Goal: Transaction & Acquisition: Purchase product/service

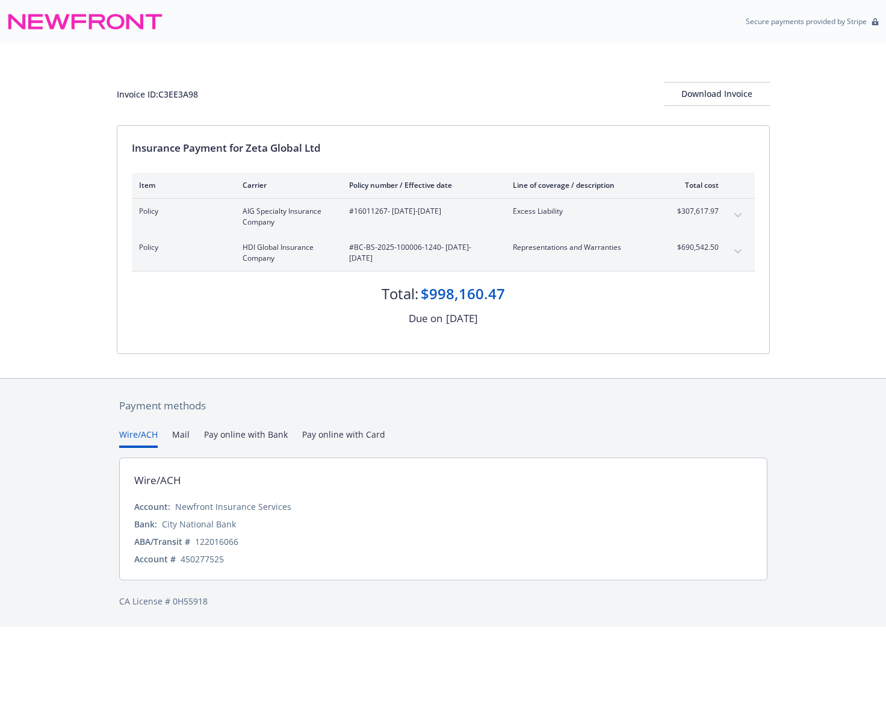
click at [197, 327] on div "Insurance Payment for Zeta Global Ltd Item Carrier Policy number / Effective da…" at bounding box center [443, 240] width 652 height 228
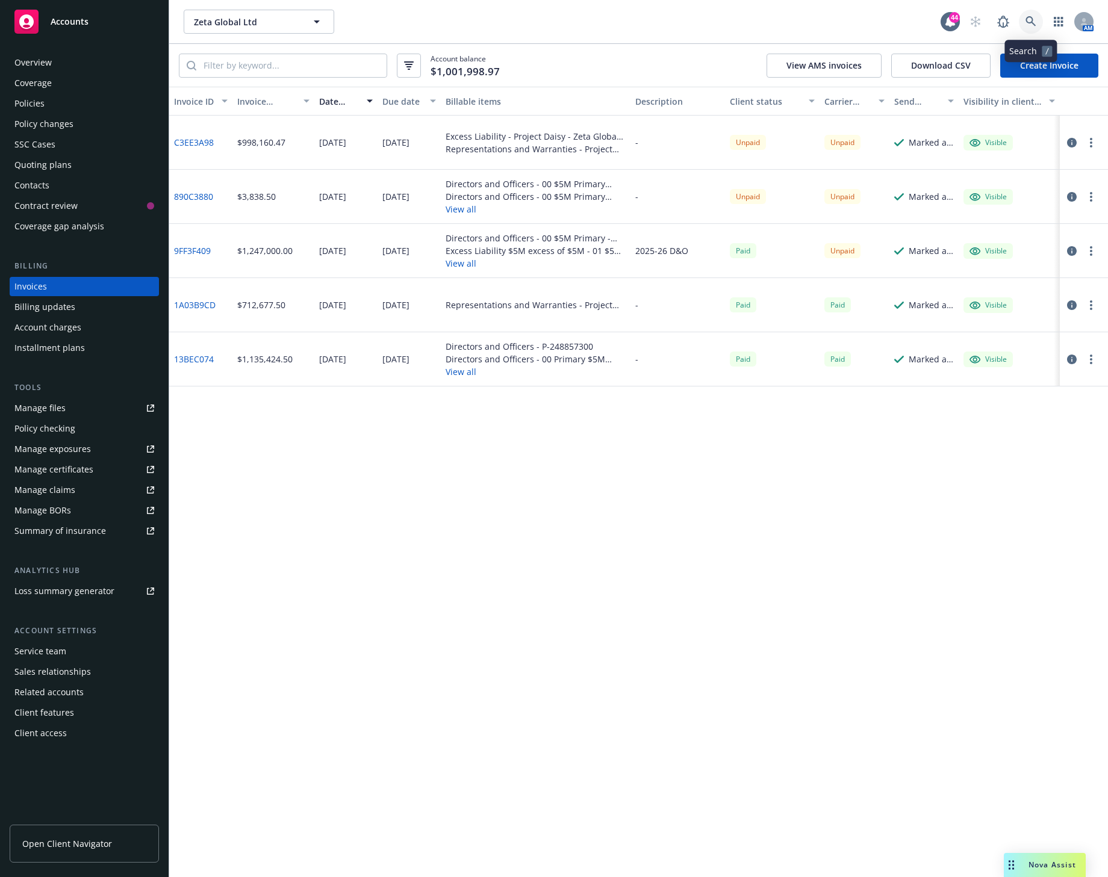
click at [1029, 19] on icon at bounding box center [1030, 21] width 11 height 11
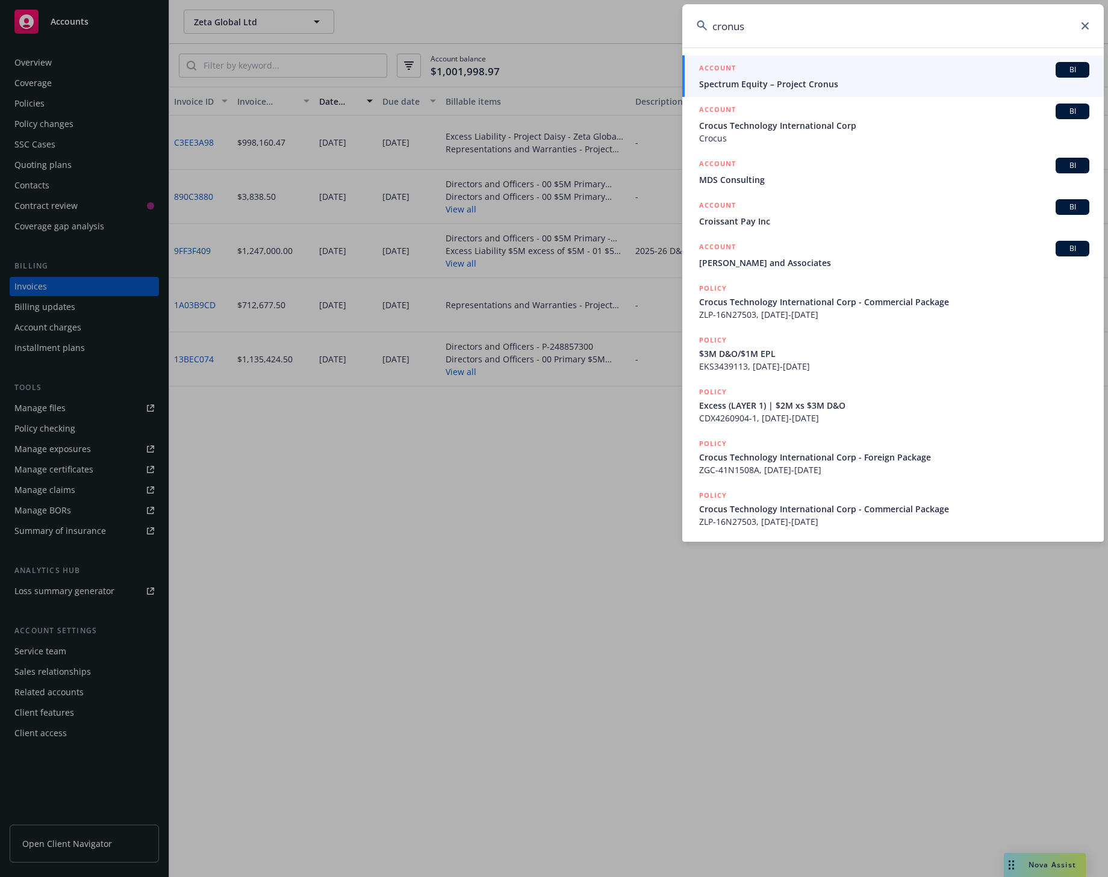
type input "cronus"
click at [874, 78] on span "Spectrum Equity – Project Cronus" at bounding box center [894, 84] width 390 height 13
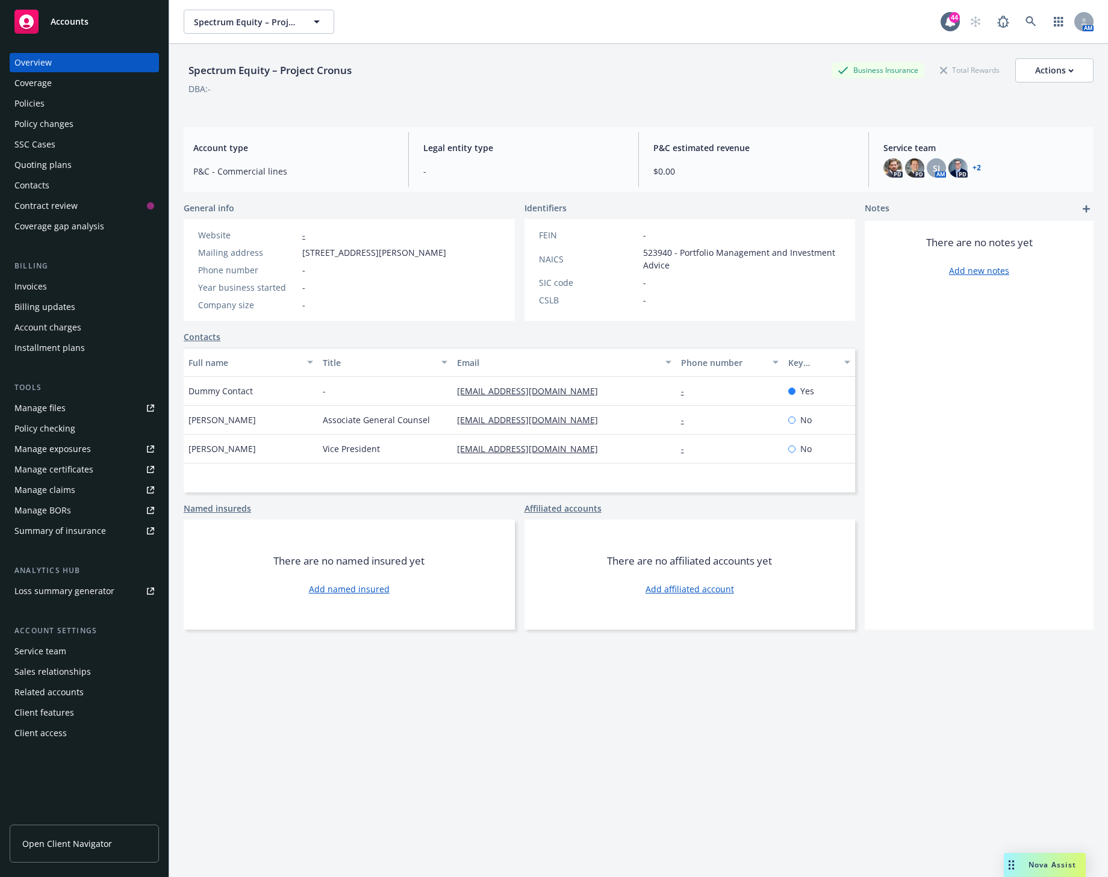
click at [45, 166] on div "Quoting plans" at bounding box center [42, 164] width 57 height 19
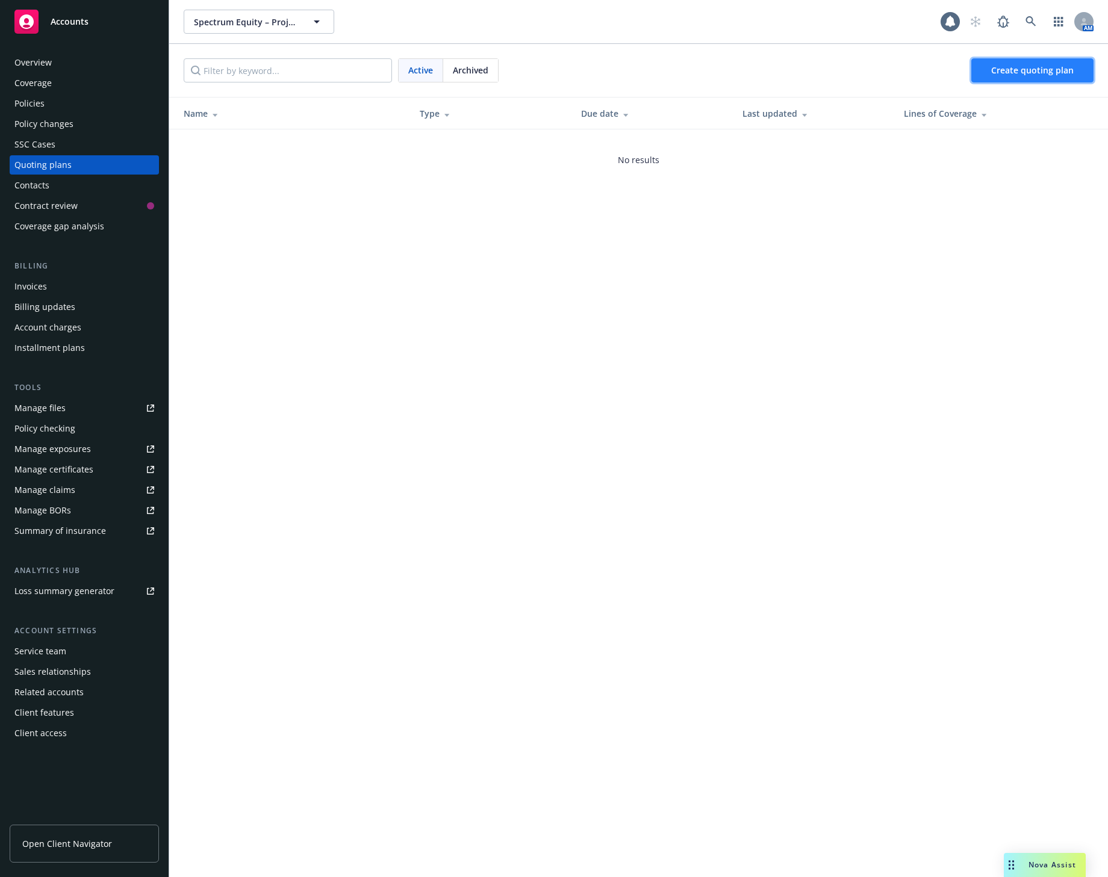
click at [993, 71] on span "Create quoting plan" at bounding box center [1032, 69] width 82 height 11
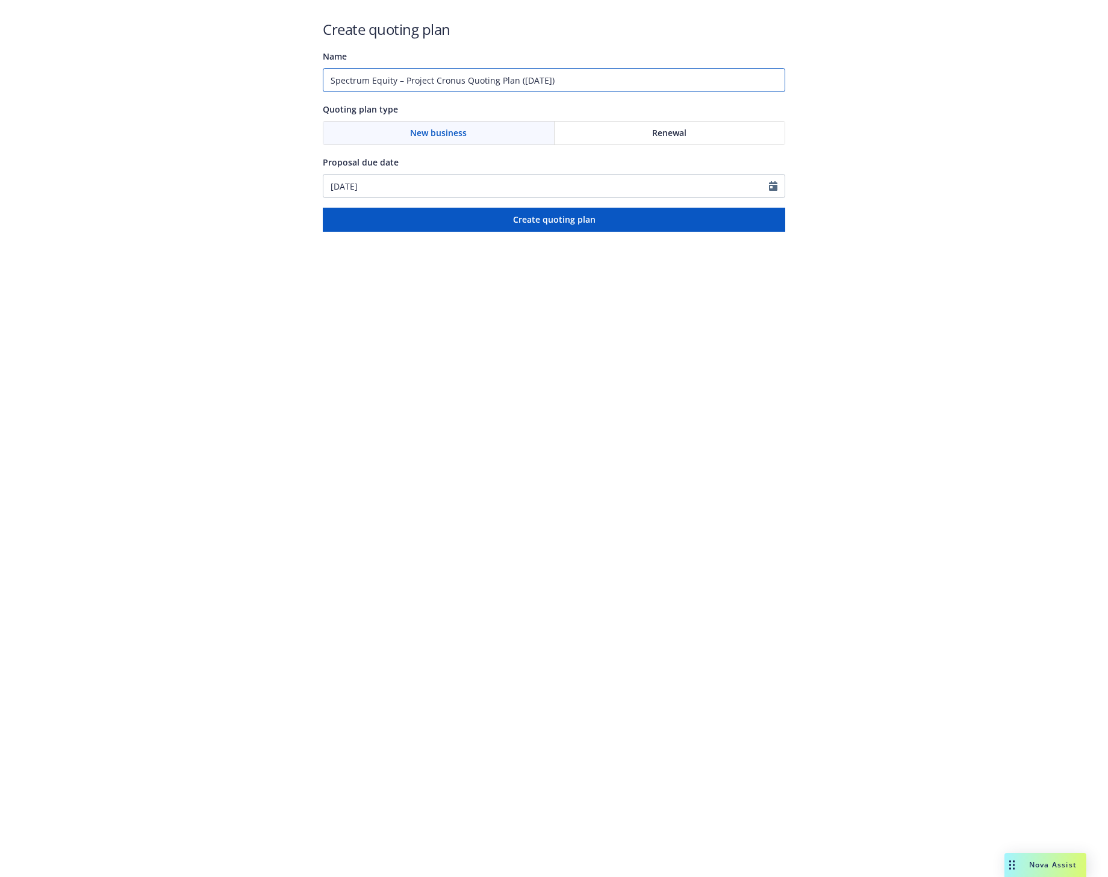
click at [405, 81] on input "Spectrum Equity – Project Cronus Quoting Plan (2025-09-30)" at bounding box center [554, 80] width 462 height 24
drag, startPoint x: 463, startPoint y: 80, endPoint x: 634, endPoint y: 79, distance: 170.9
click at [634, 79] on input "Spectrum Equity – Project Cronus Quoting Plan (2025-09-30)" at bounding box center [554, 80] width 462 height 24
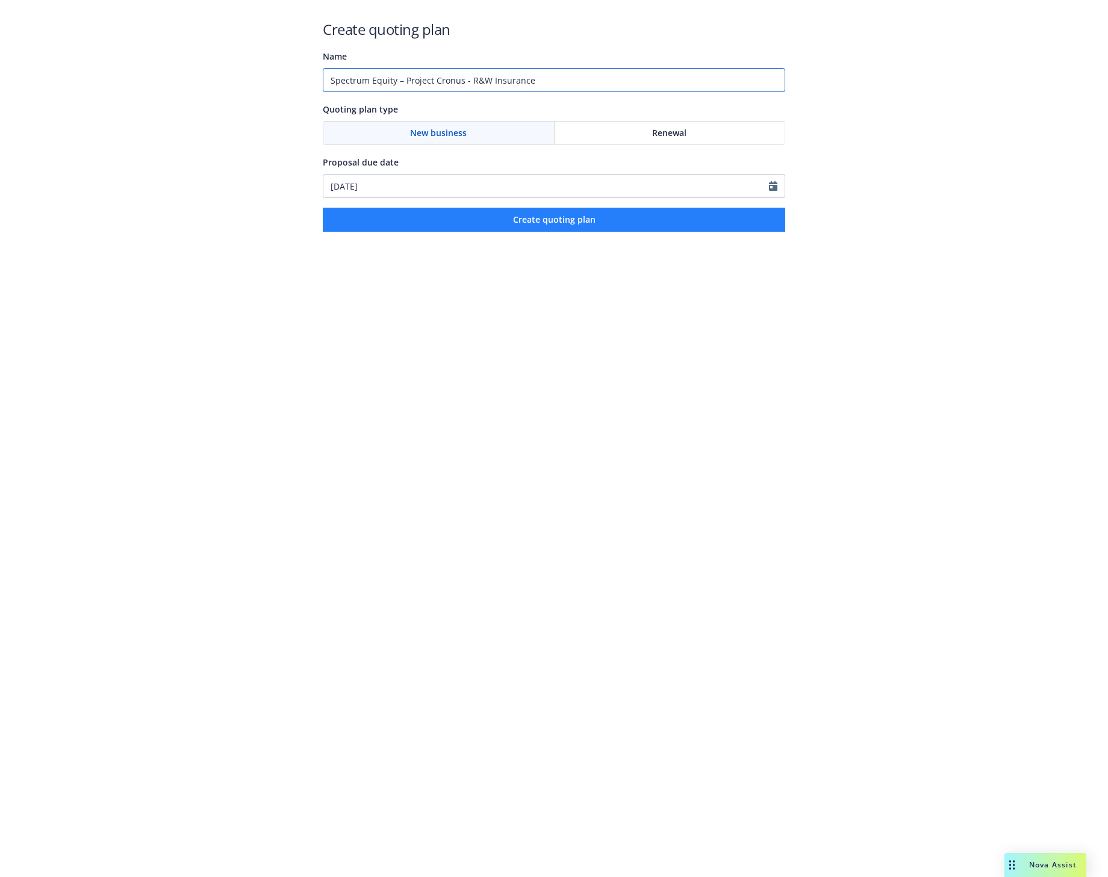
type input "Spectrum Equity – Project Cronus - R&W Insurance"
click at [563, 223] on span "Create quoting plan" at bounding box center [554, 219] width 82 height 11
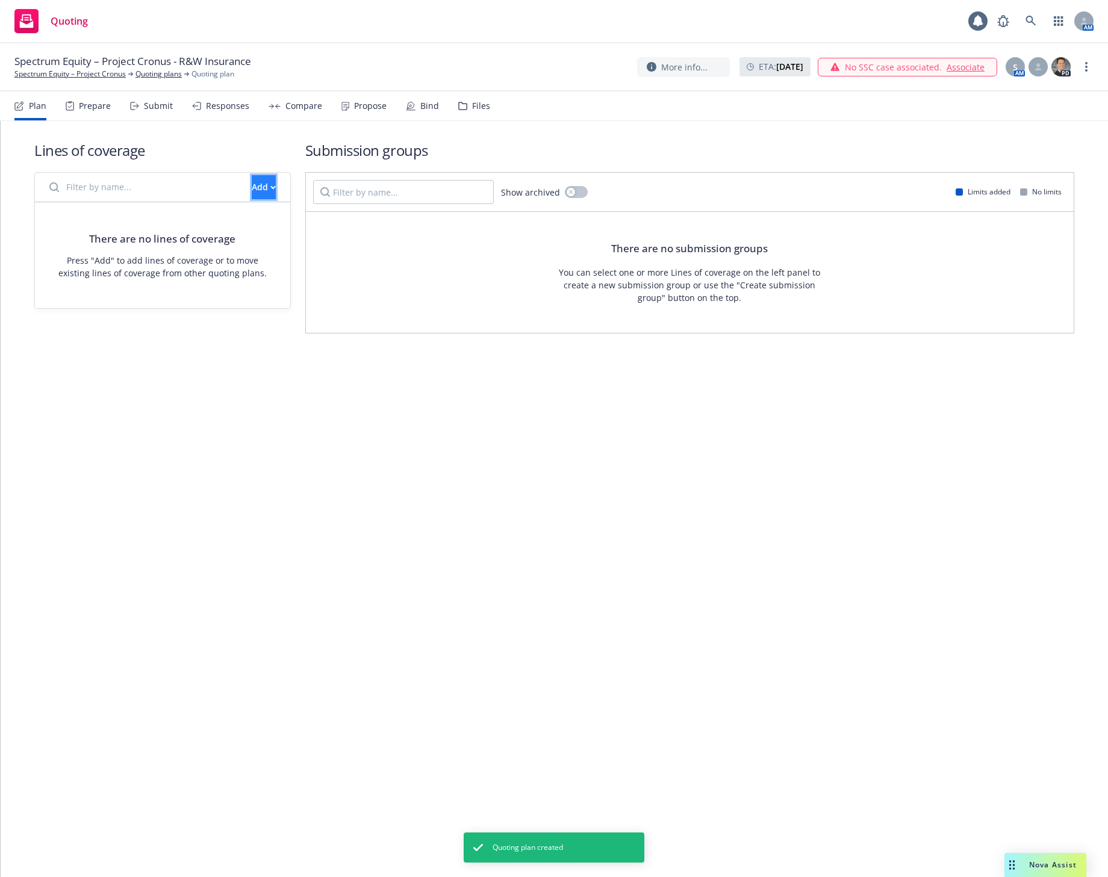
click at [252, 186] on div "Add" at bounding box center [264, 187] width 24 height 23
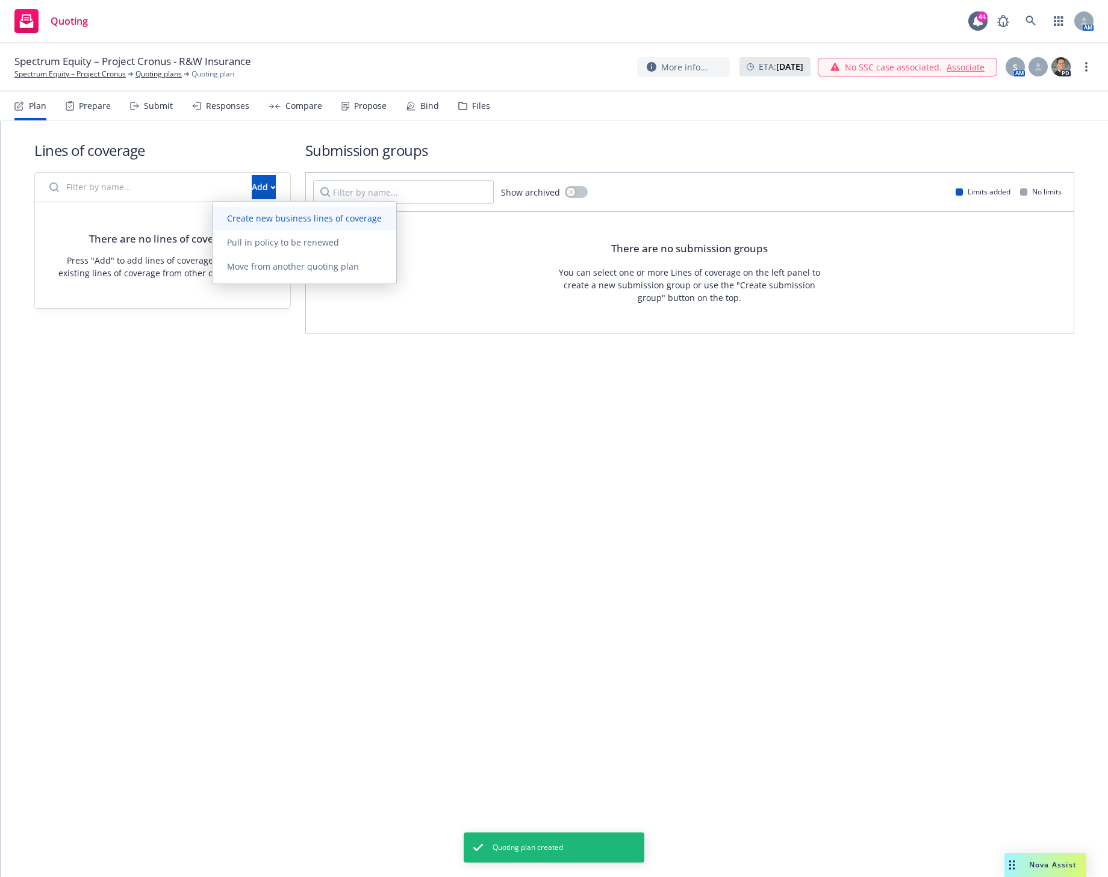
click at [239, 215] on span "Create new business lines of coverage" at bounding box center [304, 217] width 184 height 11
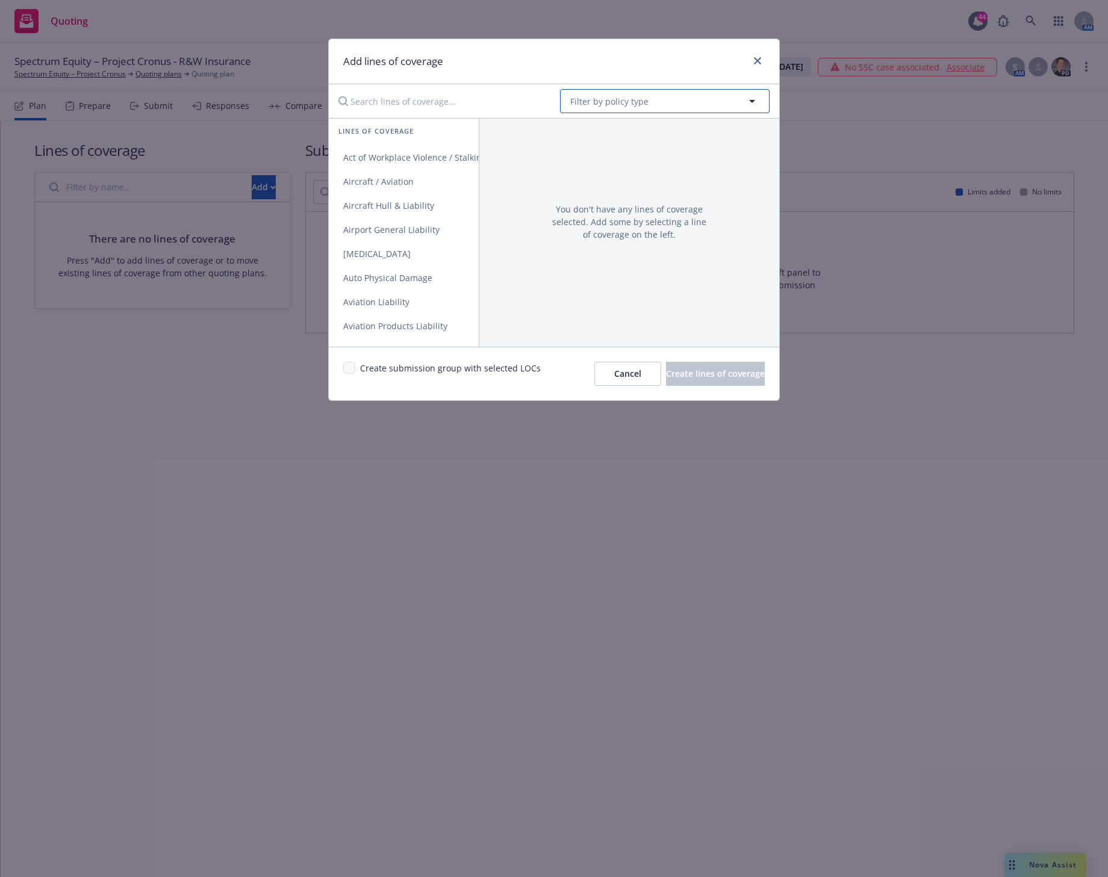
click at [598, 95] on span "Filter by policy type" at bounding box center [609, 101] width 78 height 13
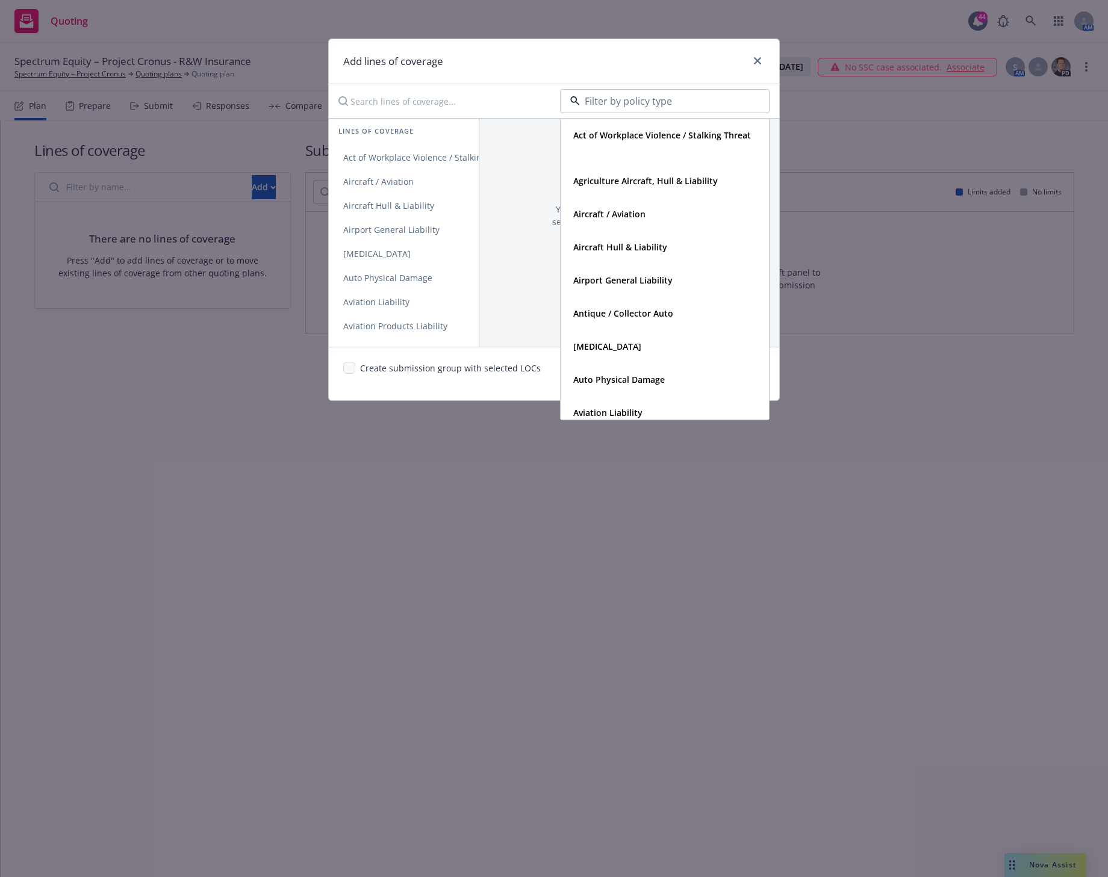
click at [412, 110] on input "Search lines of coverage..." at bounding box center [440, 101] width 219 height 24
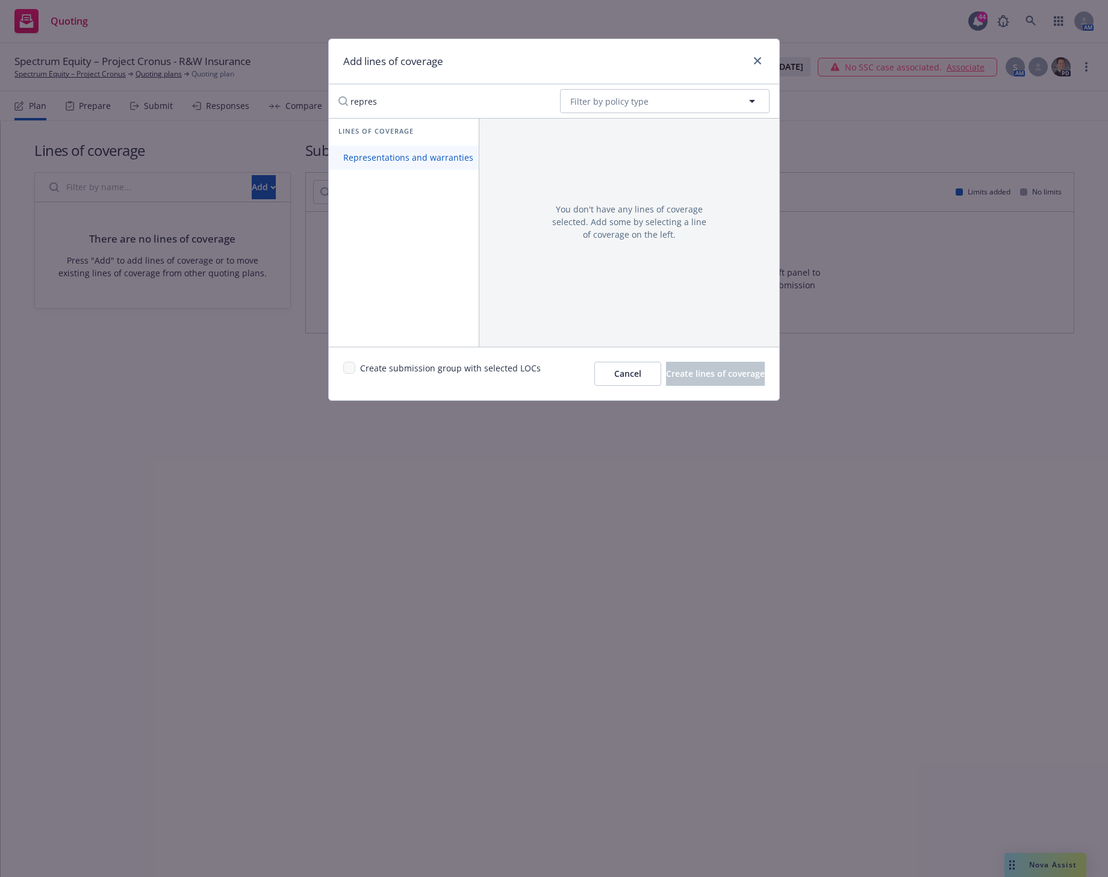
type input "repres"
click at [414, 157] on span "Representations and warranties" at bounding box center [408, 157] width 159 height 11
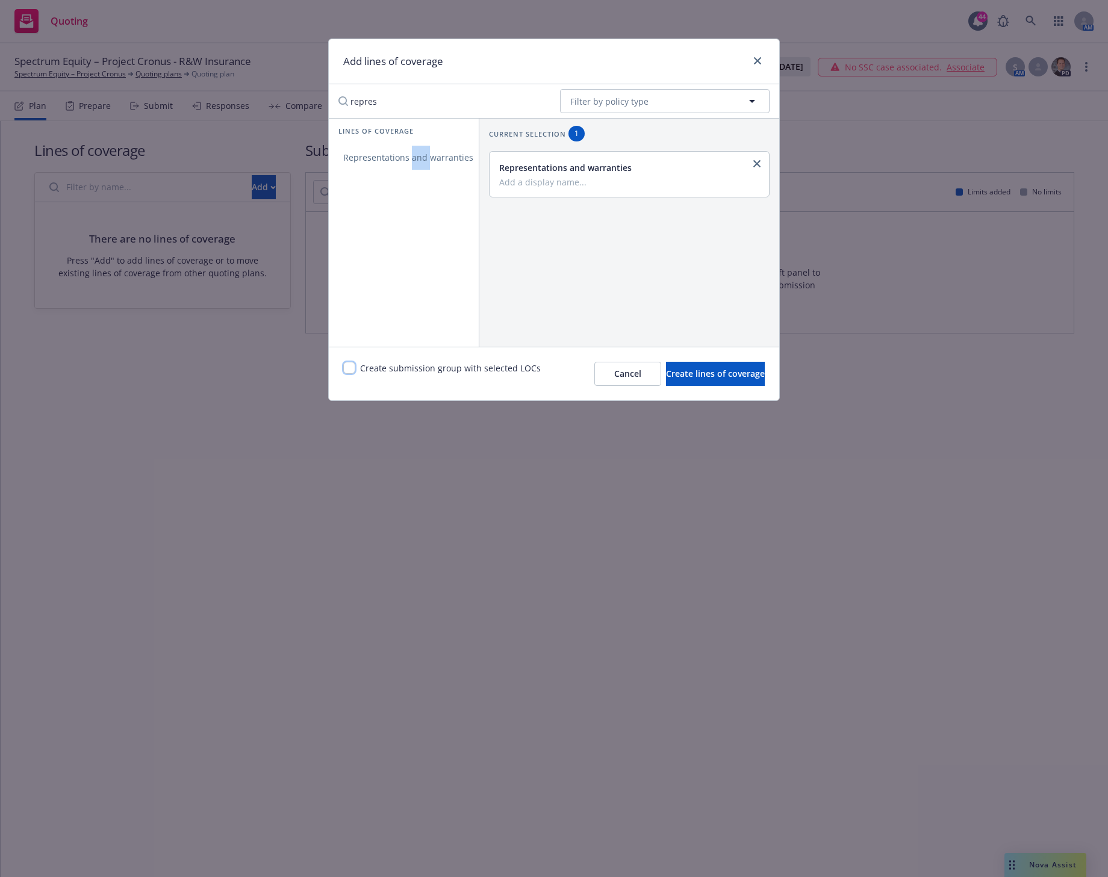
click at [346, 370] on input "checkbox" at bounding box center [349, 368] width 12 height 12
checkbox input "true"
click at [544, 182] on input "Add a display name..." at bounding box center [628, 181] width 258 height 11
type input "Project Cronus - R&W"
click at [676, 371] on span "Create lines of coverage" at bounding box center [715, 373] width 99 height 11
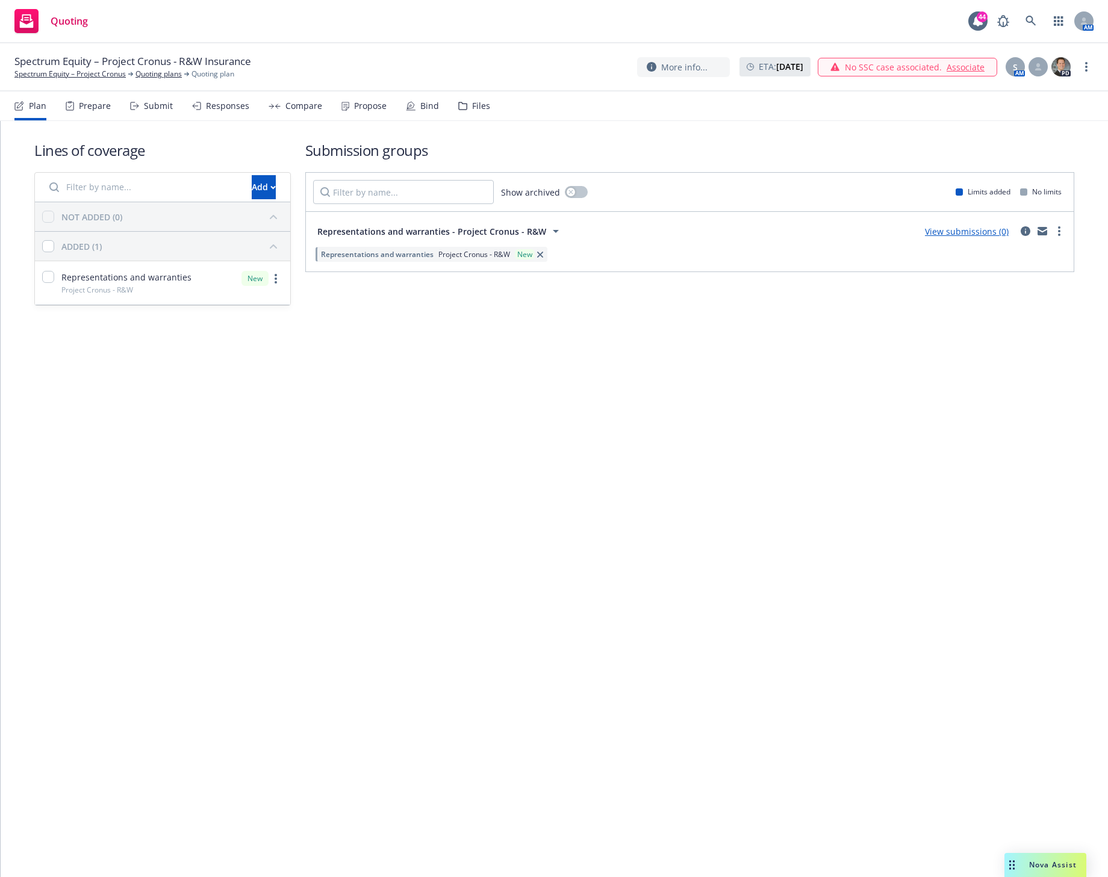
click at [153, 188] on input "Filter by name..." at bounding box center [143, 187] width 202 height 24
click at [100, 184] on input "Filter by name..." at bounding box center [143, 187] width 202 height 24
click at [1056, 230] on link "more" at bounding box center [1059, 231] width 14 height 14
click at [991, 382] on span "Create policy (fast track)" at bounding box center [1001, 380] width 126 height 11
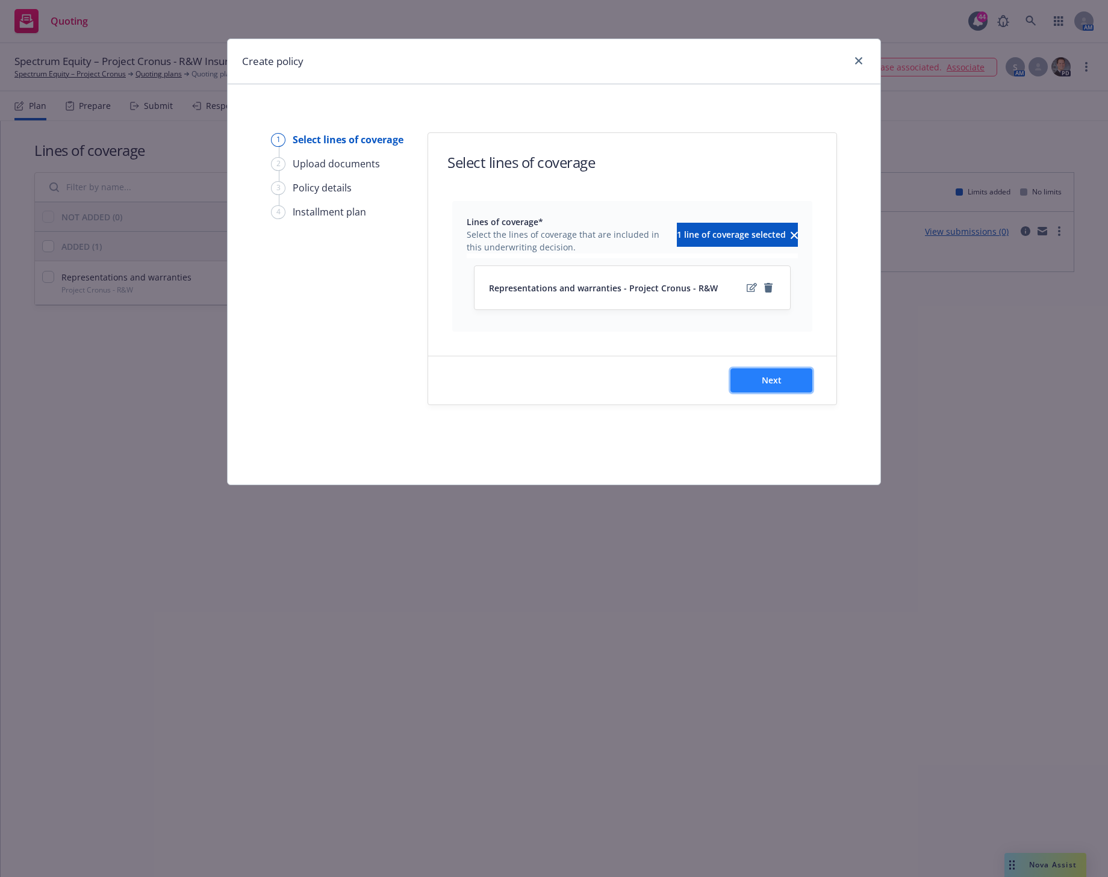
click at [766, 378] on span "Next" at bounding box center [771, 379] width 20 height 11
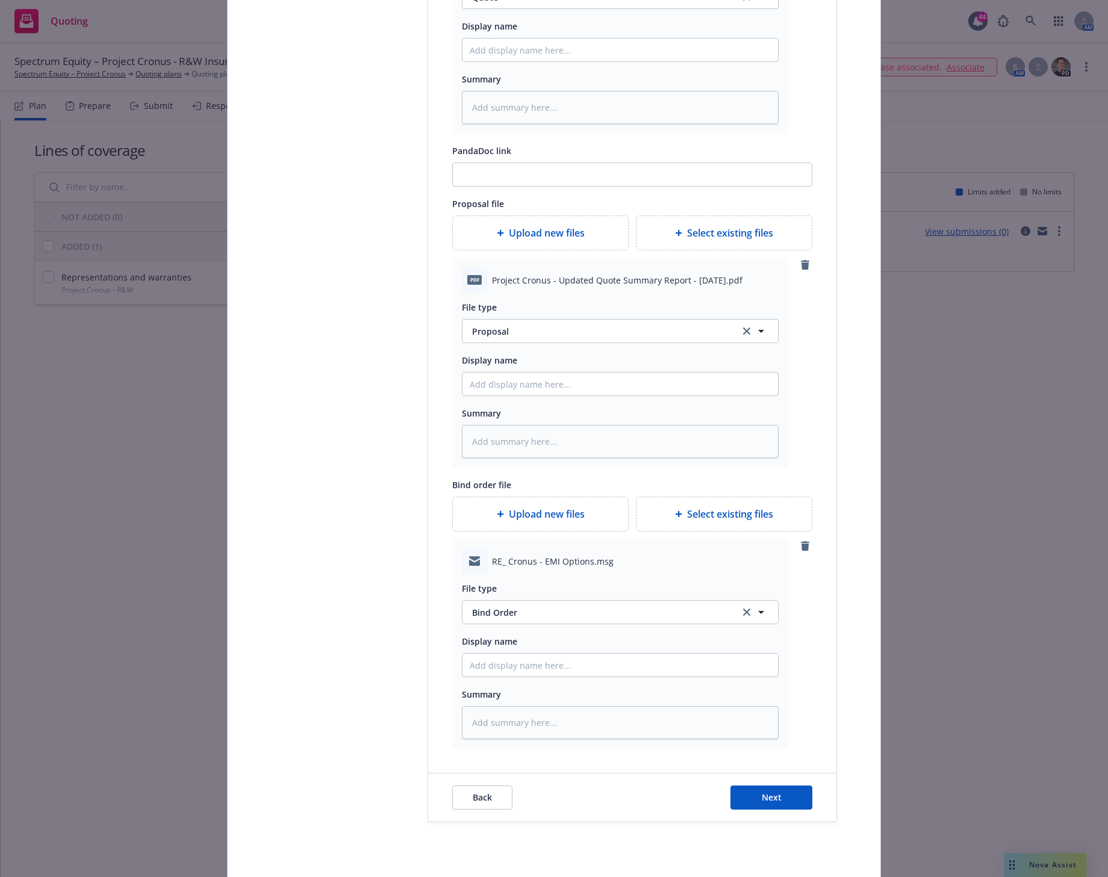
scroll to position [677, 0]
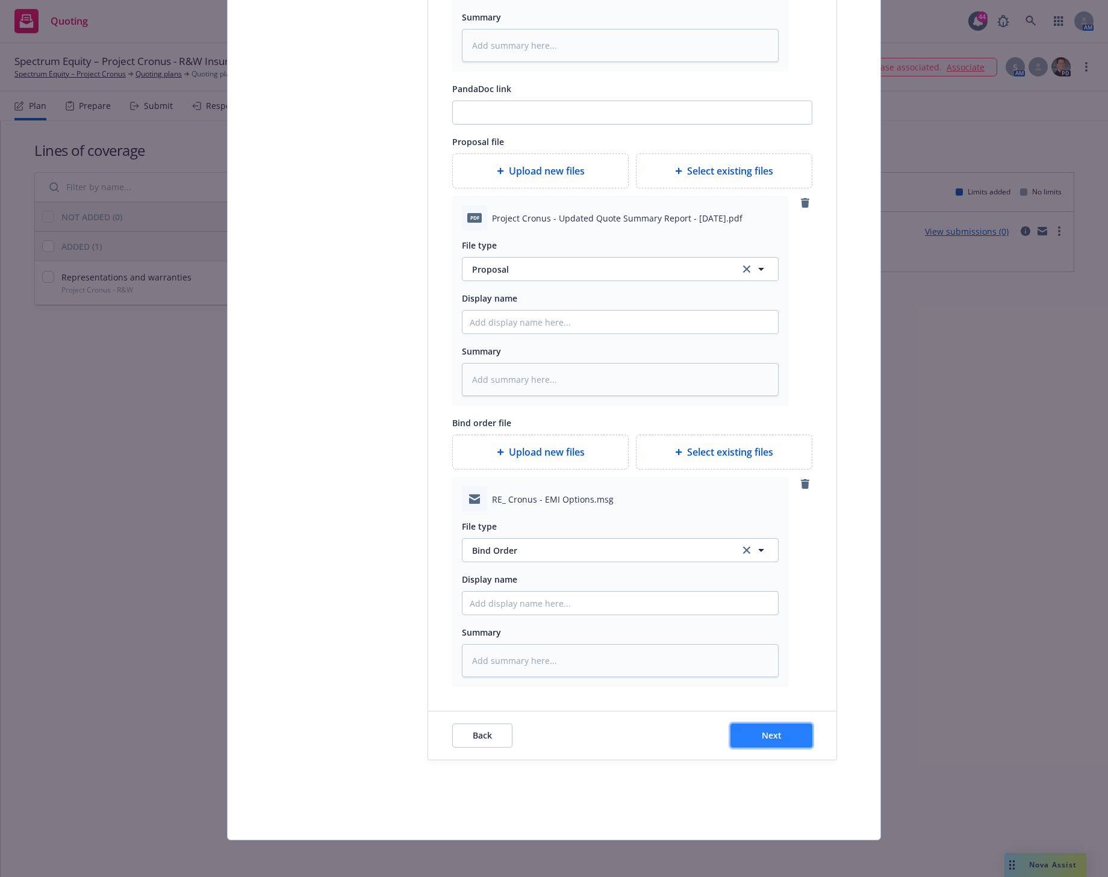
click at [772, 731] on span "Next" at bounding box center [771, 735] width 20 height 11
type textarea "x"
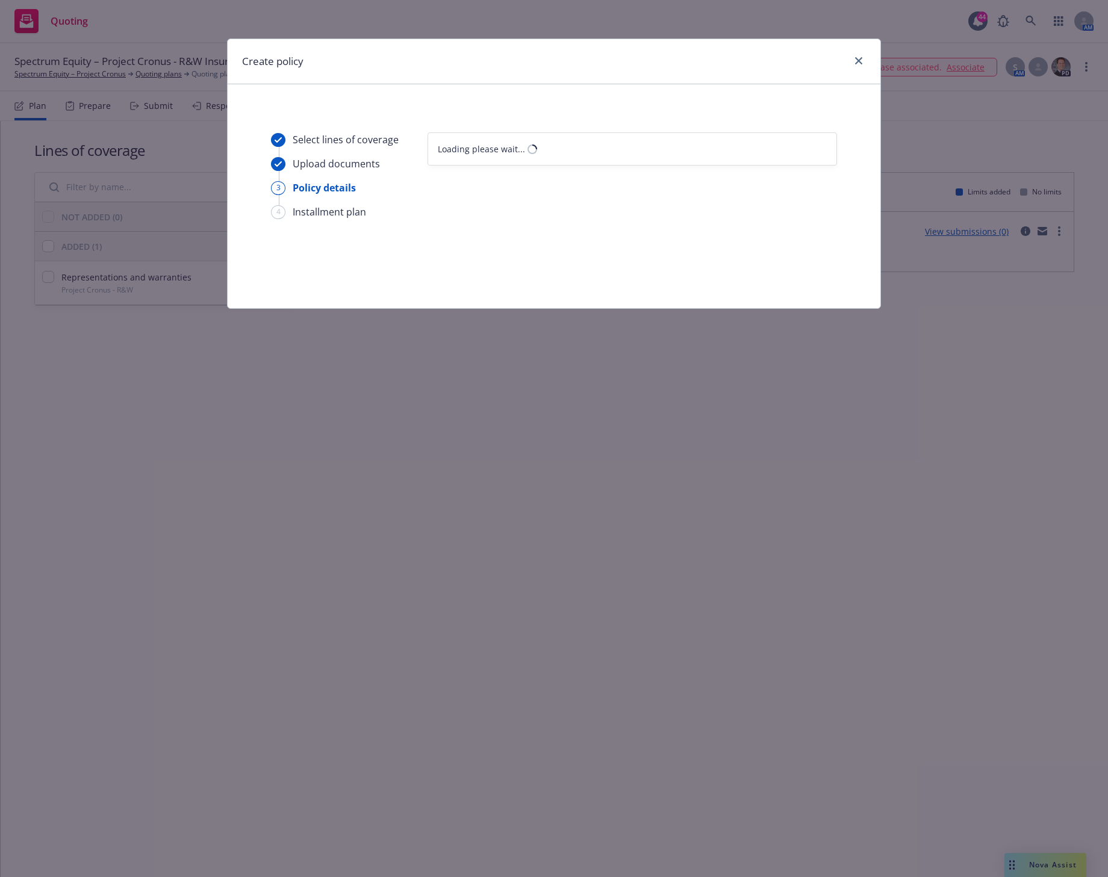
select select "12"
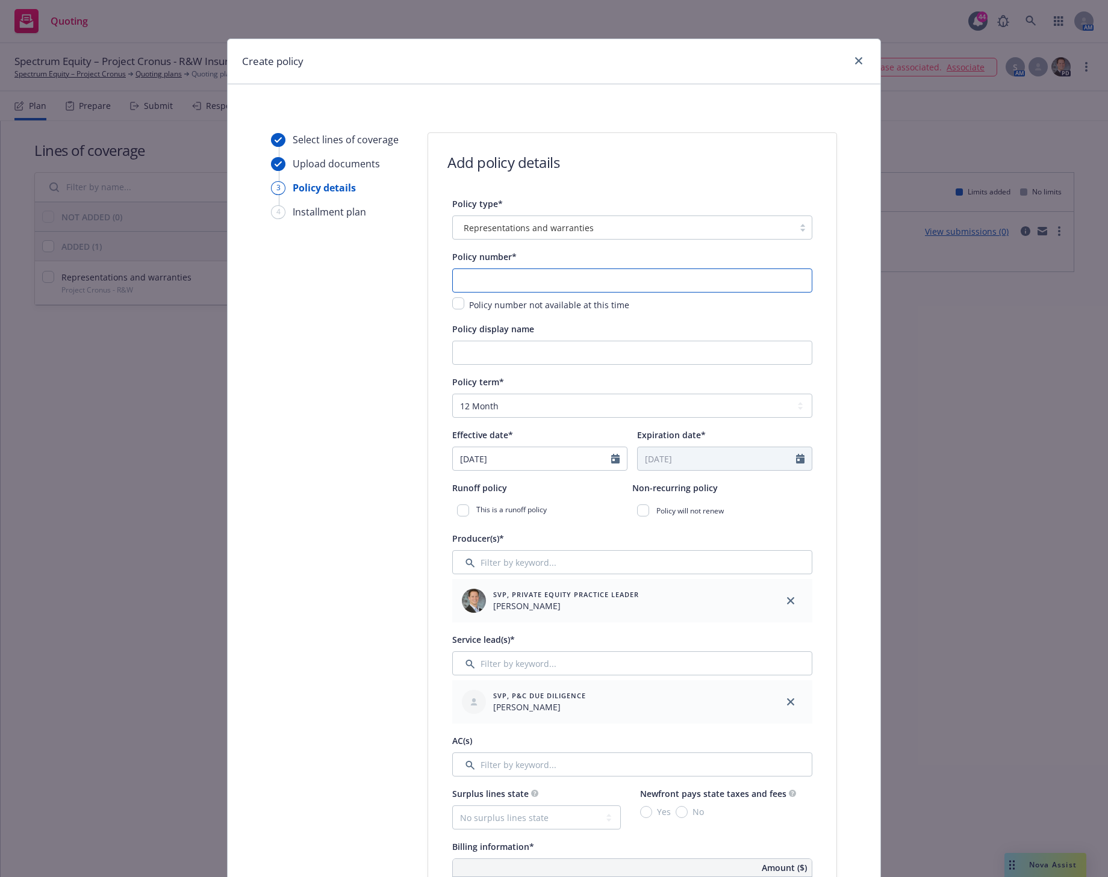
click at [503, 279] on input "text" at bounding box center [632, 280] width 360 height 24
paste input "BC-BS-2025-100010-1244"
type input "BC-BS-2025-100010-1244"
click at [469, 359] on input "Policy display name" at bounding box center [632, 353] width 360 height 24
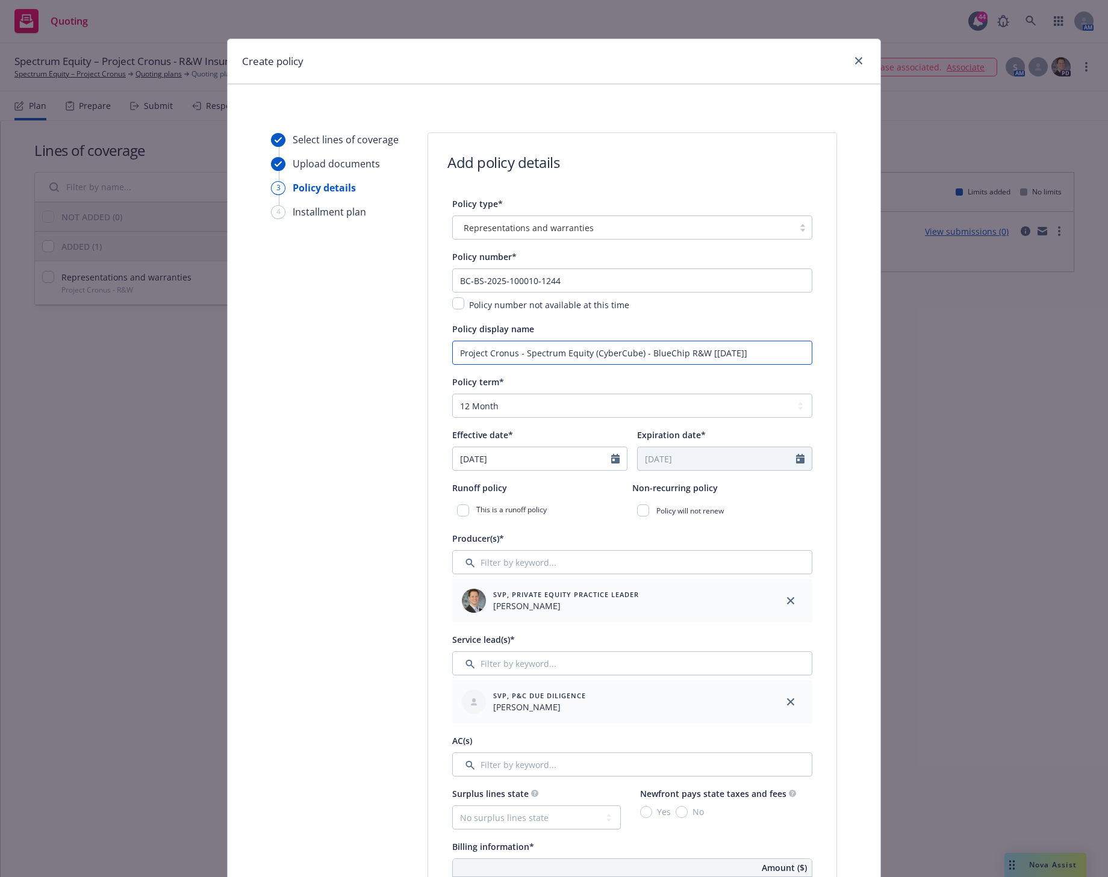
type input "Project Cronus - Spectrum Equity (CyberCube) - BlueChip R&W [9/29/2025]"
click at [498, 402] on select "Select policy term 12 Month 6 Month 4 Month 3 Month 2 Month 1 Month 36 Month (3…" at bounding box center [632, 406] width 360 height 24
select select "other"
click at [452, 394] on select "Select policy term 12 Month 6 Month 4 Month 3 Month 2 Month 1 Month 36 Month (3…" at bounding box center [632, 406] width 360 height 24
click at [615, 460] on div at bounding box center [619, 458] width 16 height 23
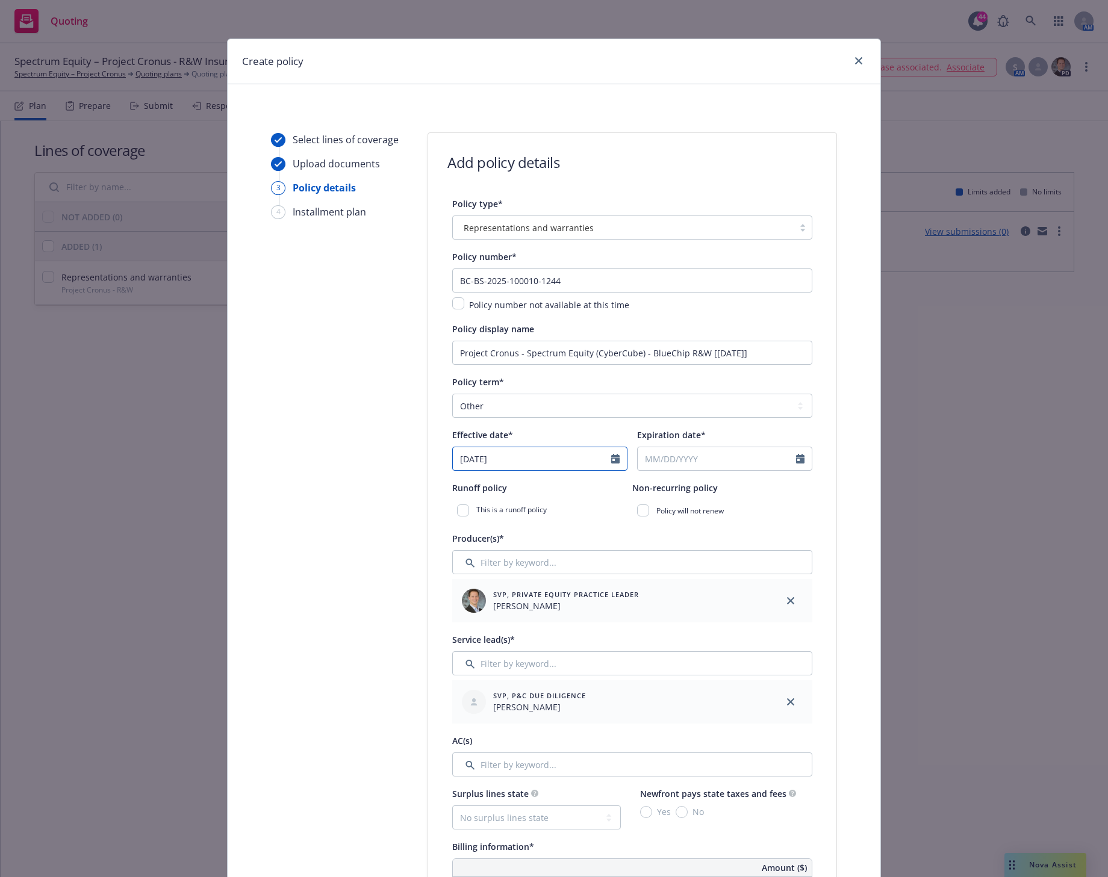
click at [611, 462] on icon "Calendar" at bounding box center [615, 459] width 8 height 10
select select "9"
click at [488, 599] on span "29" at bounding box center [487, 601] width 18 height 15
type input "09/29/2025"
click at [798, 462] on icon "Calendar" at bounding box center [800, 459] width 8 height 10
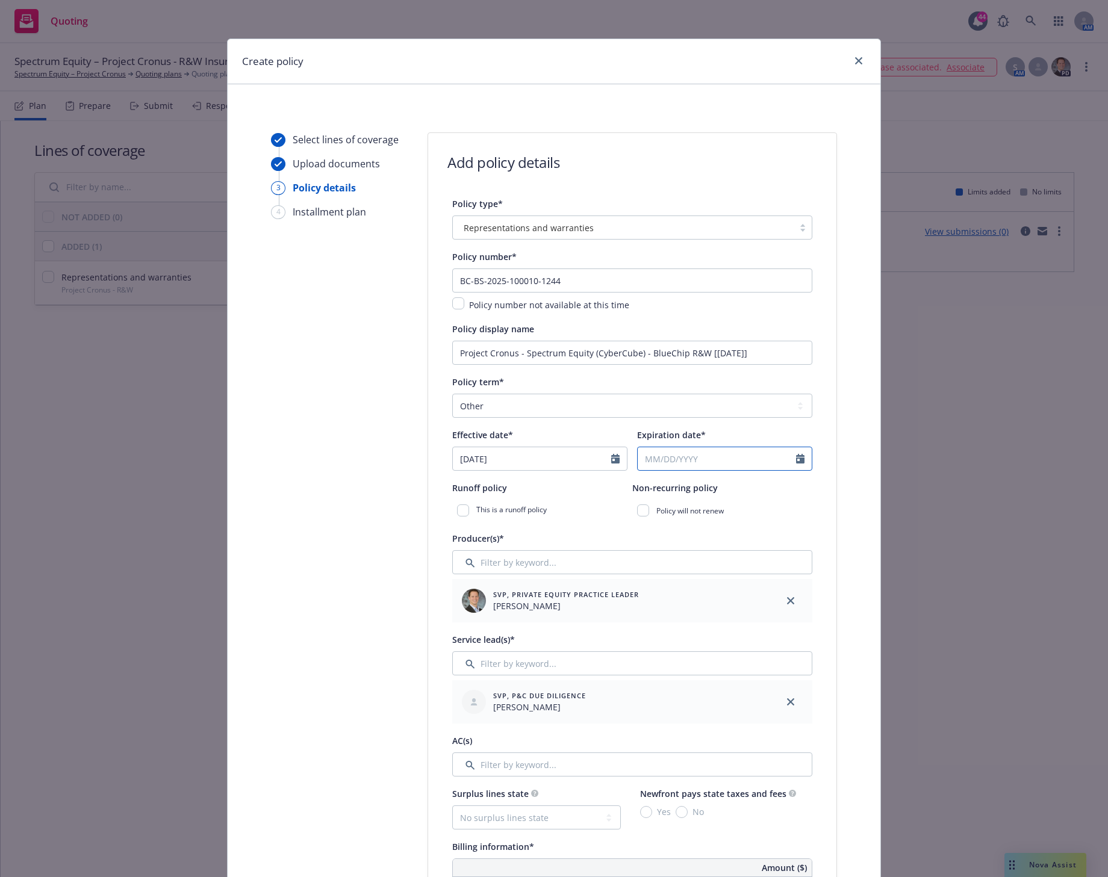
select select "9"
click at [747, 485] on input "2026" at bounding box center [740, 488] width 39 height 13
click at [747, 485] on input "2027" at bounding box center [740, 488] width 39 height 13
click at [747, 485] on input "2028" at bounding box center [740, 488] width 39 height 13
click at [747, 485] on input "2029" at bounding box center [740, 488] width 39 height 13
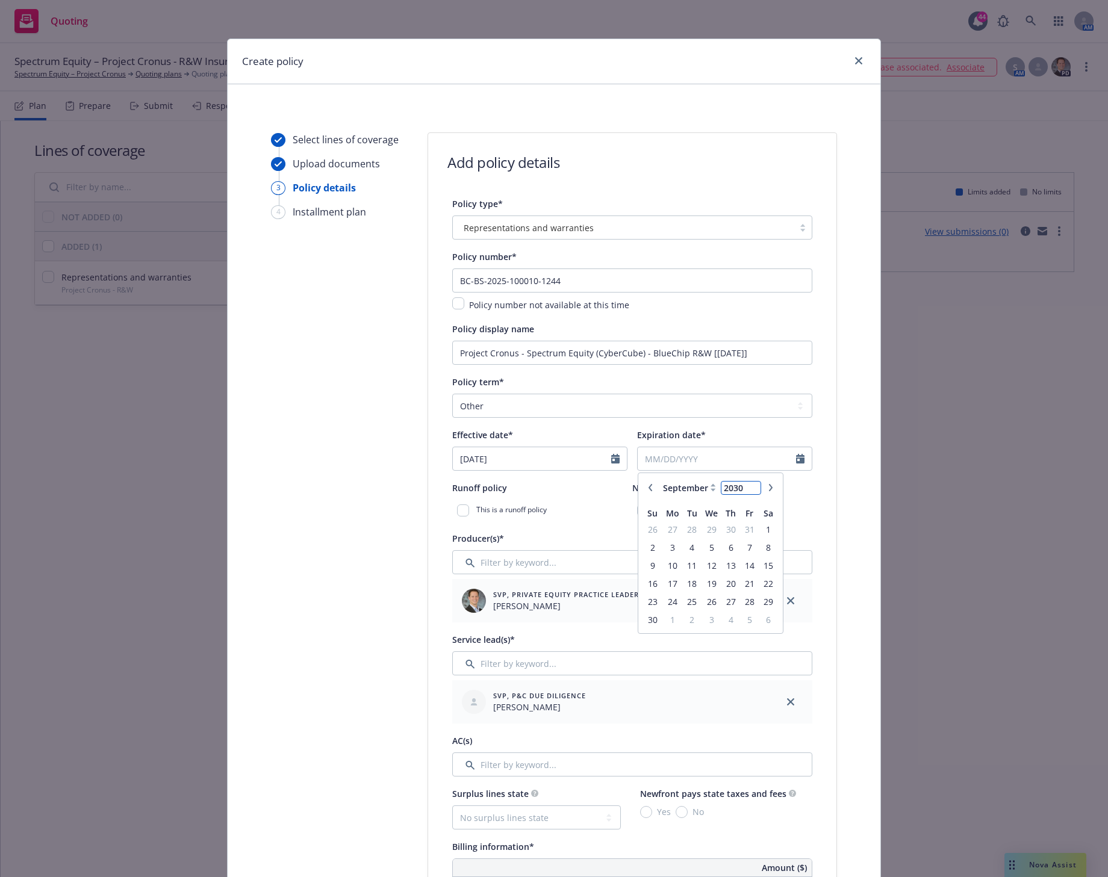
click at [747, 485] on input "2030" at bounding box center [740, 488] width 39 height 13
type input "2031"
click at [747, 485] on input "2031" at bounding box center [740, 488] width 39 height 13
click at [667, 604] on span "29" at bounding box center [672, 601] width 18 height 15
type input "09/29/2031"
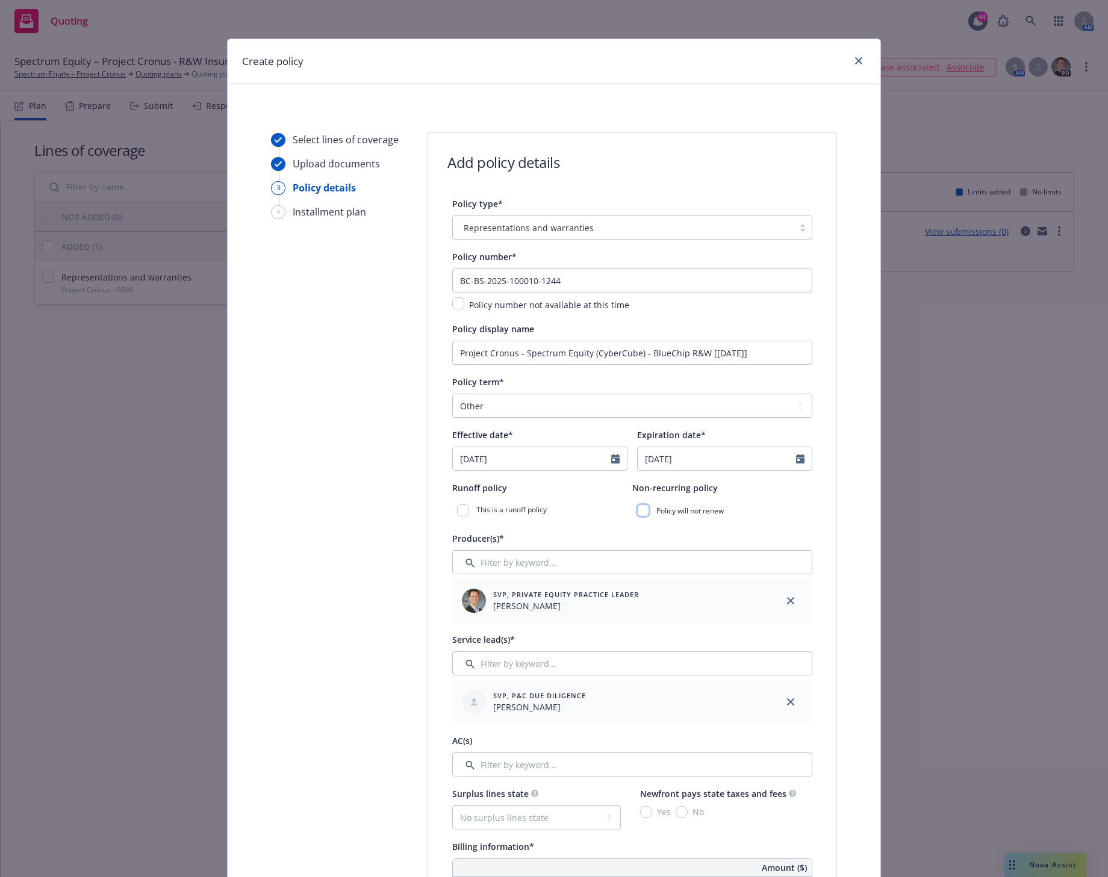
click at [637, 512] on input "checkbox" at bounding box center [643, 510] width 12 height 12
checkbox input "true"
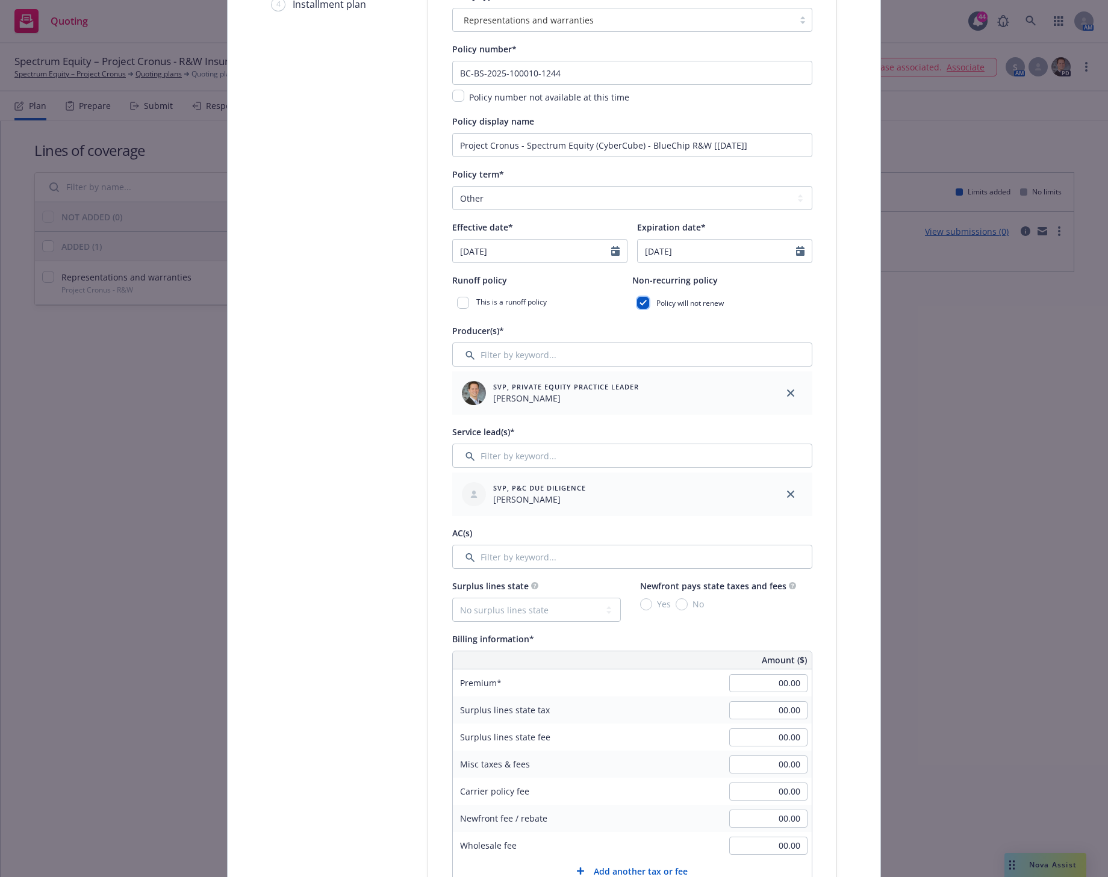
scroll to position [226, 0]
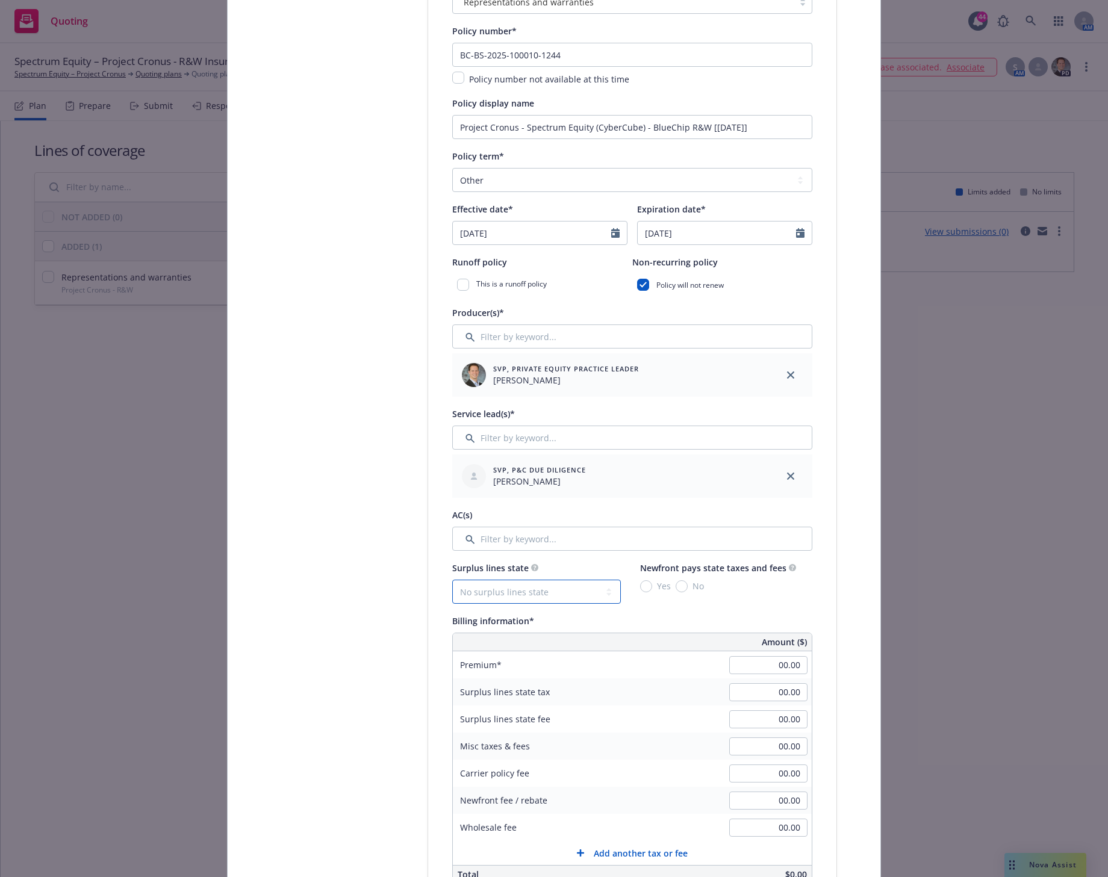
click at [595, 594] on select "No surplus lines state Alaska Alabama Arkansas Arizona California Colorado Conn…" at bounding box center [536, 592] width 169 height 24
select select "MA"
click at [452, 580] on select "No surplus lines state Alaska Alabama Arkansas Arizona California Colorado Conn…" at bounding box center [536, 592] width 169 height 24
click at [642, 587] on input "Yes" at bounding box center [646, 586] width 12 height 12
radio input "true"
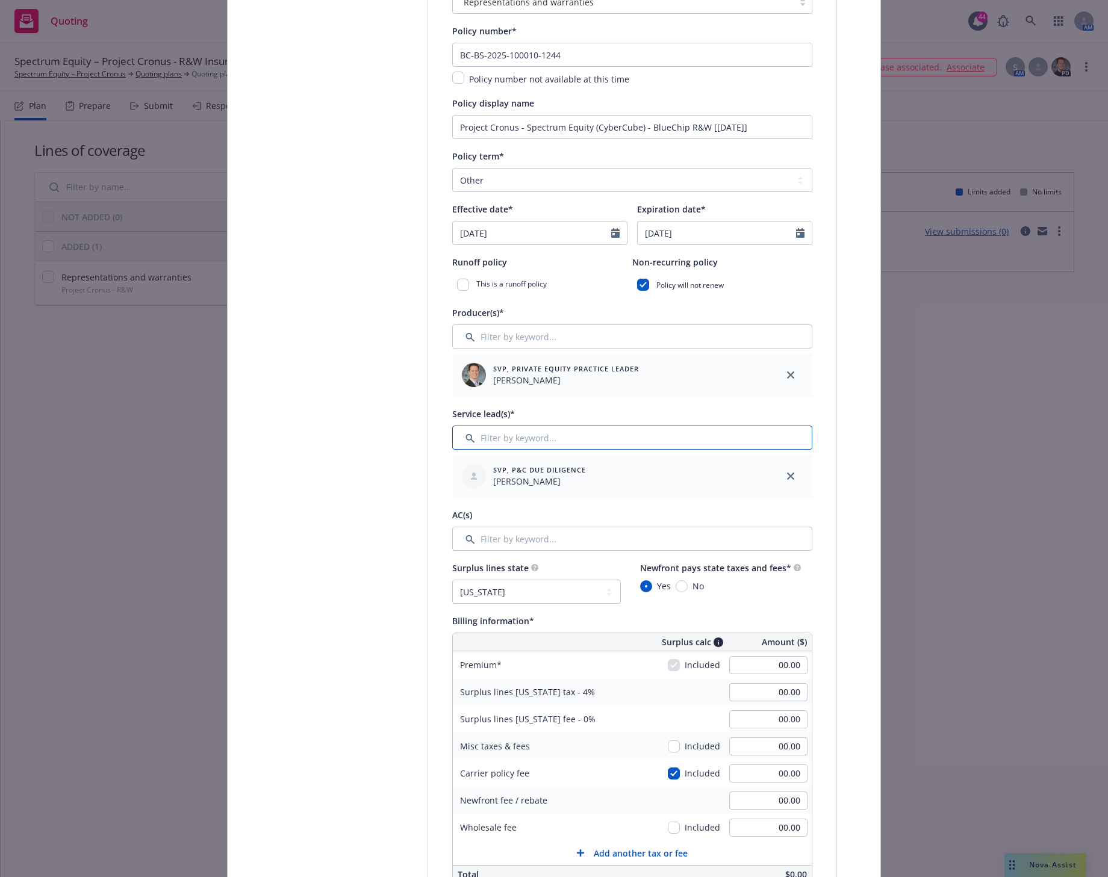
click at [519, 440] on input "Filter by keyword..." at bounding box center [632, 438] width 360 height 24
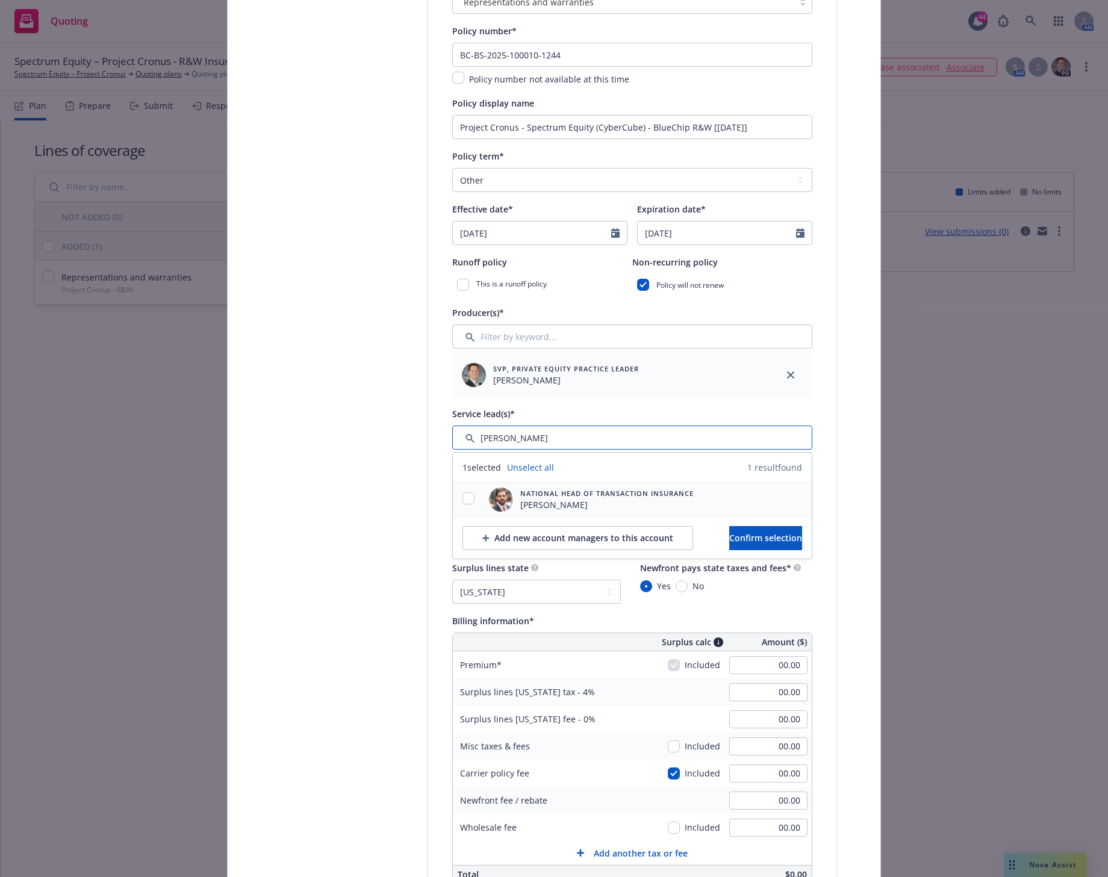
type input "pelzer"
click at [541, 495] on span "National Head of Transaction Insurance" at bounding box center [606, 493] width 173 height 10
click at [462, 497] on input "checkbox" at bounding box center [468, 498] width 12 height 12
checkbox input "true"
click at [733, 533] on span "Confirm selection" at bounding box center [765, 537] width 73 height 11
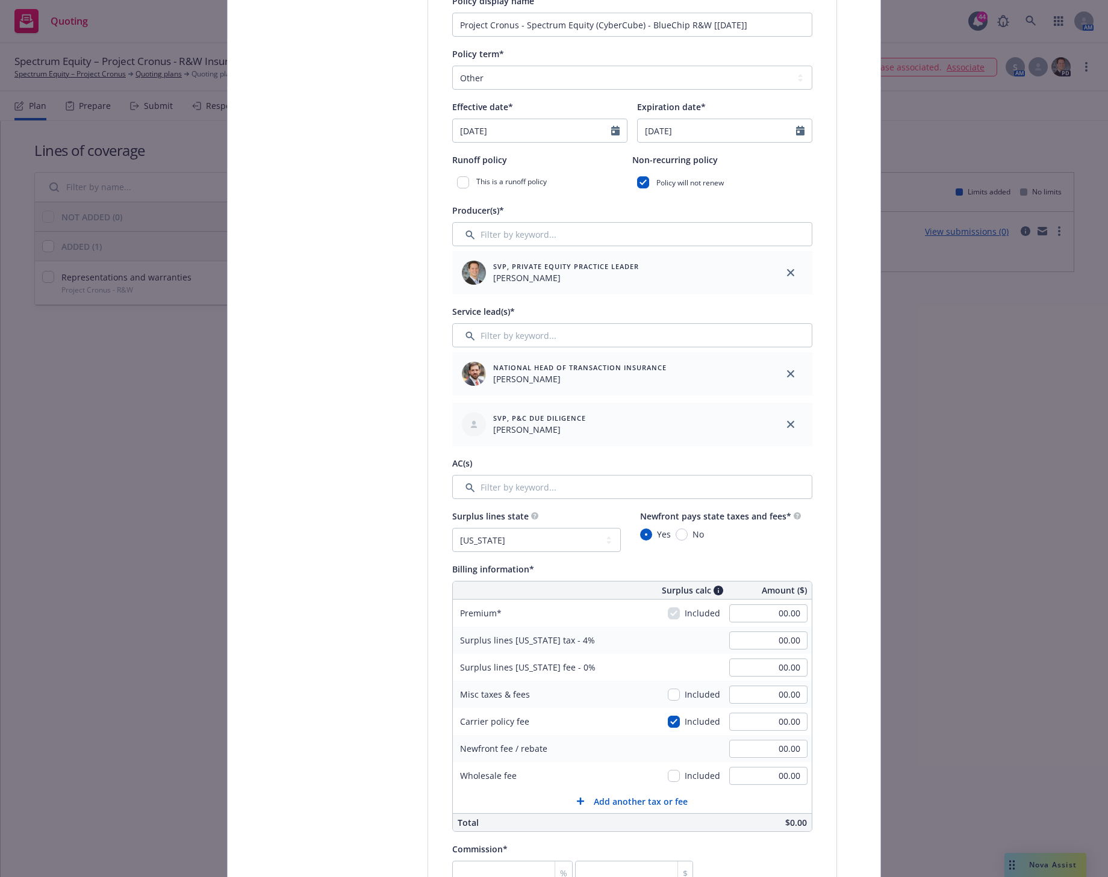
scroll to position [376, 0]
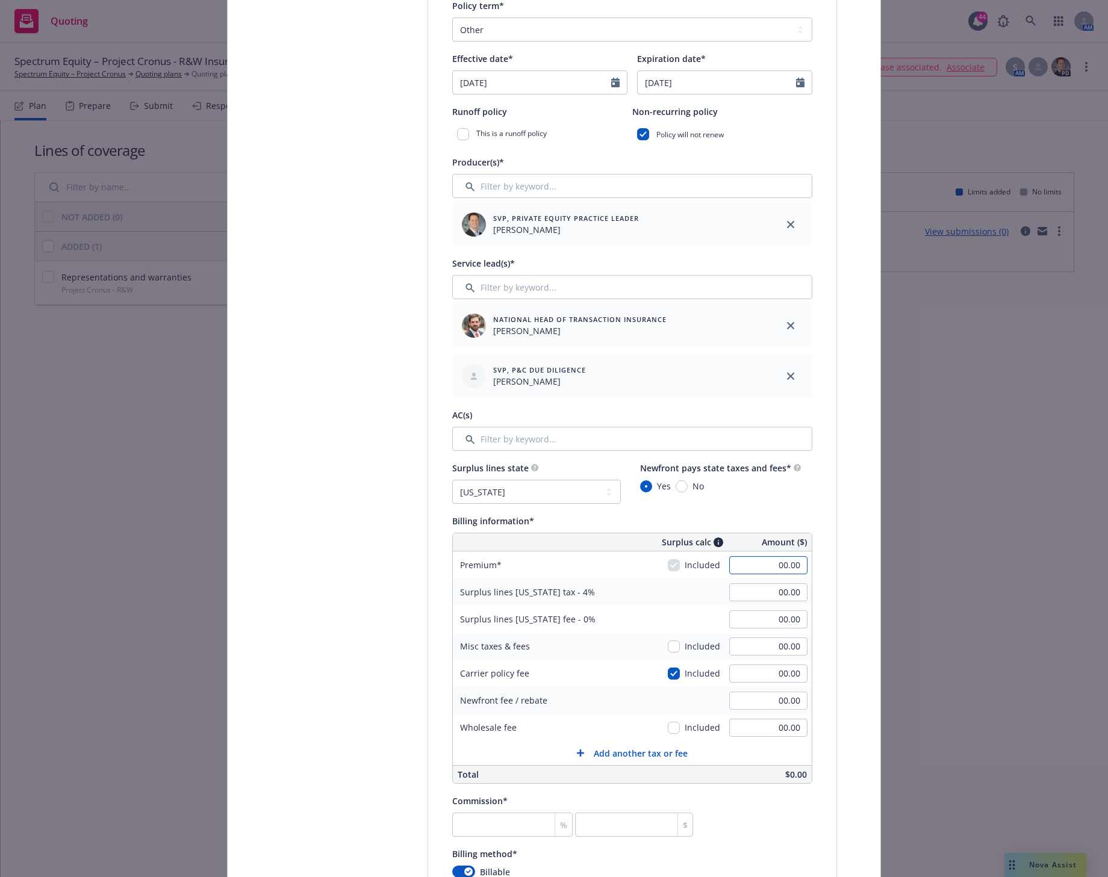
click at [768, 566] on input "00.00" at bounding box center [768, 565] width 78 height 18
type input "712,000.00"
type input "28,480.00"
click at [763, 674] on input "00.00" at bounding box center [768, 674] width 78 height 18
type input "40000"
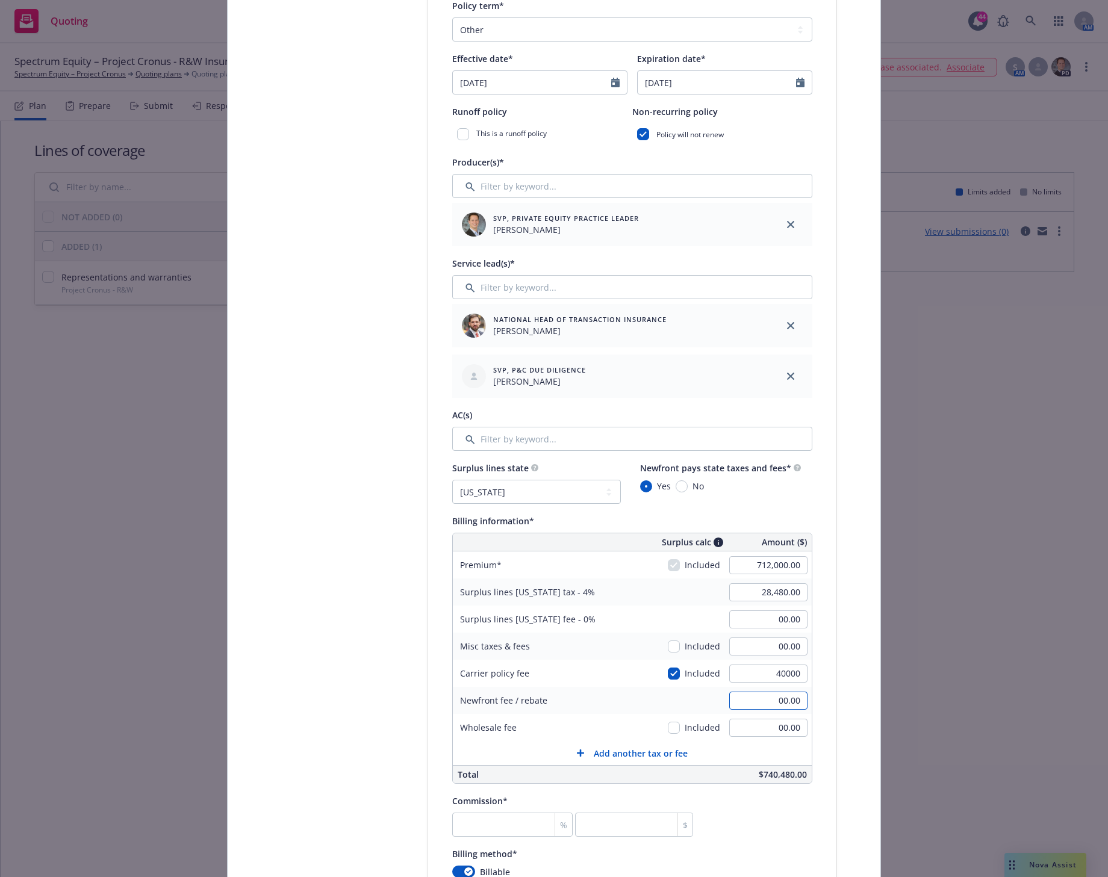
type input "30,080.00"
type input "40,000.00"
click at [767, 704] on input "00.00" at bounding box center [768, 701] width 78 height 18
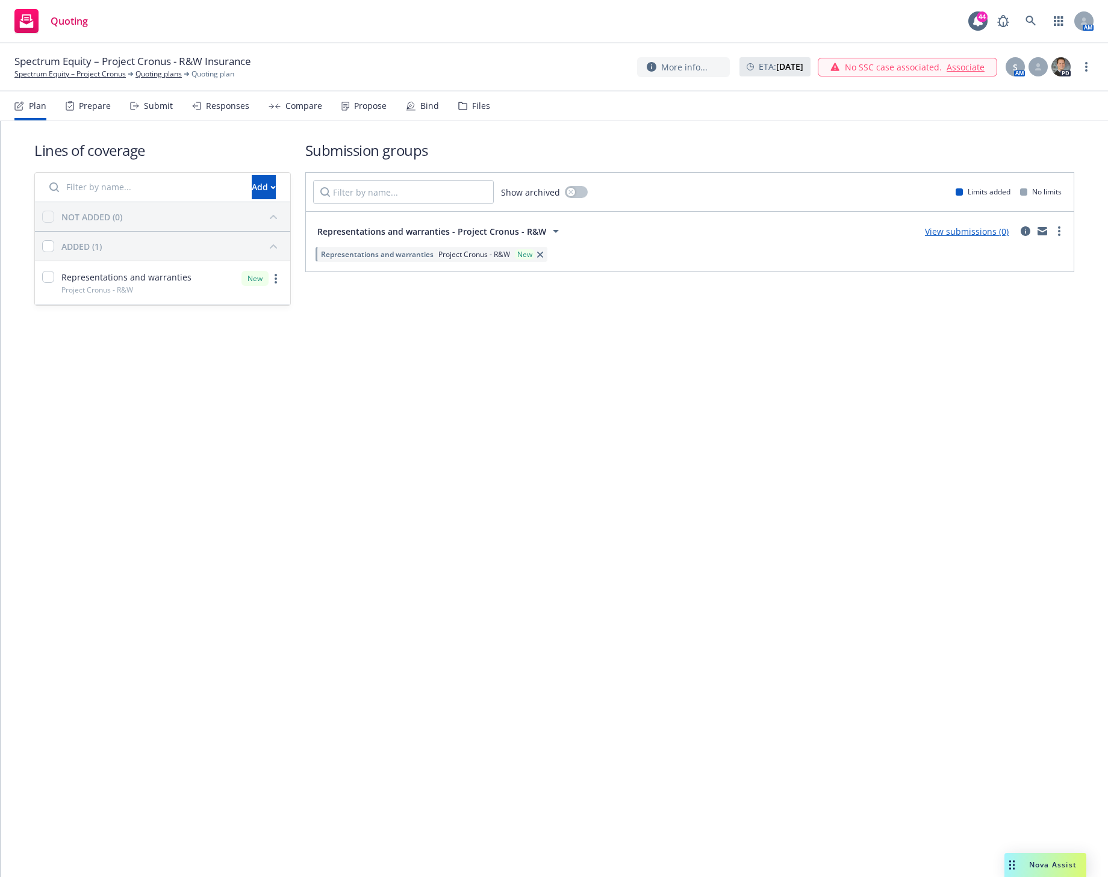
click at [342, 776] on div "Lines of coverage Add NOT ADDED (0) ADDED (1) Representations and warranties Pr…" at bounding box center [554, 499] width 1107 height 756
click at [1059, 232] on icon "more" at bounding box center [1059, 231] width 2 height 10
click at [985, 376] on span "Create policy (fast track)" at bounding box center [1001, 380] width 126 height 11
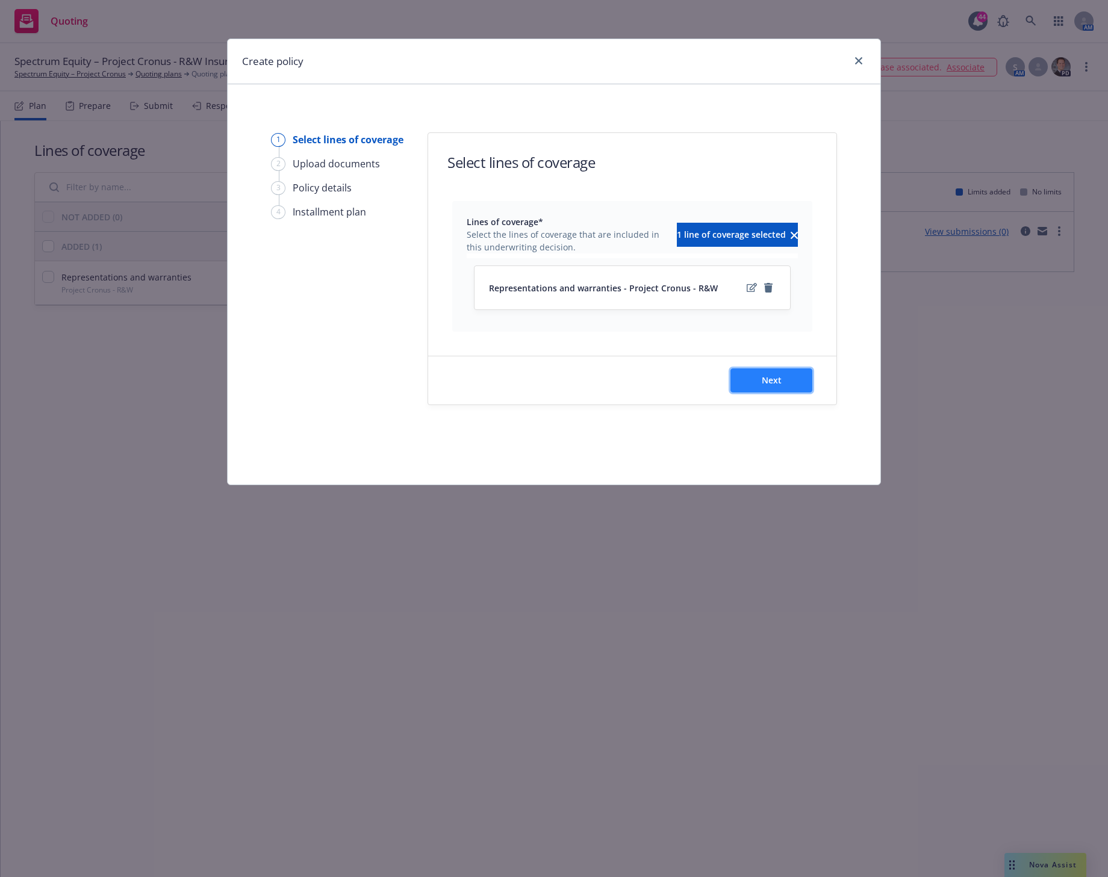
click at [770, 382] on span "Next" at bounding box center [771, 379] width 20 height 11
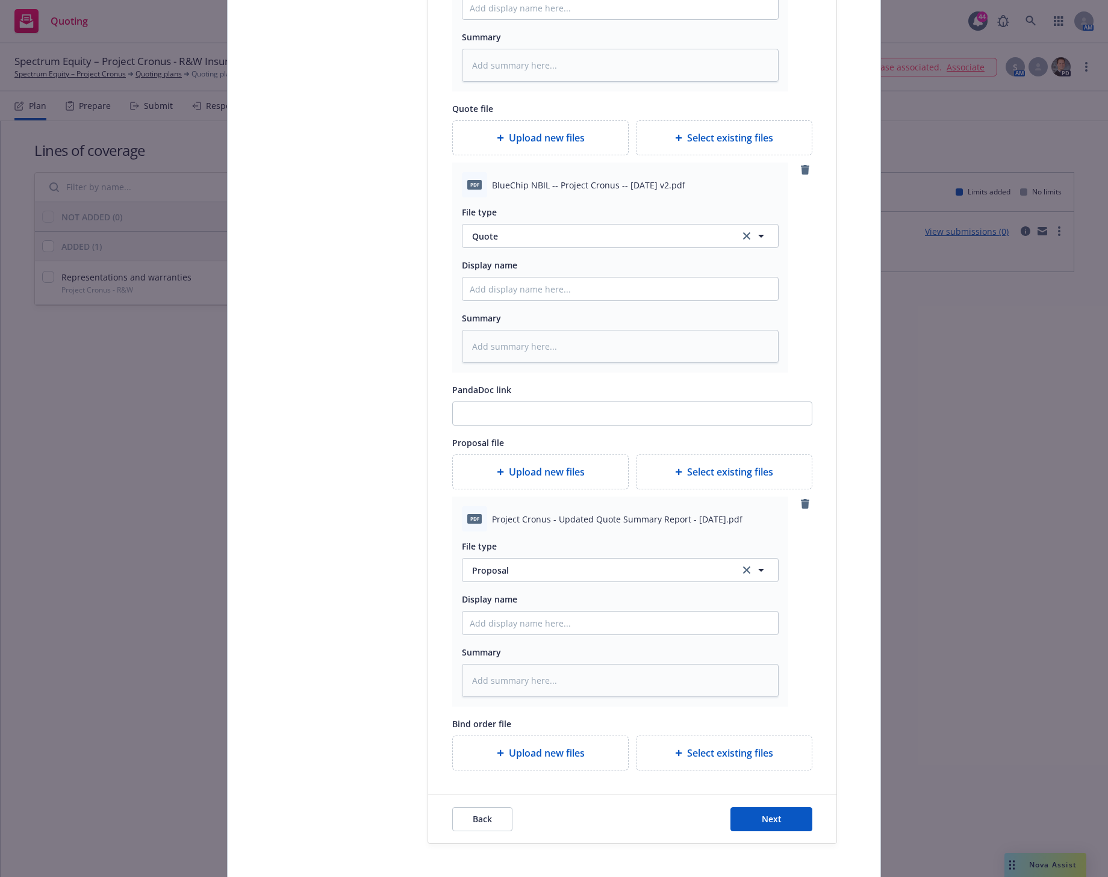
scroll to position [451, 0]
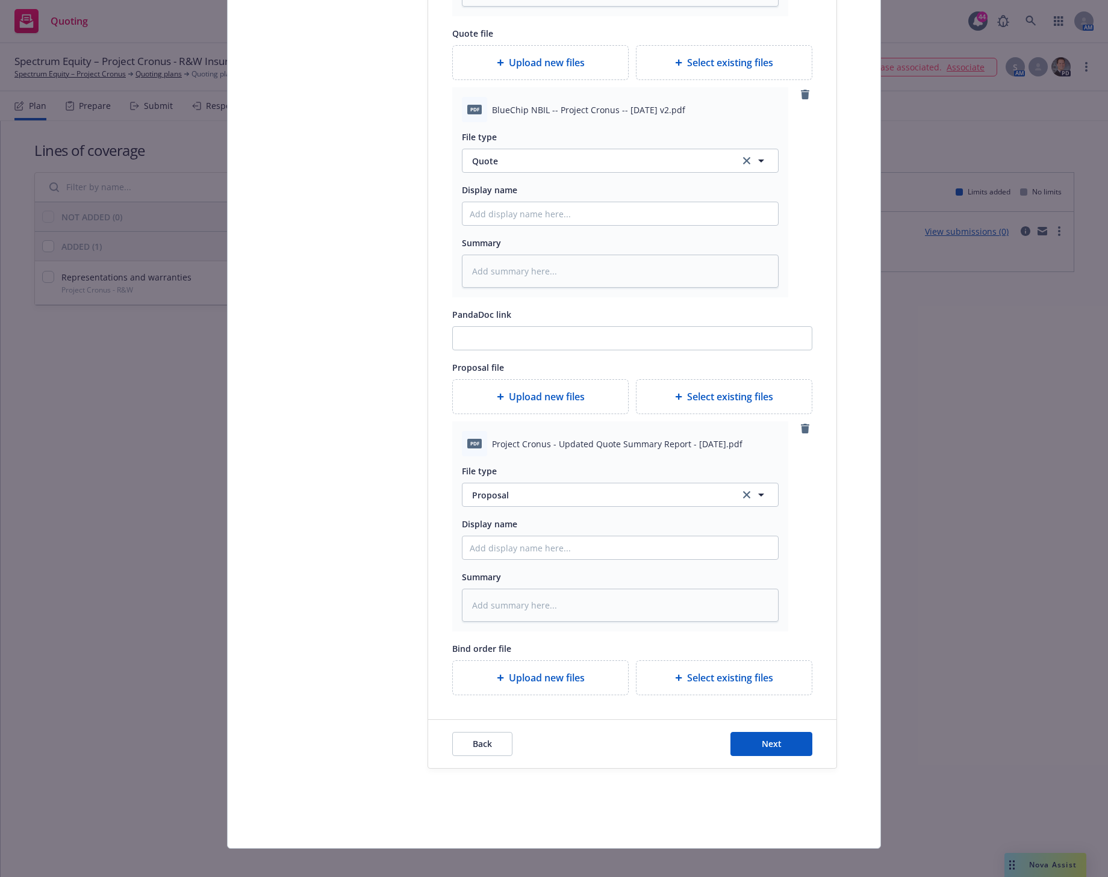
click at [705, 397] on span "Select existing files" at bounding box center [730, 396] width 86 height 14
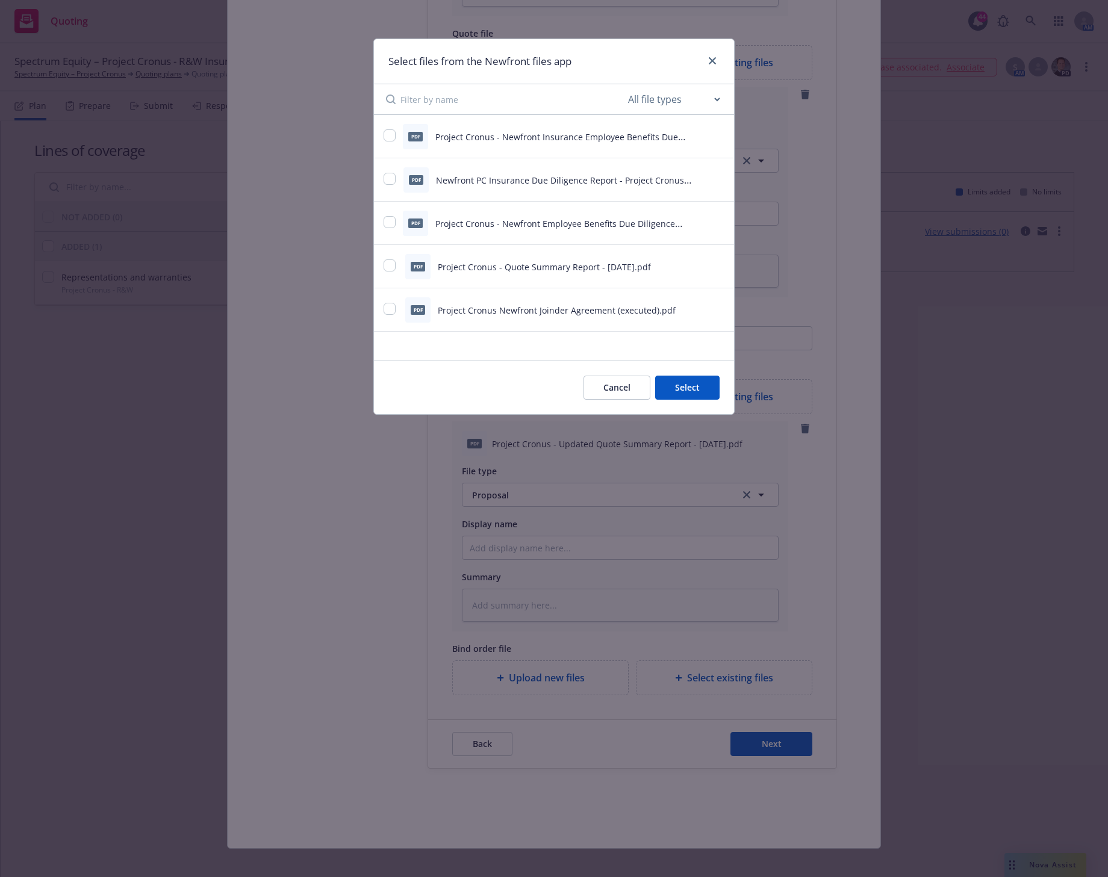
click at [632, 389] on button "Cancel" at bounding box center [616, 388] width 67 height 24
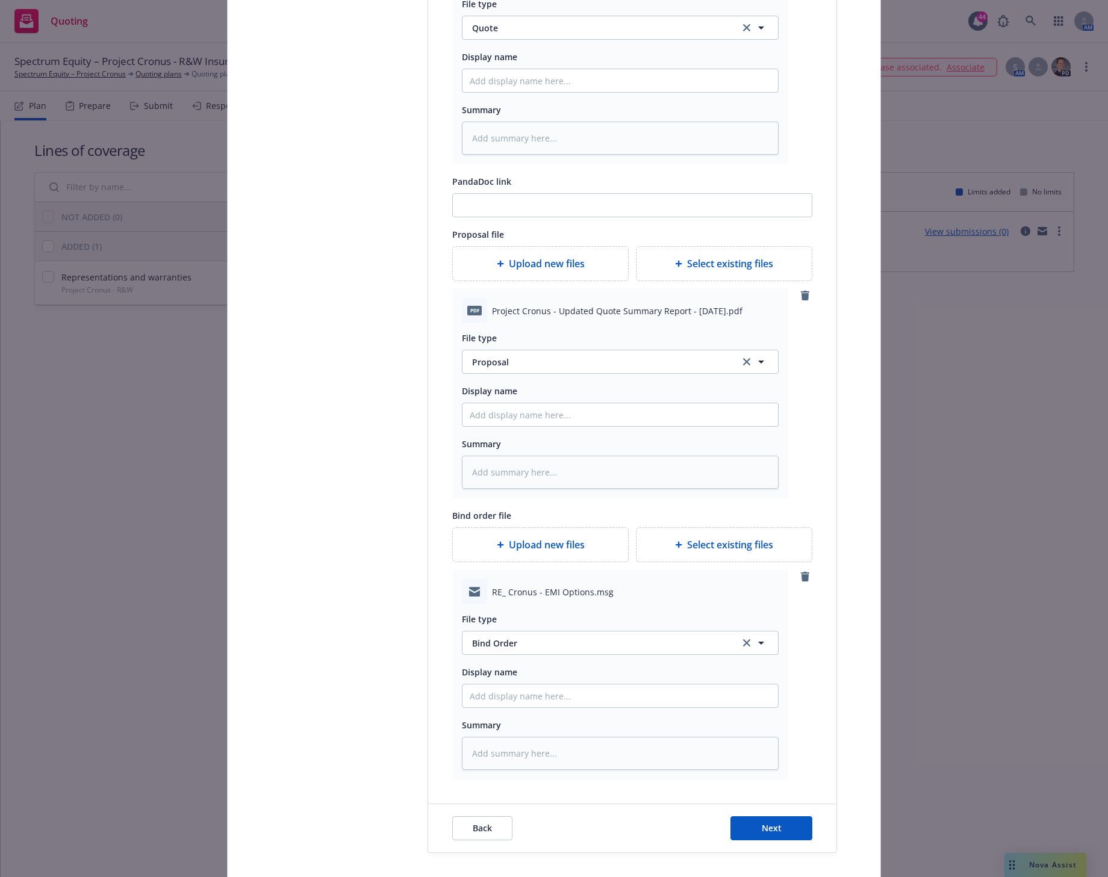
scroll to position [679, 0]
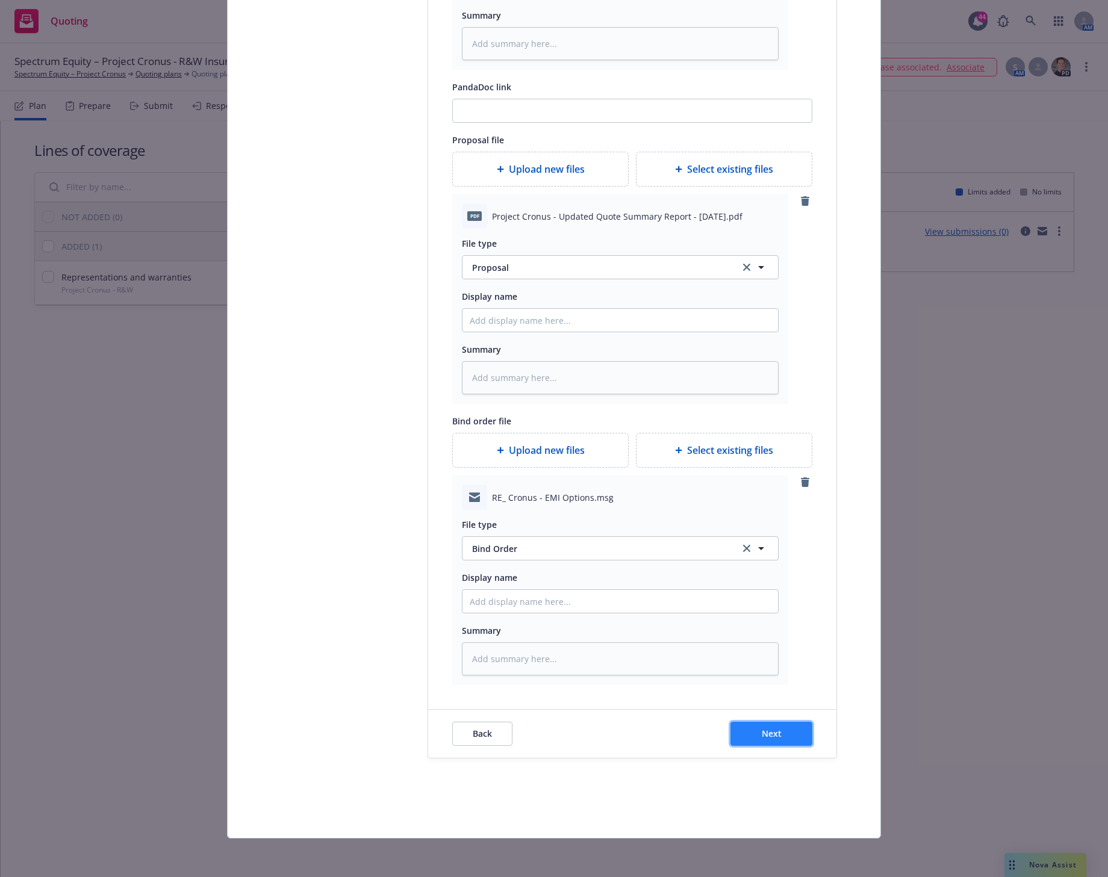
click at [768, 728] on span "Next" at bounding box center [771, 733] width 20 height 11
type textarea "x"
select select "12"
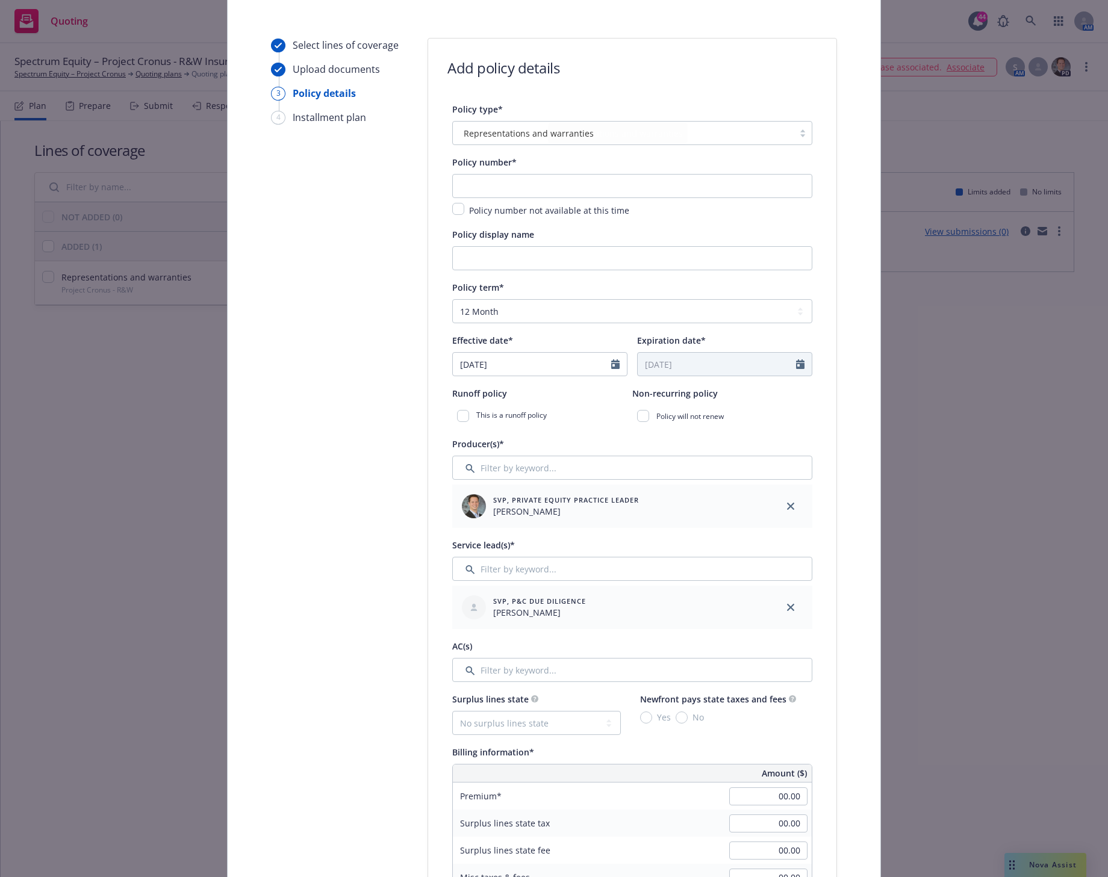
scroll to position [77, 0]
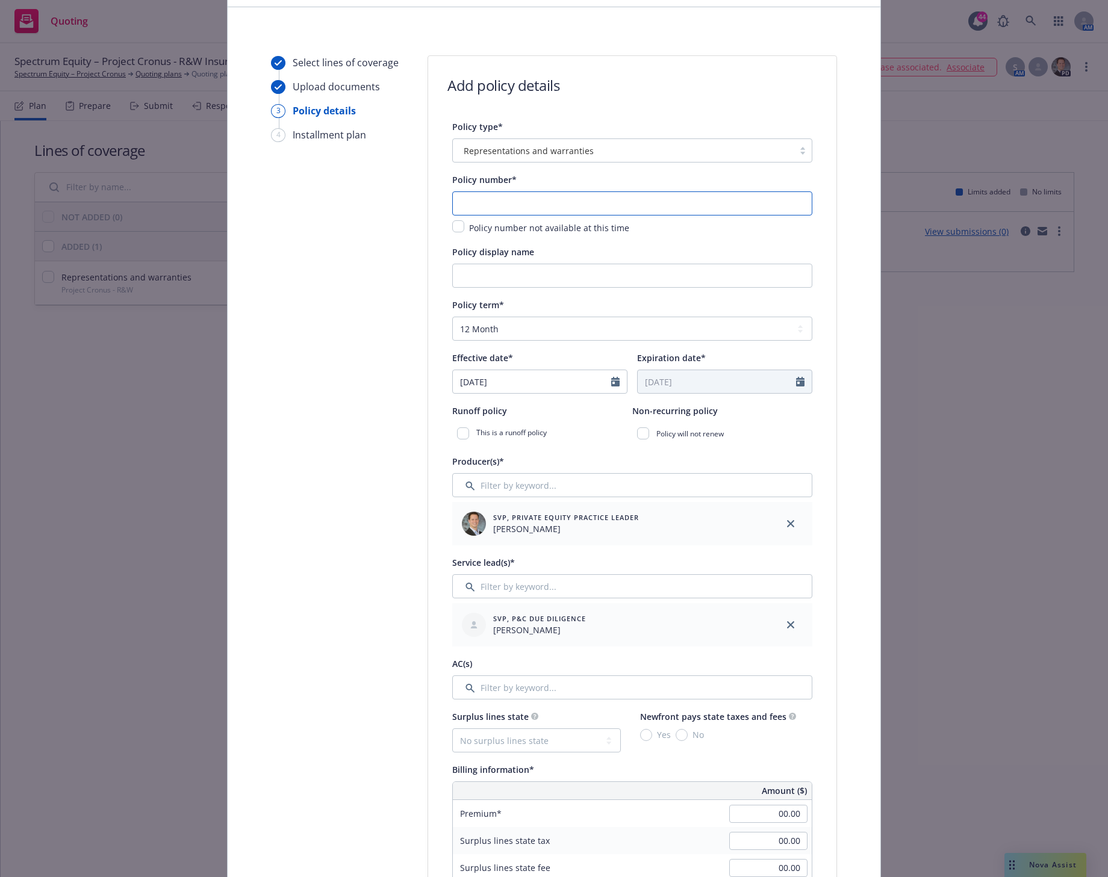
click at [462, 201] on input "text" at bounding box center [632, 203] width 360 height 24
paste input "BC-BS-2025-100010-1244"
type input "BC-BS-2025-100010-1244"
click at [461, 272] on input "Policy display name" at bounding box center [632, 276] width 360 height 24
type input "Project Cronus - Spectrum Equity (CyberCube) - BlueChip R&W [9/29/2025]"
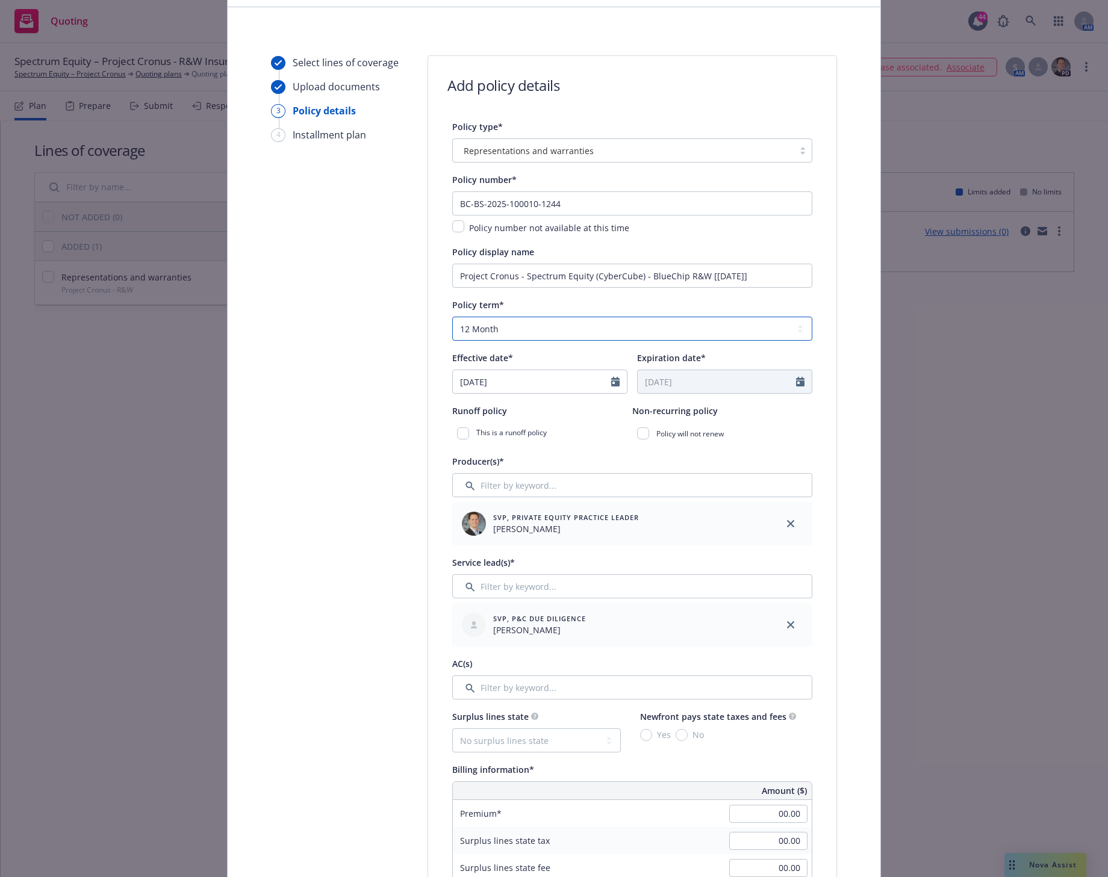
click at [524, 328] on select "Select policy term 12 Month 6 Month 4 Month 3 Month 2 Month 1 Month 36 Month (3…" at bounding box center [632, 329] width 360 height 24
select select "other"
click at [452, 317] on select "Select policy term 12 Month 6 Month 4 Month 3 Month 2 Month 1 Month 36 Month (3…" at bounding box center [632, 329] width 360 height 24
select select "9"
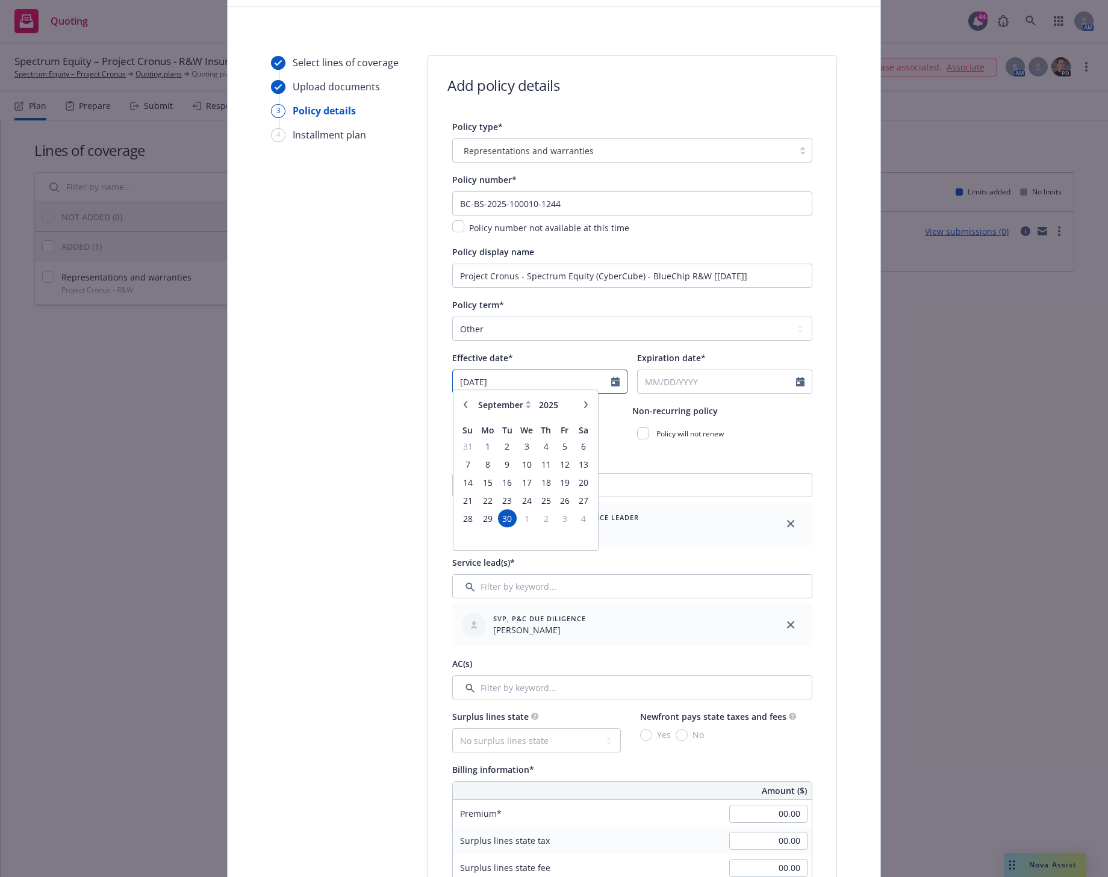
click at [602, 383] on input "[DATE]" at bounding box center [532, 381] width 158 height 23
click at [482, 527] on span "29" at bounding box center [487, 524] width 18 height 15
type input "09/29/2025"
click at [796, 379] on icon "Calendar" at bounding box center [800, 382] width 8 height 10
select select "9"
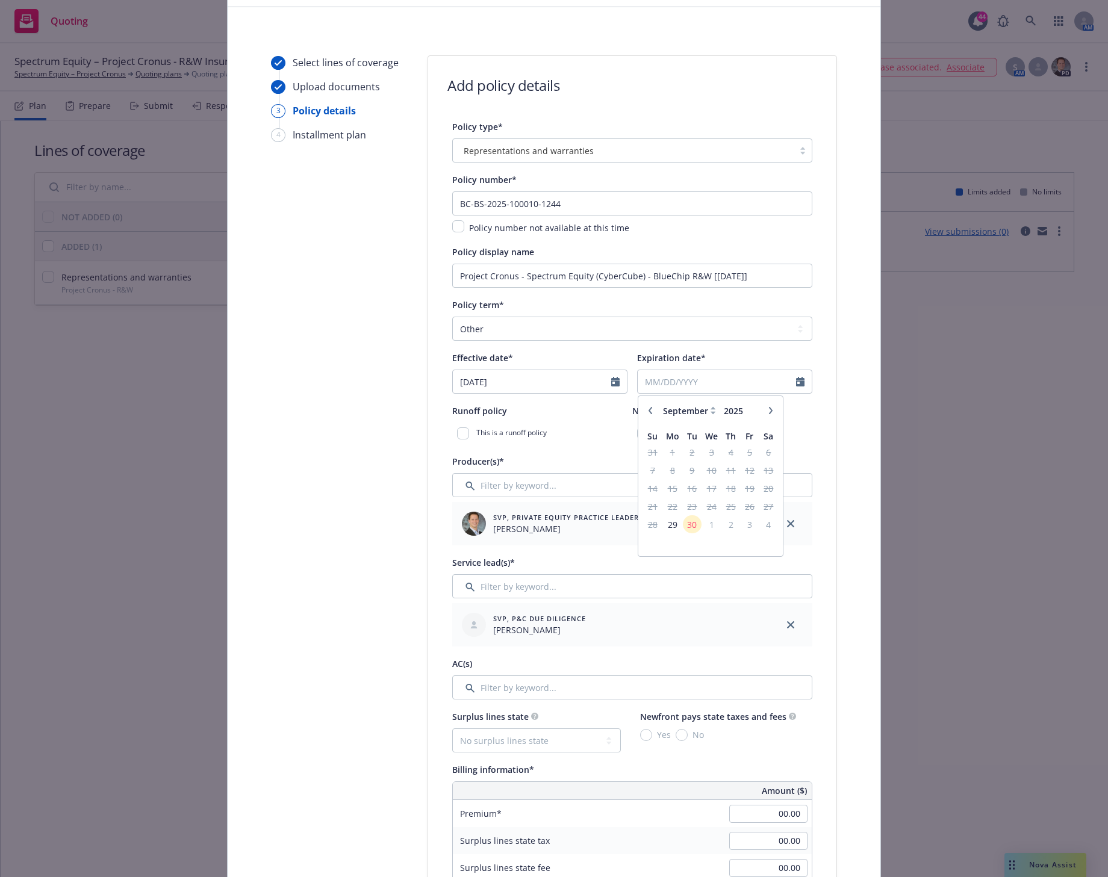
click at [710, 407] on icon at bounding box center [712, 411] width 5 height 8
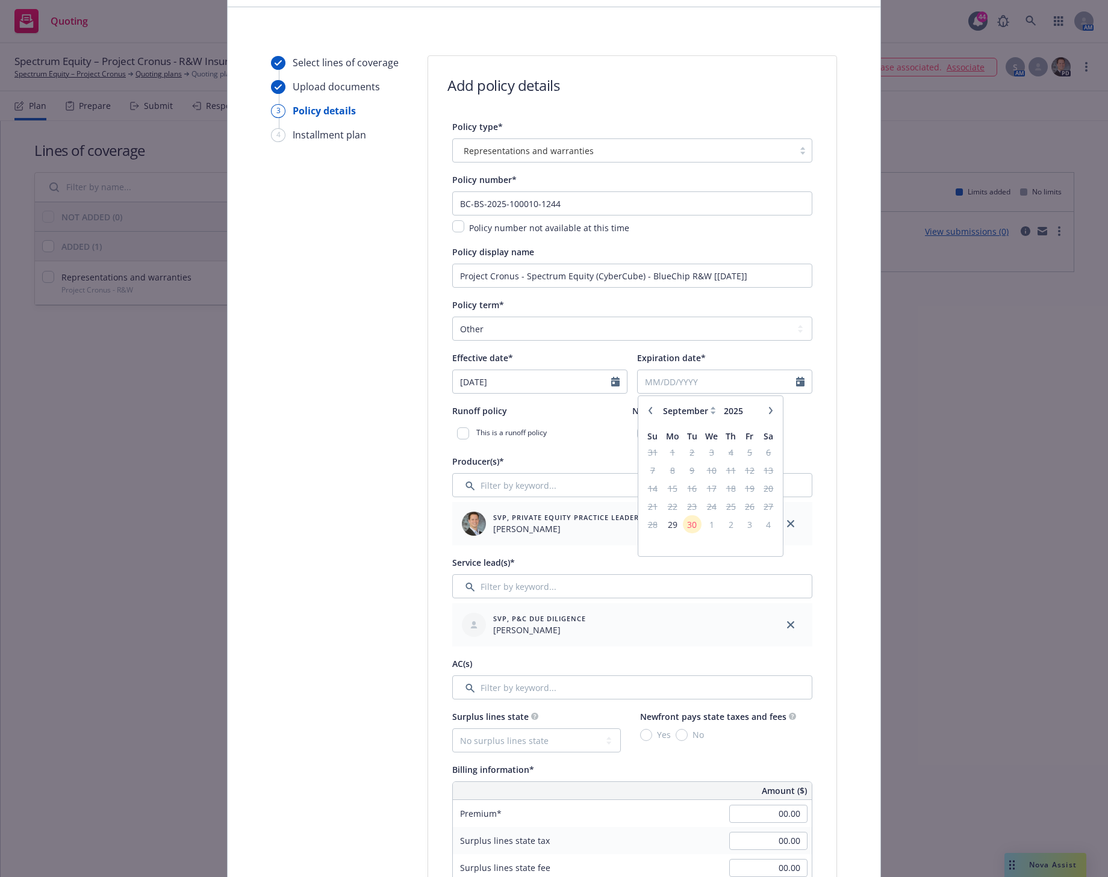
click at [710, 407] on icon at bounding box center [712, 411] width 5 height 8
click at [710, 407] on icon at bounding box center [712, 408] width 5 height 3
click at [710, 409] on icon at bounding box center [712, 408] width 5 height 3
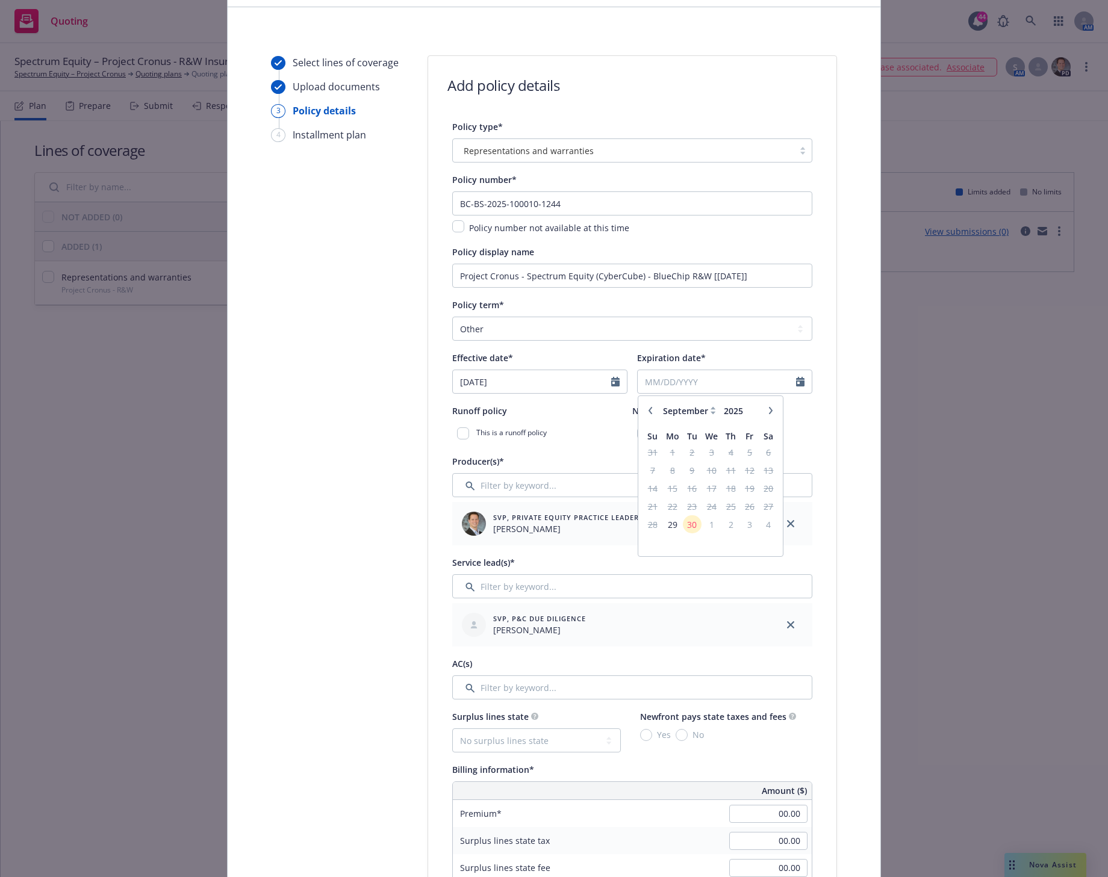
click at [710, 414] on icon at bounding box center [712, 411] width 5 height 8
click at [738, 408] on input "2025" at bounding box center [740, 410] width 39 height 13
click at [748, 408] on input "2026" at bounding box center [740, 410] width 39 height 13
click at [748, 408] on input "2027" at bounding box center [740, 410] width 39 height 13
click at [748, 408] on input "2028" at bounding box center [740, 410] width 39 height 13
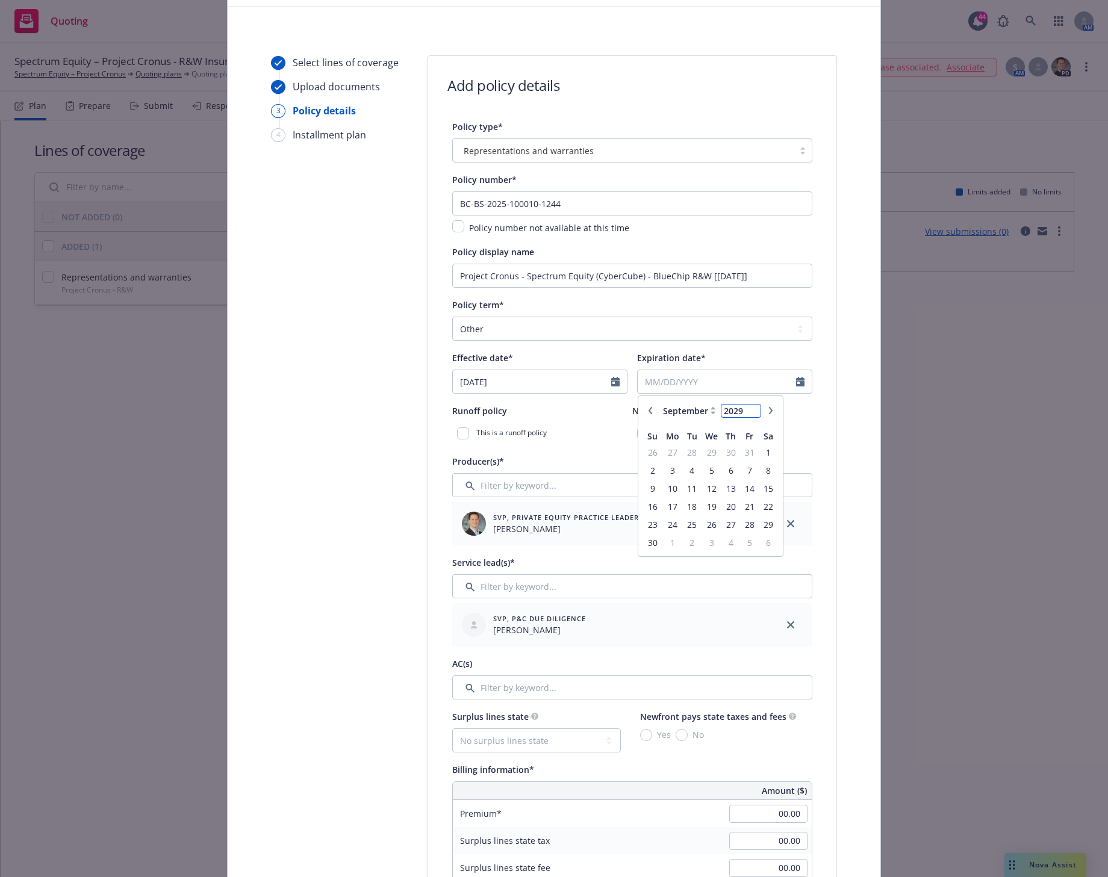
click at [748, 408] on input "2029" at bounding box center [740, 410] width 39 height 13
click at [748, 408] on input "2030" at bounding box center [740, 410] width 39 height 13
type input "2031"
click at [748, 408] on input "2031" at bounding box center [740, 410] width 39 height 13
click at [665, 524] on span "29" at bounding box center [672, 524] width 18 height 15
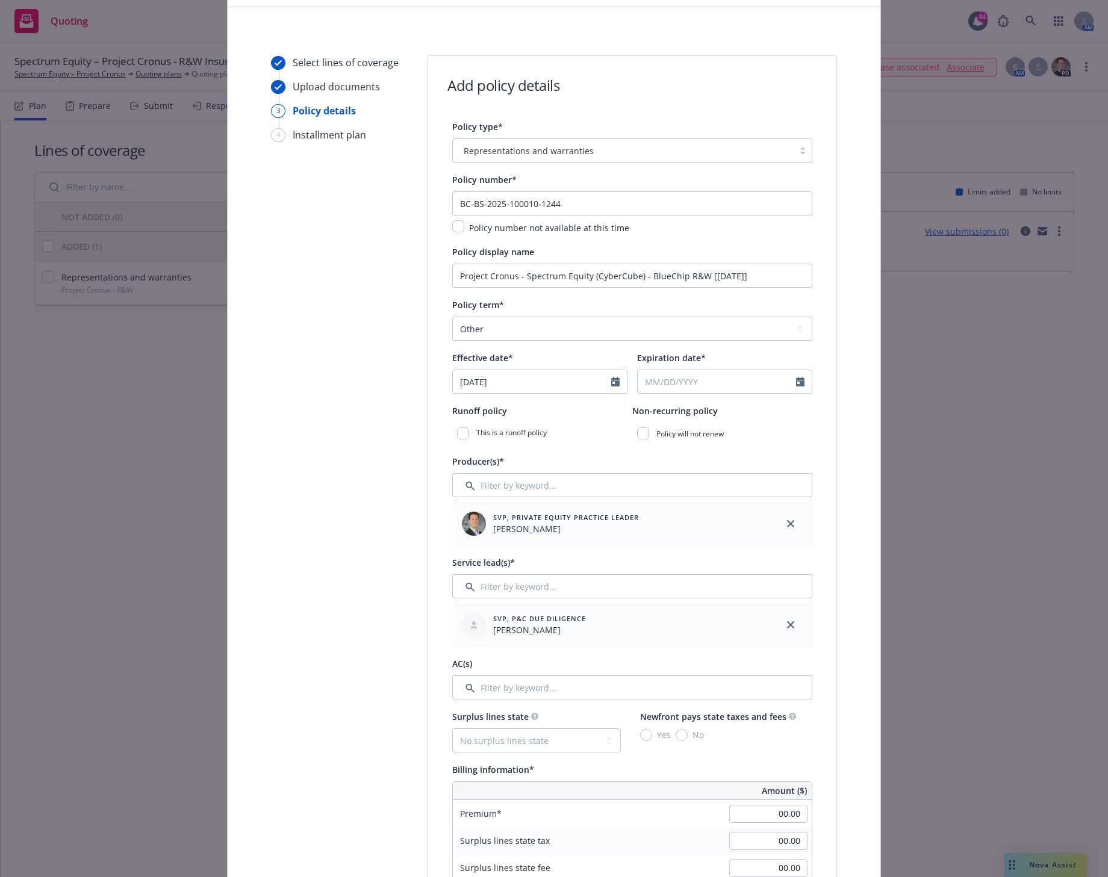
type input "09/29/2031"
click at [642, 433] on input "checkbox" at bounding box center [643, 433] width 12 height 12
checkbox input "true"
click at [510, 587] on input "Filter by keyword..." at bounding box center [632, 586] width 360 height 24
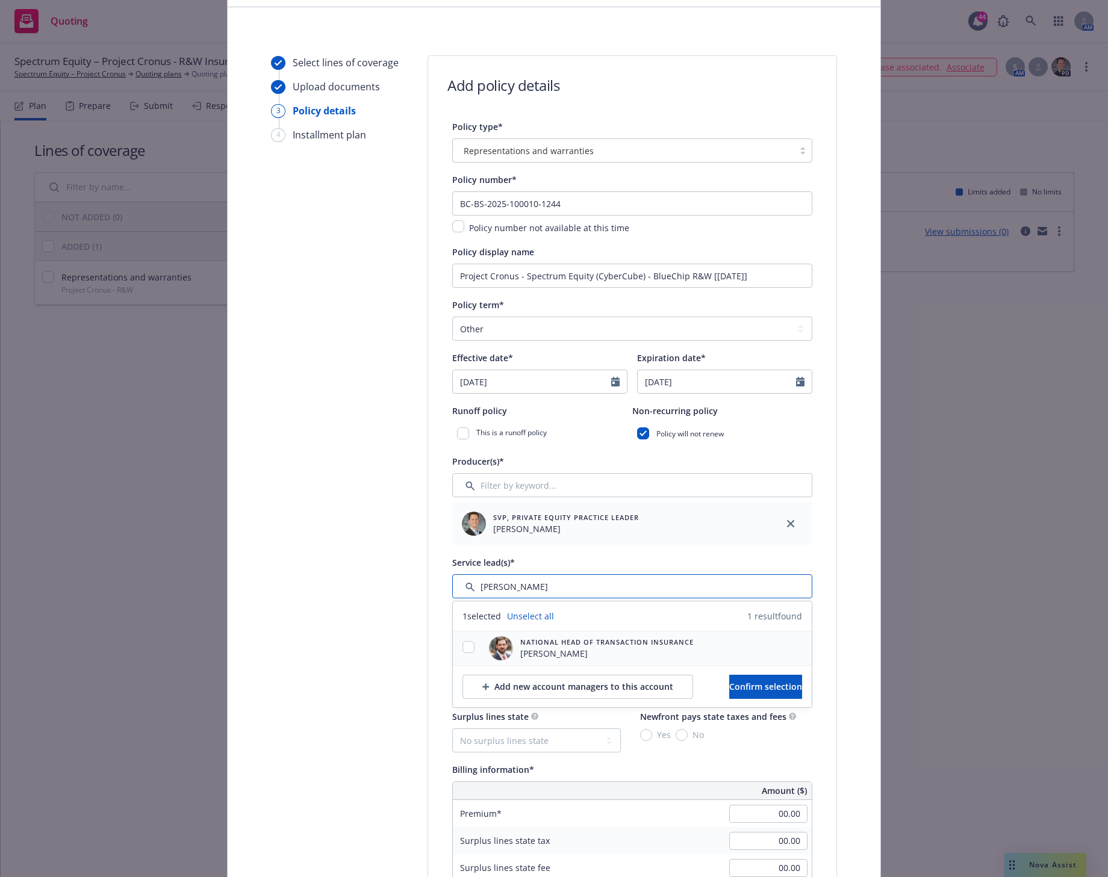
type input "Pelzer"
click at [551, 654] on span "Andrew Pelzer" at bounding box center [606, 653] width 173 height 13
click at [463, 651] on input "checkbox" at bounding box center [468, 647] width 12 height 12
checkbox input "true"
click at [739, 685] on span "Confirm selection" at bounding box center [765, 686] width 73 height 11
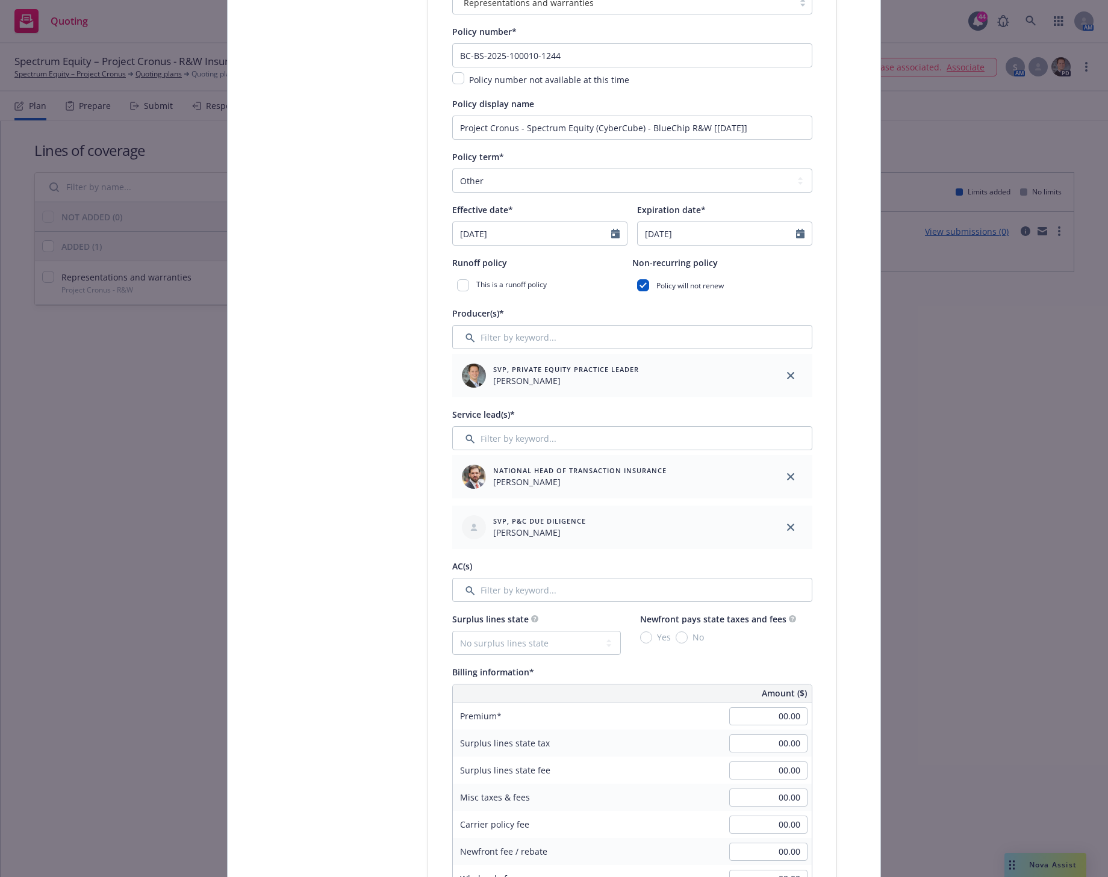
scroll to position [228, 0]
click at [555, 643] on select "No surplus lines state Alaska Alabama Arkansas Arizona California Colorado Conn…" at bounding box center [536, 640] width 169 height 24
select select "MA"
click at [452, 628] on select "No surplus lines state Alaska Alabama Arkansas Arizona California Colorado Conn…" at bounding box center [536, 640] width 169 height 24
click at [771, 716] on input "00.00" at bounding box center [768, 714] width 78 height 18
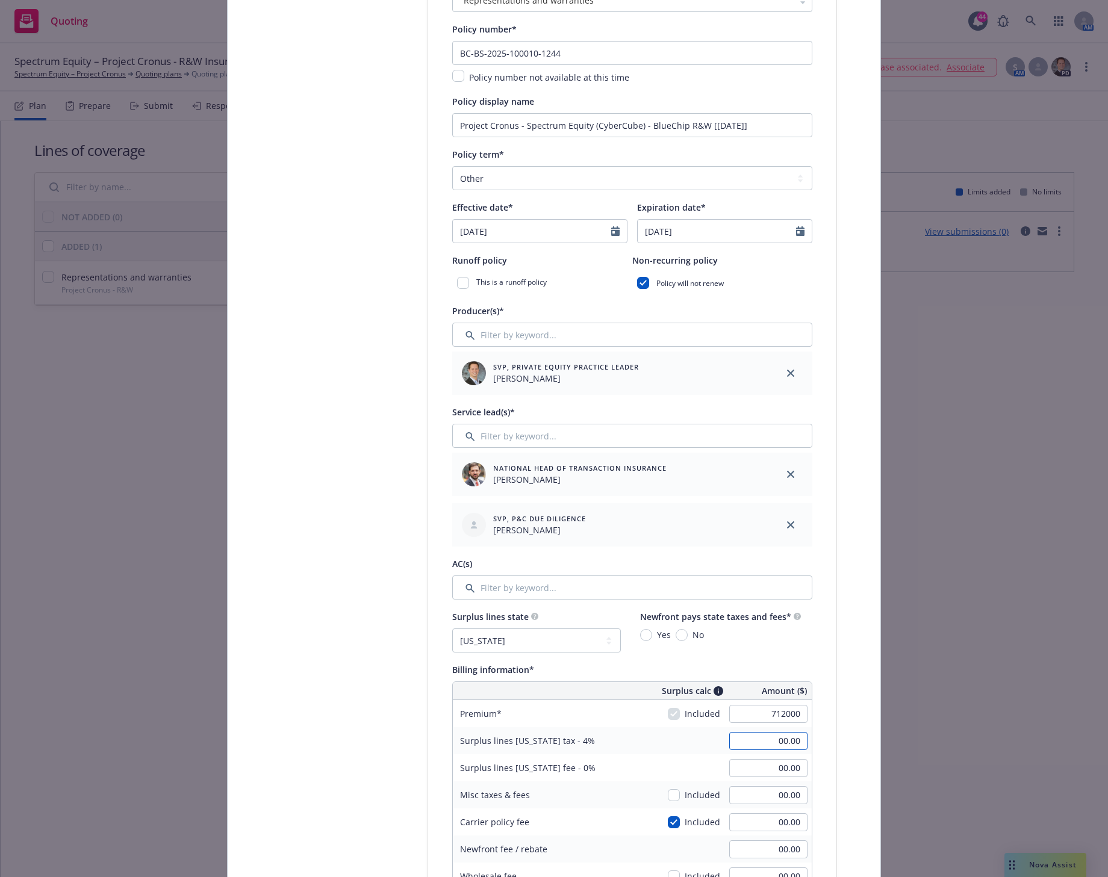
type input "712,000.00"
type input "28,480.00"
click at [763, 827] on input "00.00" at bounding box center [768, 822] width 78 height 18
type input "40000"
type input "30,080.00"
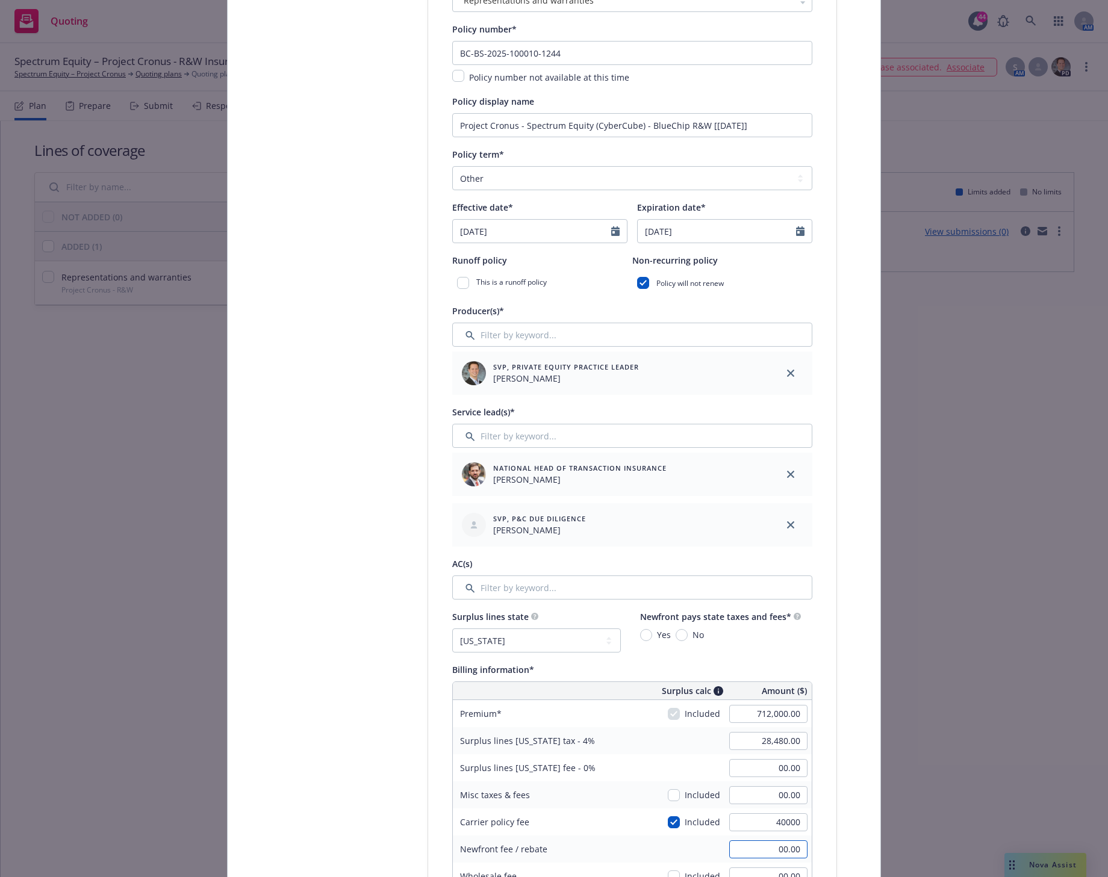
type input "40,000.00"
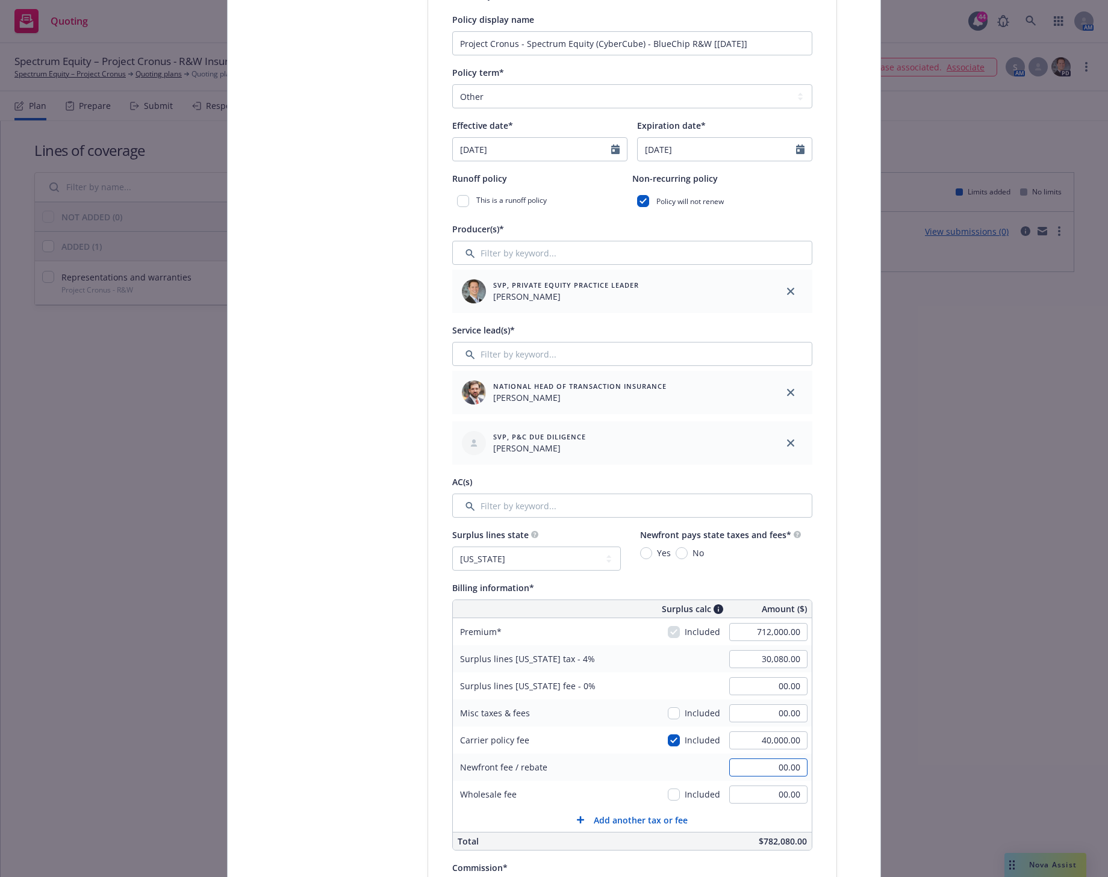
scroll to position [453, 0]
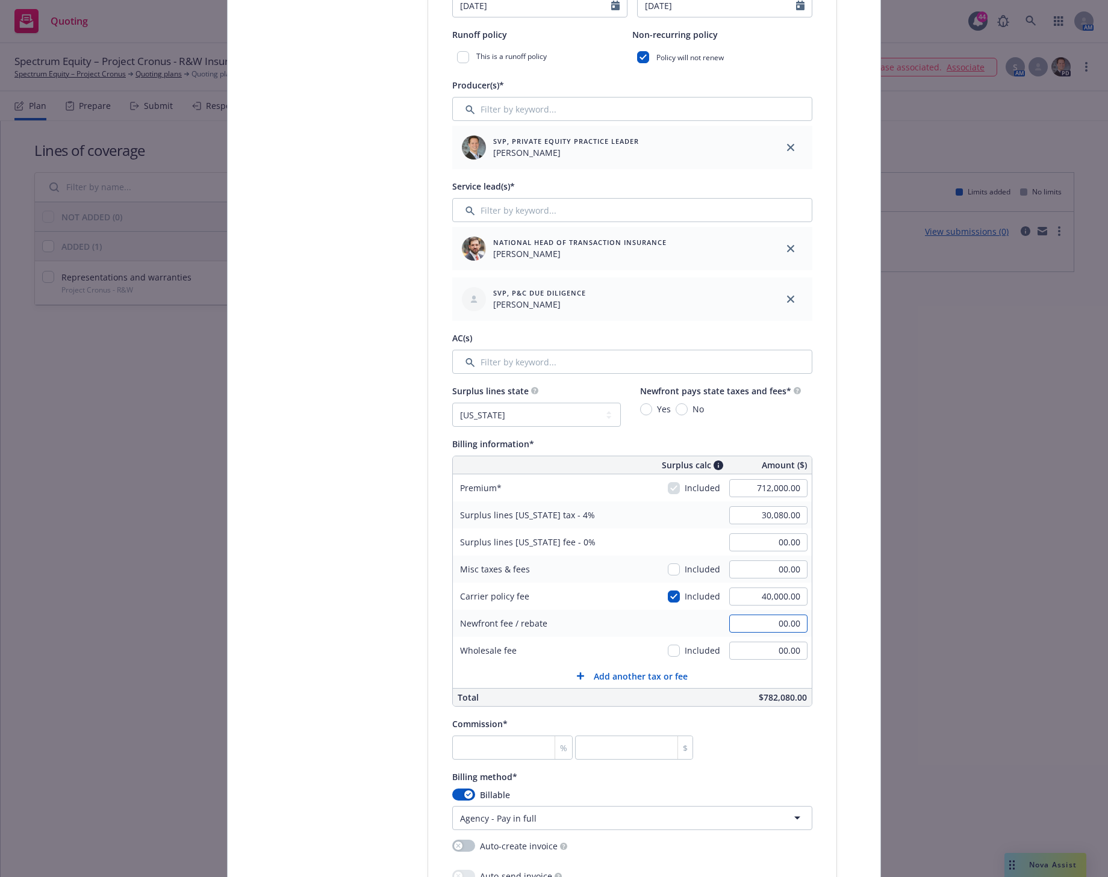
click at [769, 624] on input "00.00" at bounding box center [768, 624] width 78 height 18
drag, startPoint x: 771, startPoint y: 622, endPoint x: 846, endPoint y: 626, distance: 74.8
click at [846, 626] on div "Select lines of coverage Upload documents 3 Policy details 4 Installment plan A…" at bounding box center [554, 536] width 624 height 1714
click at [781, 624] on input "00.00" at bounding box center [768, 624] width 78 height 18
drag, startPoint x: 772, startPoint y: 625, endPoint x: 820, endPoint y: 624, distance: 48.2
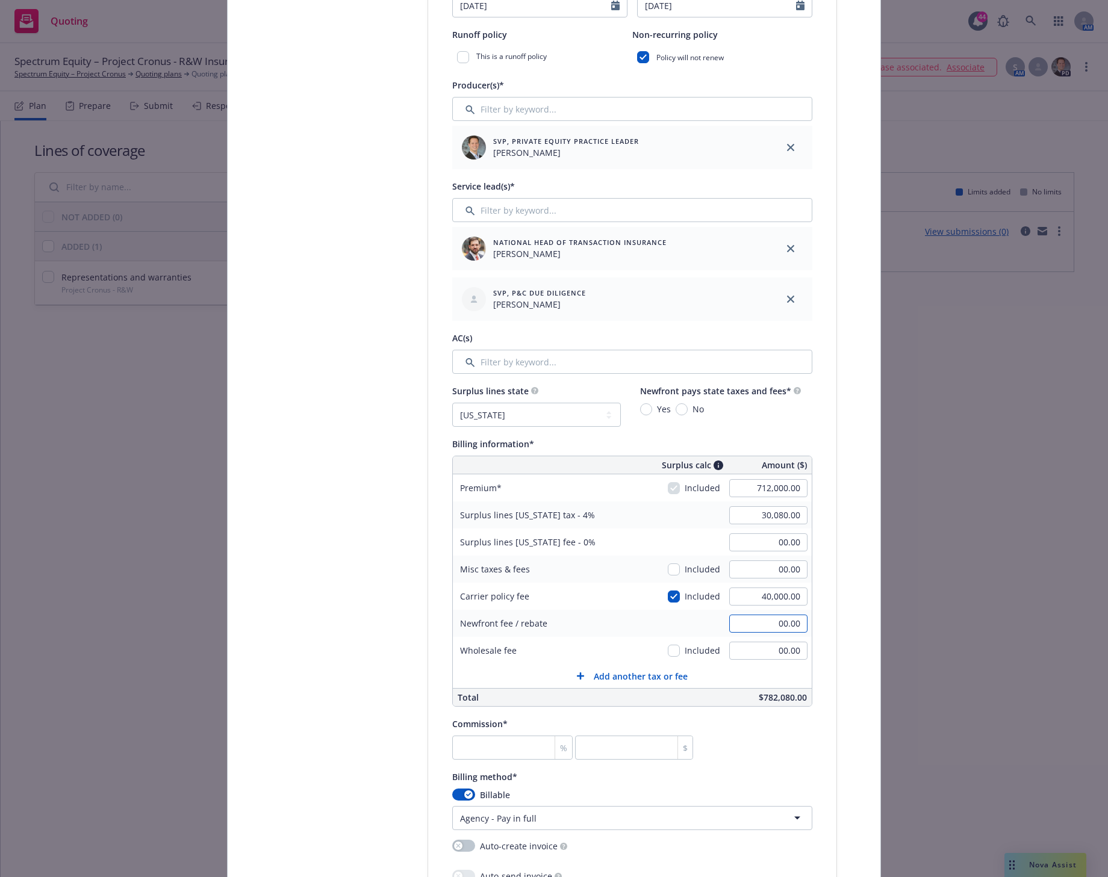
click at [820, 627] on div "Policy type* Representations and warranties Policy number* BC-BS-2025-100010-12…" at bounding box center [632, 531] width 408 height 1576
type input "41,770.00"
click at [884, 672] on div "Create policy Select lines of coverage Upload documents 3 Policy details 4 Inst…" at bounding box center [554, 438] width 1108 height 877
click at [486, 746] on input "number" at bounding box center [512, 748] width 120 height 24
type input "1"
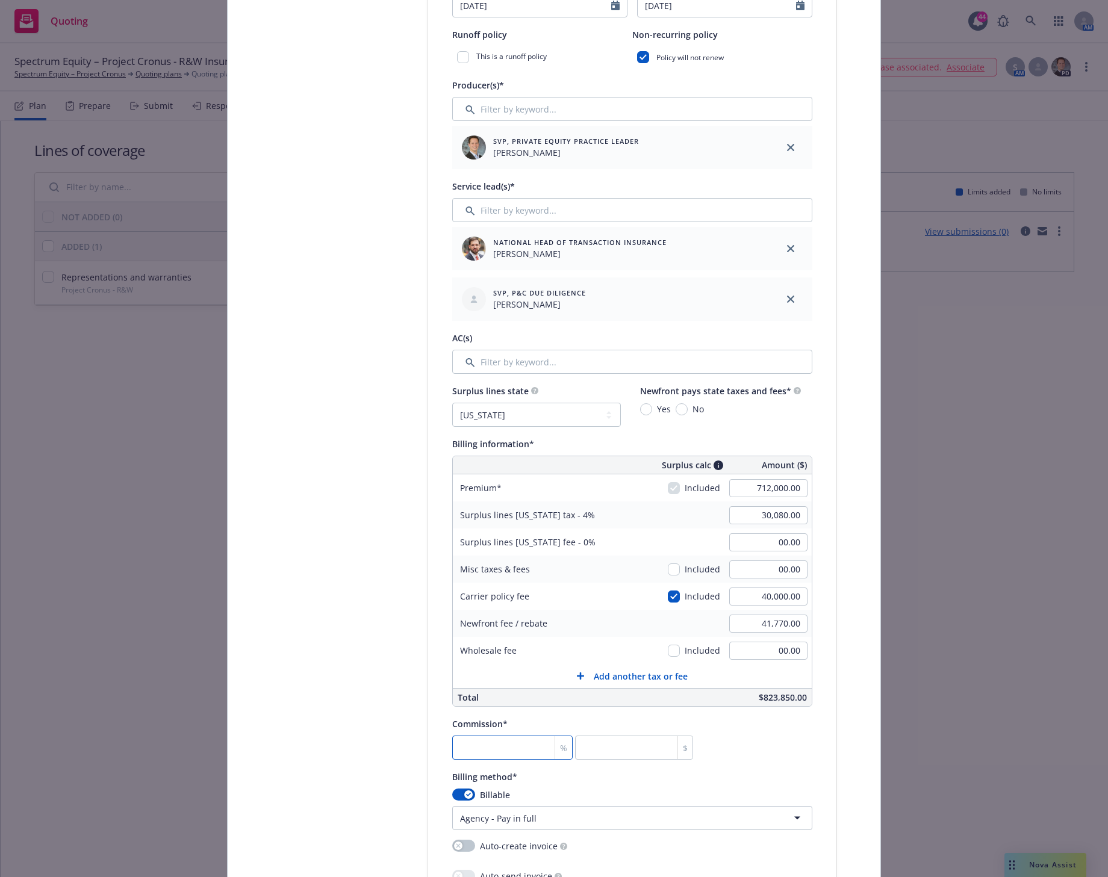
type input "7120"
type input "16"
type input "113920"
type input "16.5"
type input "117480"
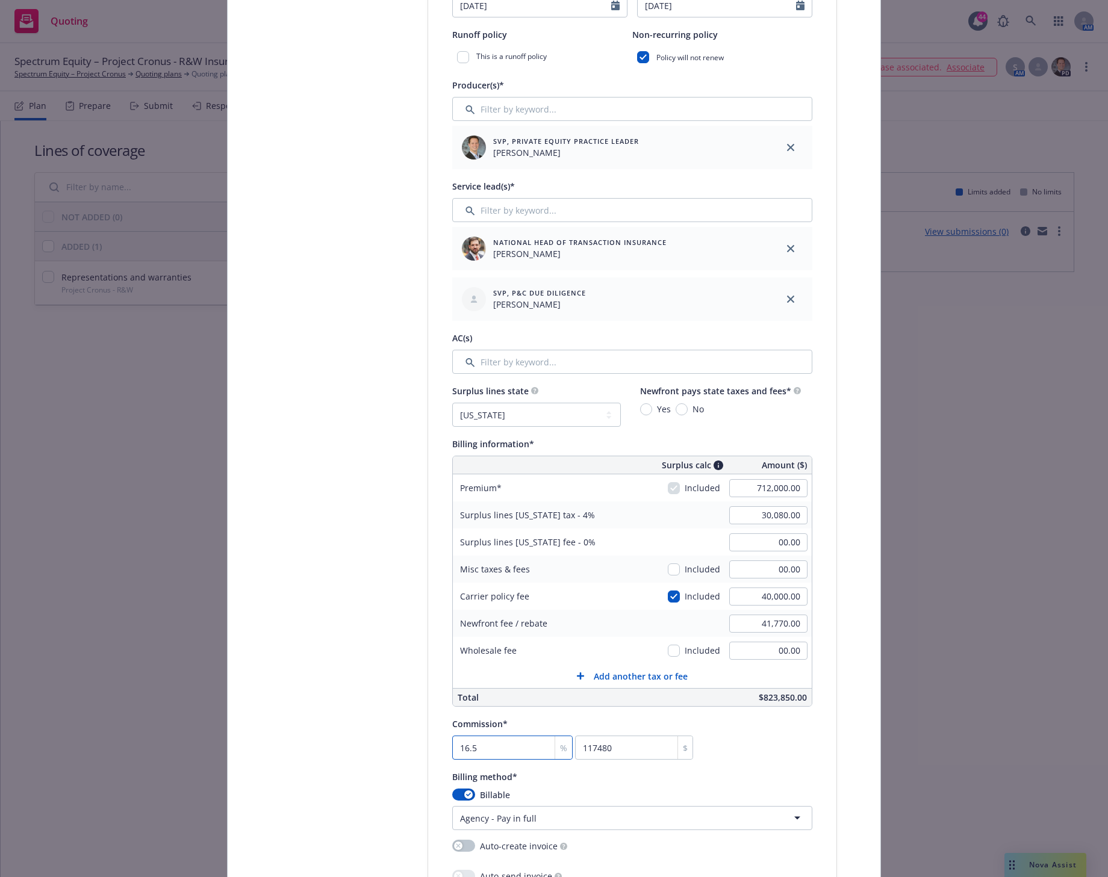
type input "16.5"
click at [795, 740] on div "Commission* 16.5 % 117480 $" at bounding box center [632, 737] width 360 height 43
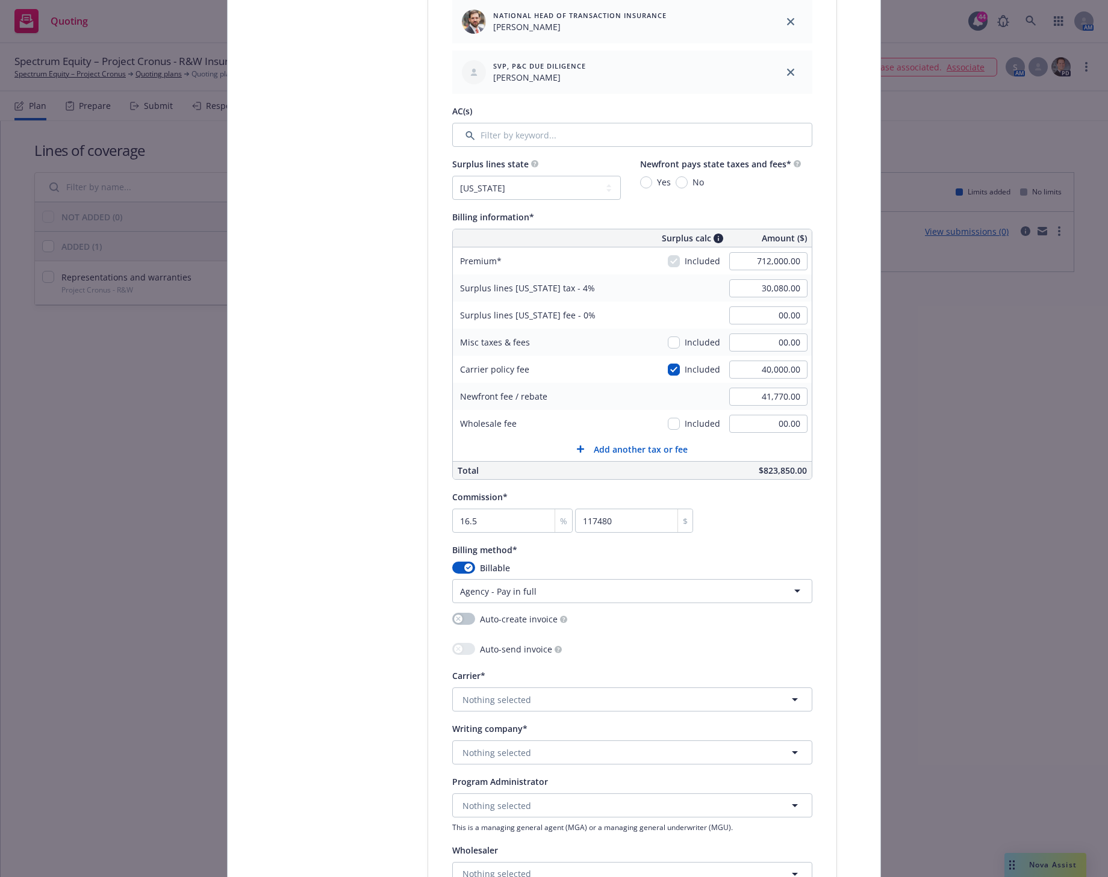
scroll to position [754, 0]
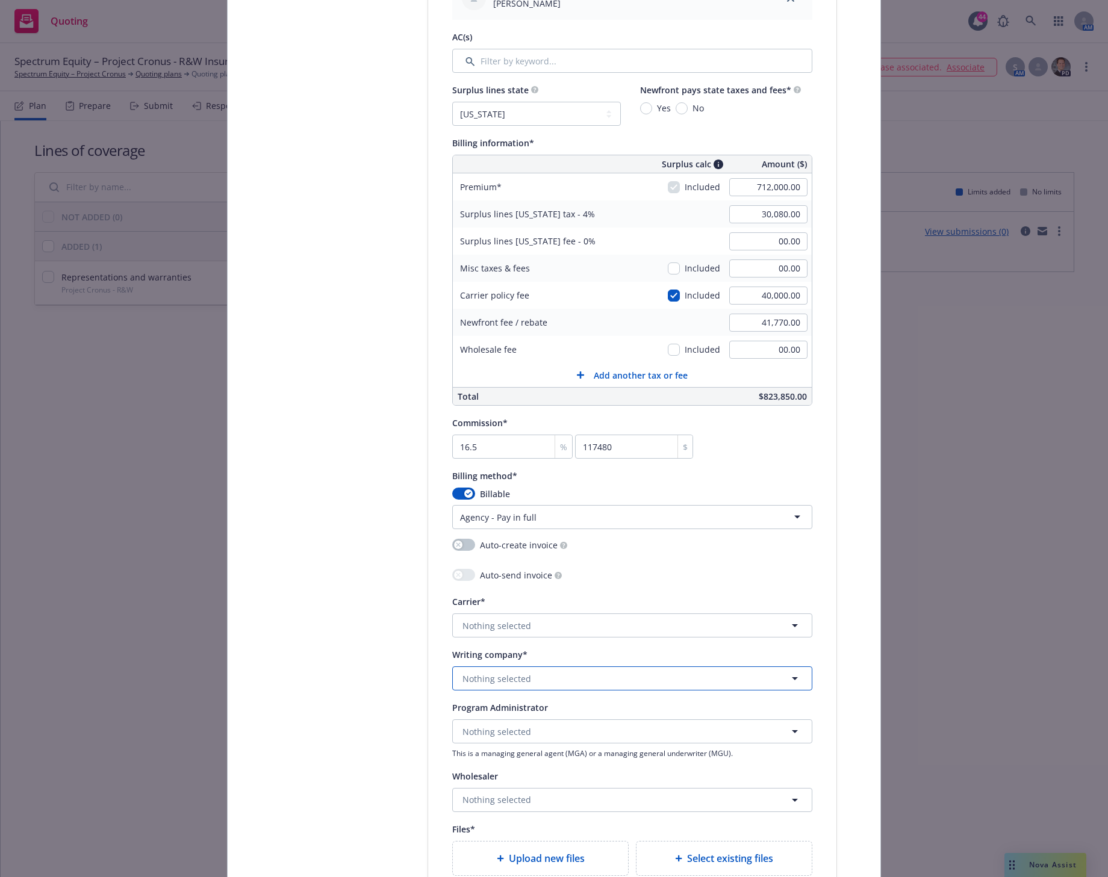
click at [473, 675] on span "Nothing selected" at bounding box center [496, 678] width 69 height 13
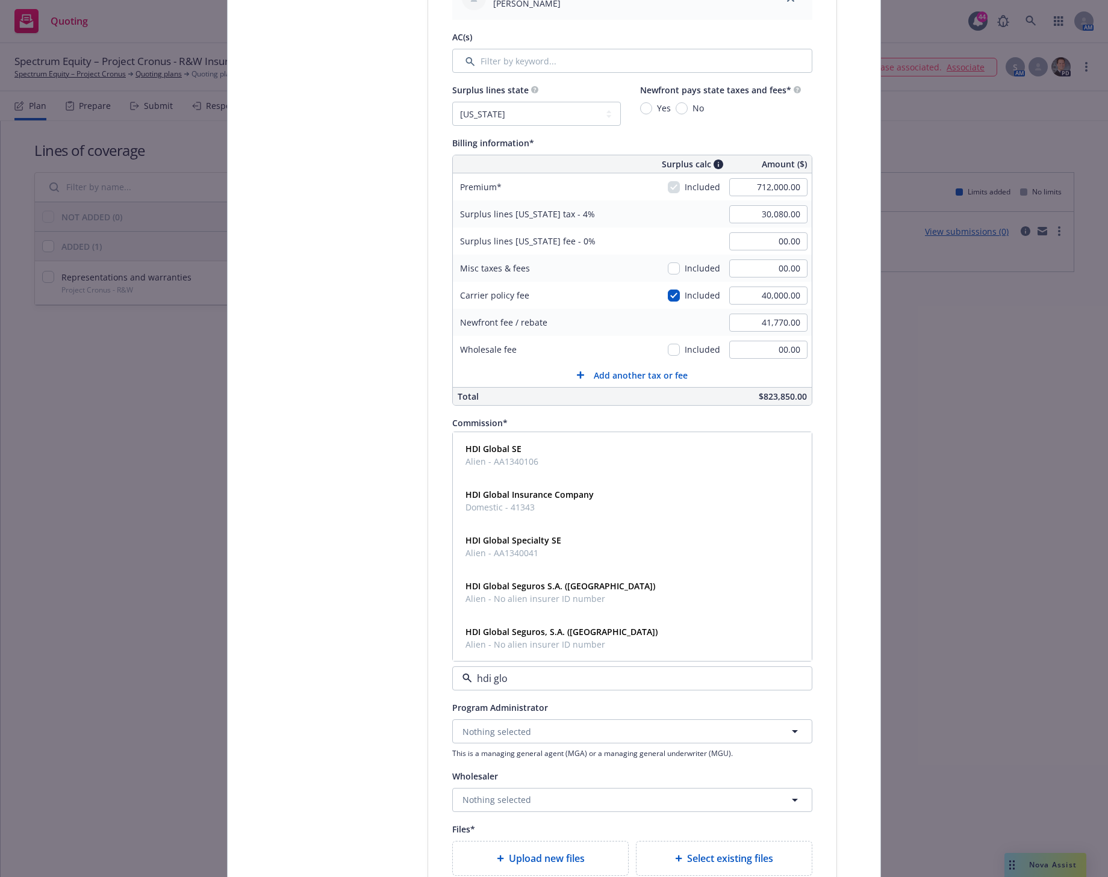
type input "hdi glob"
click at [532, 545] on strong "HDI Global Specialty SE" at bounding box center [513, 540] width 96 height 11
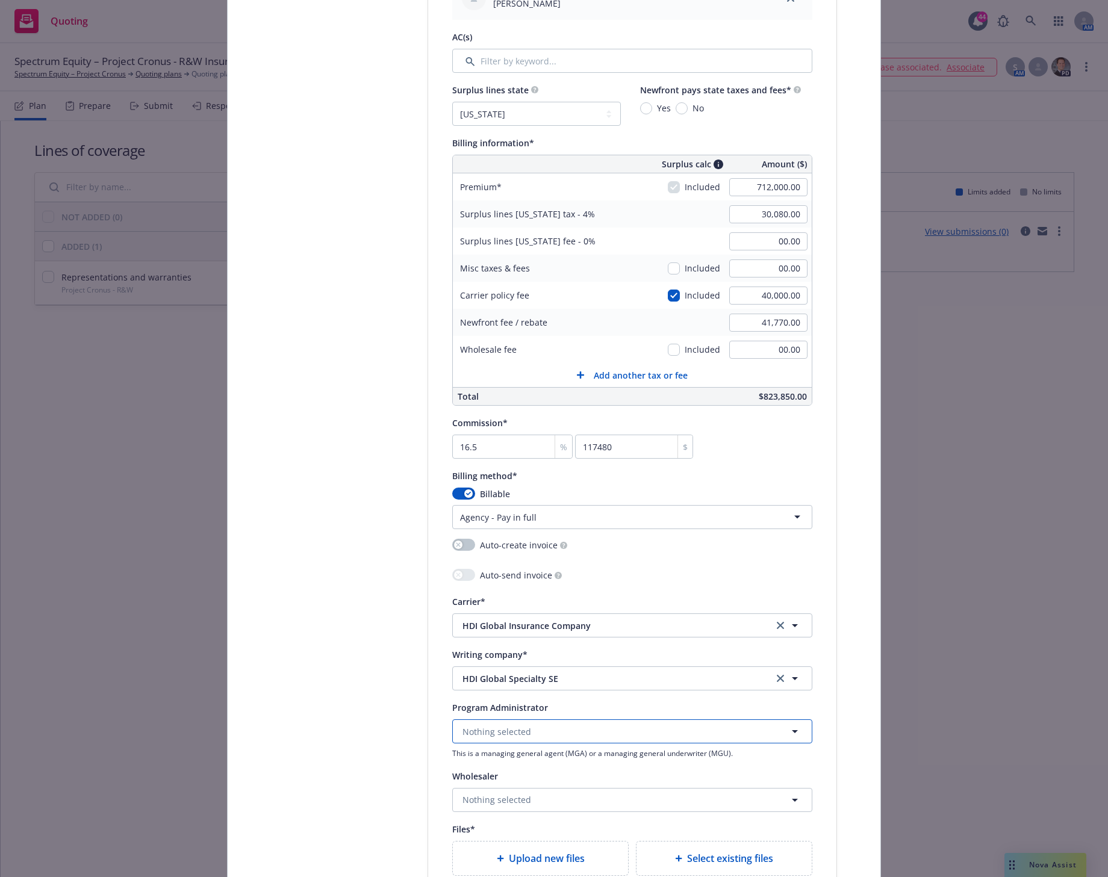
click at [519, 734] on span "Nothing selected" at bounding box center [496, 731] width 69 height 13
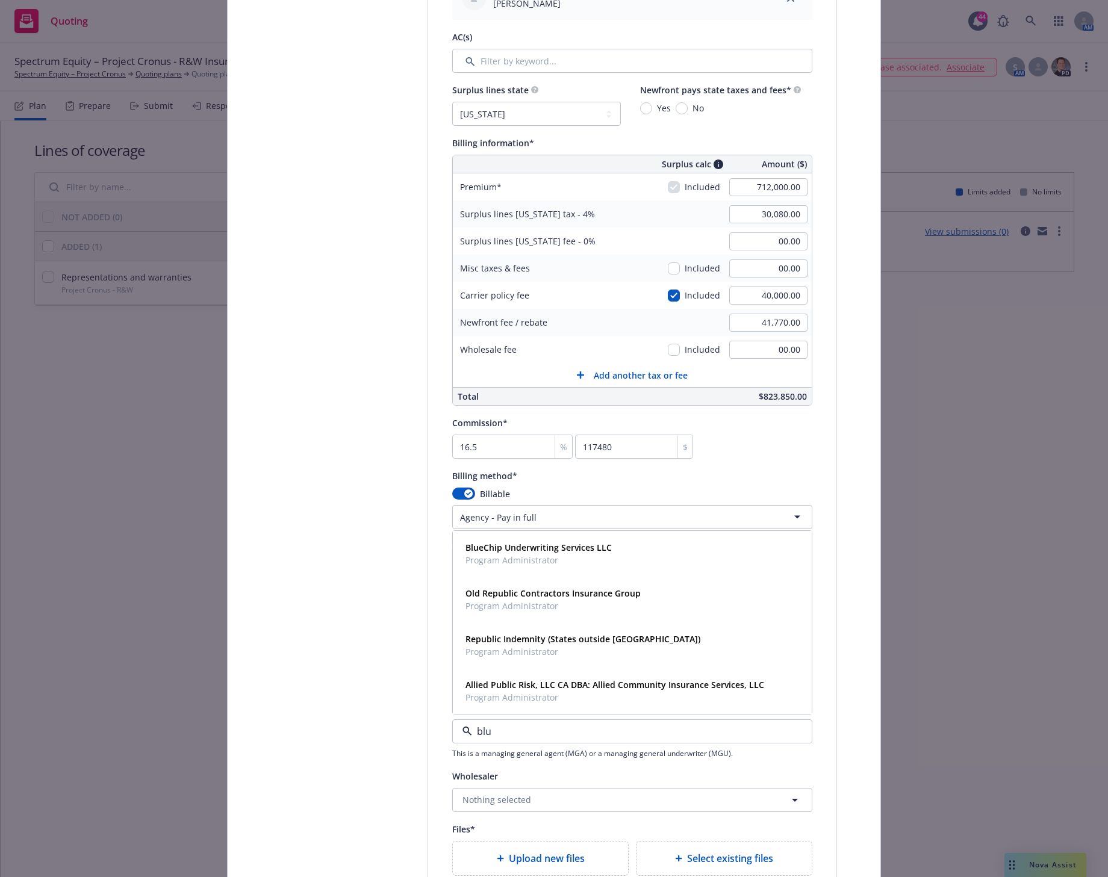
type input "blue"
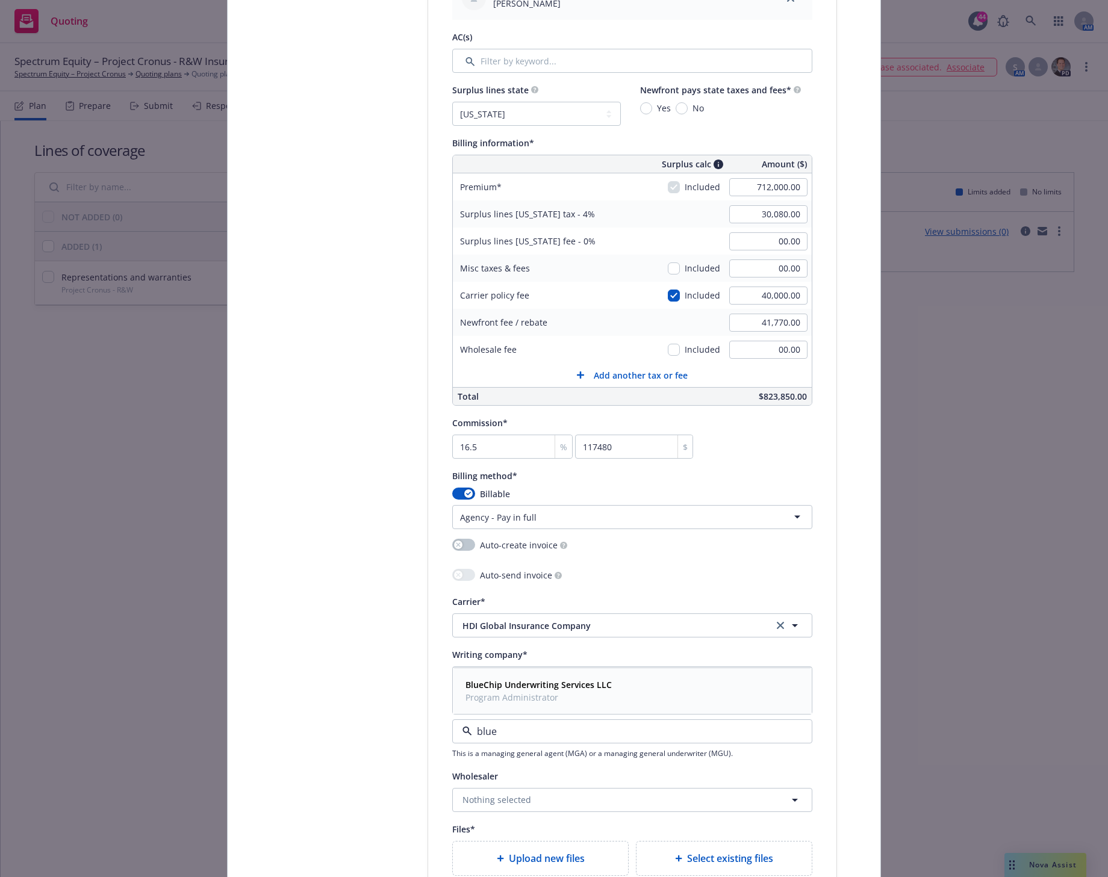
click at [519, 693] on span "Program Administrator" at bounding box center [538, 697] width 146 height 13
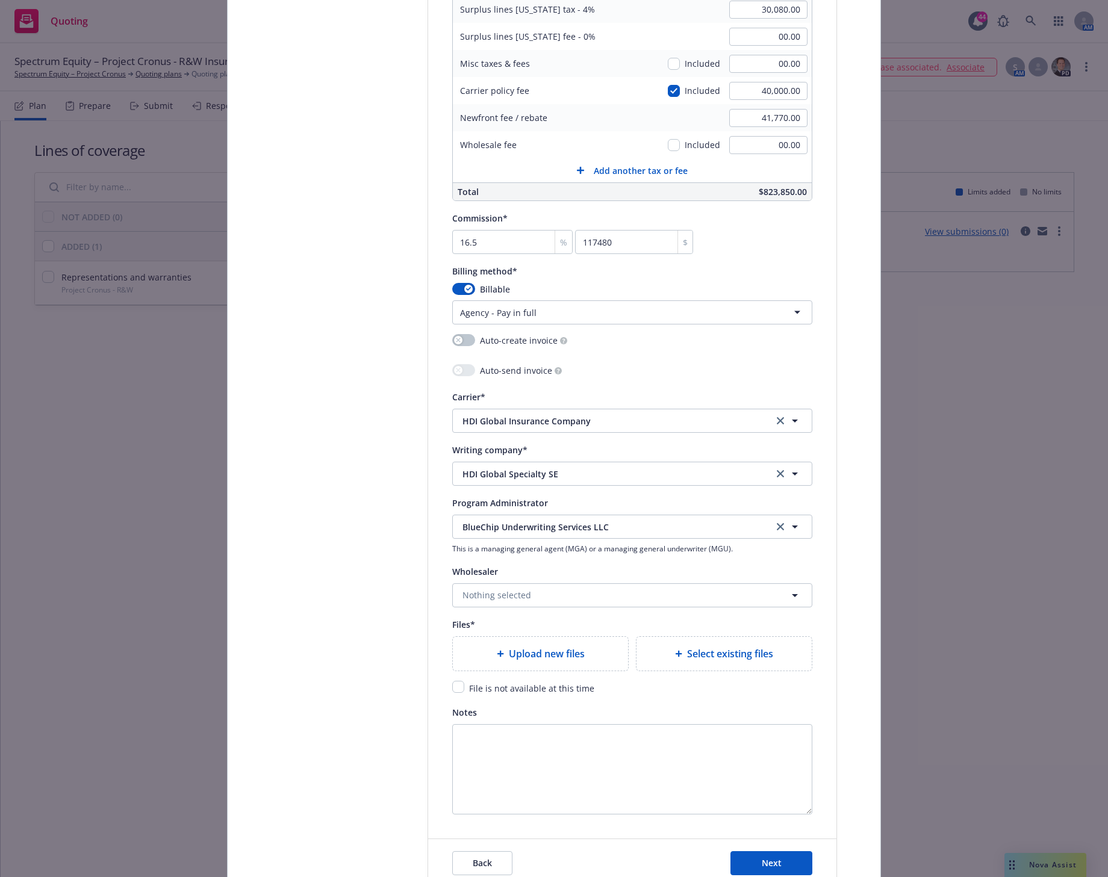
scroll to position [980, 0]
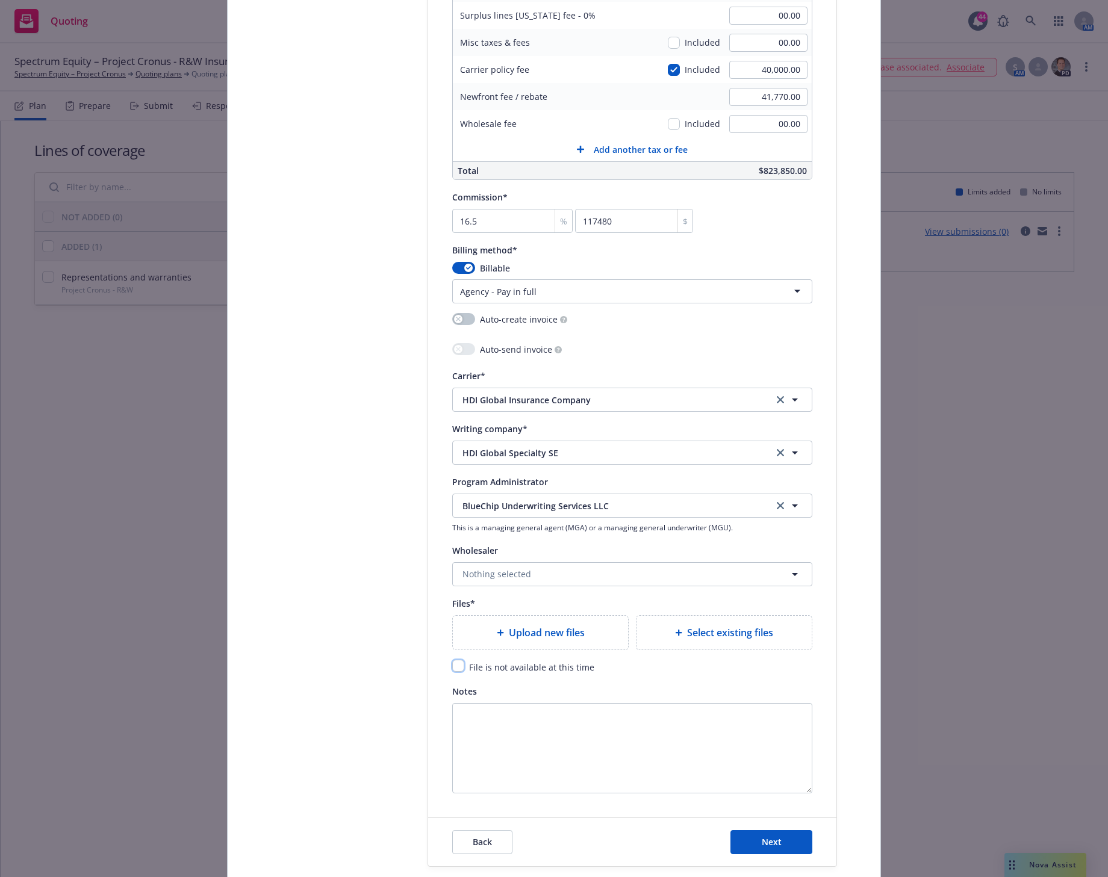
click at [452, 662] on input "checkbox" at bounding box center [458, 666] width 12 height 12
checkbox input "true"
click at [761, 843] on span "Next" at bounding box center [771, 841] width 20 height 11
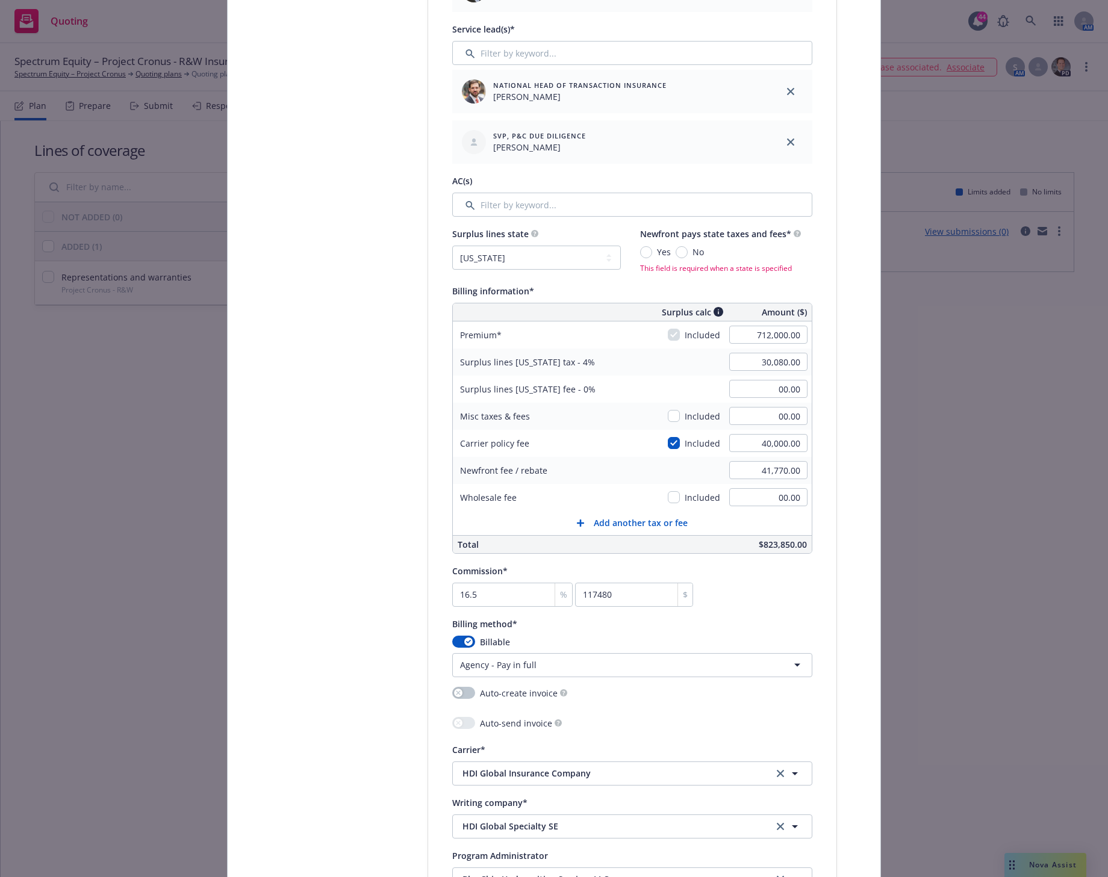
scroll to position [604, 0]
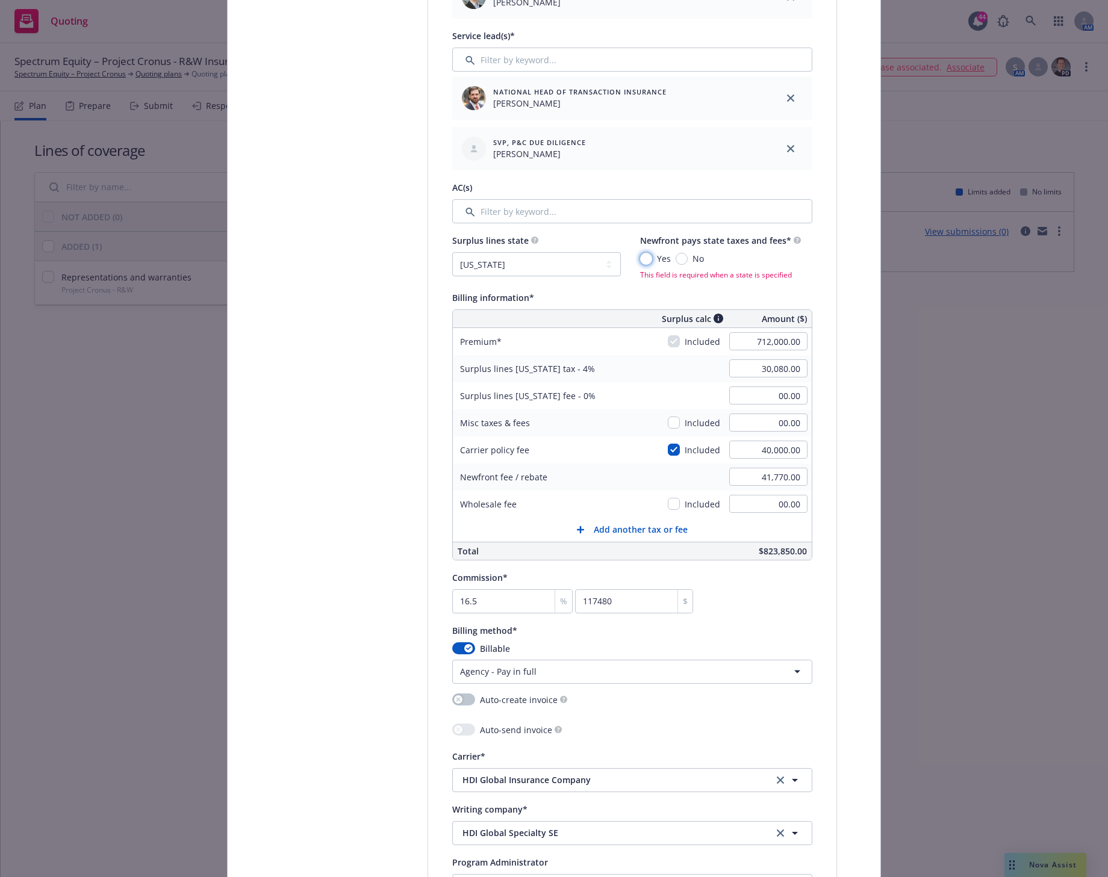
click at [642, 255] on input "Yes" at bounding box center [646, 259] width 12 height 12
radio input "true"
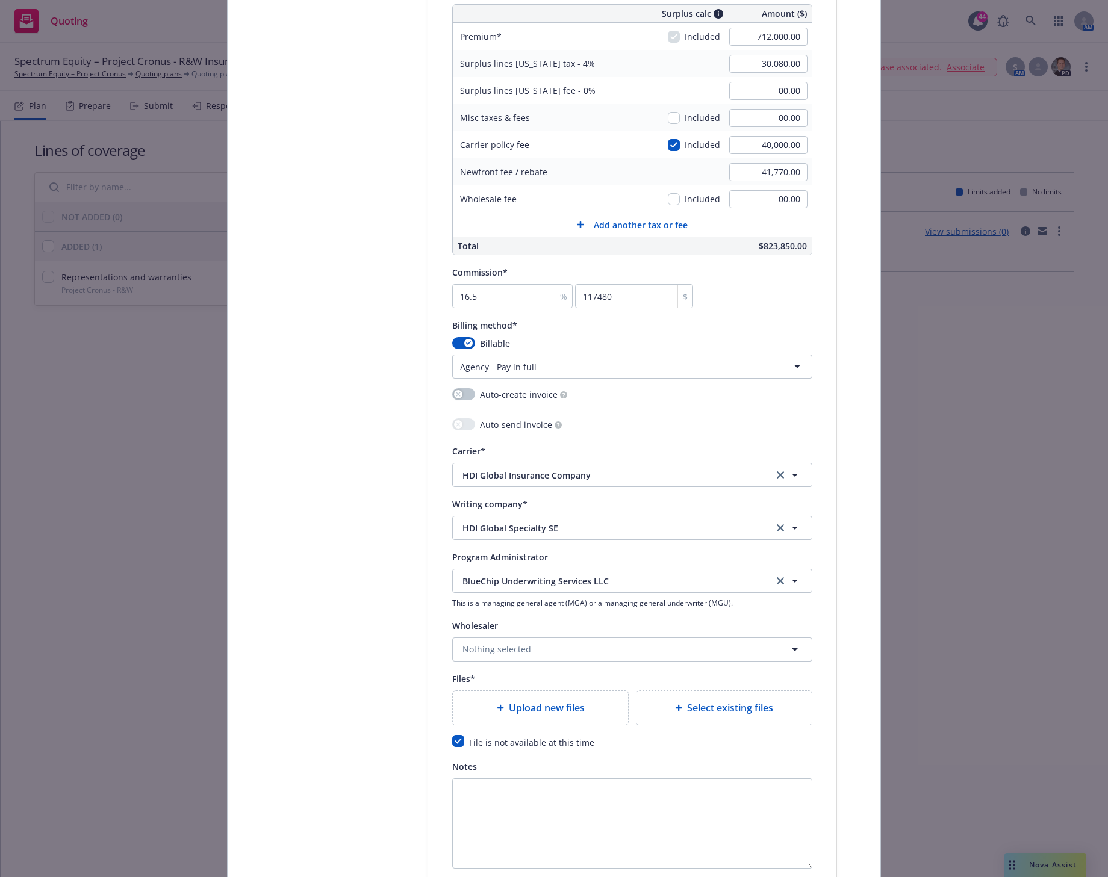
scroll to position [1088, 0]
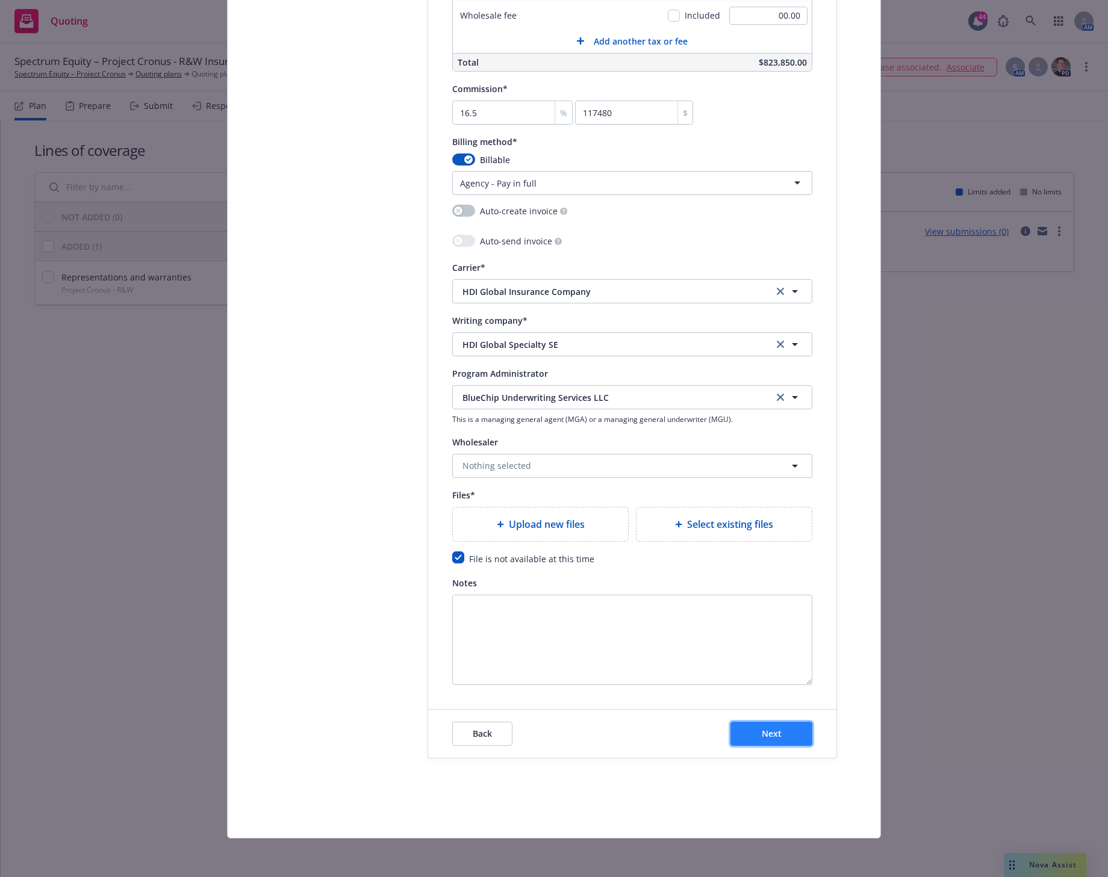
click at [761, 731] on span "Next" at bounding box center [771, 733] width 20 height 11
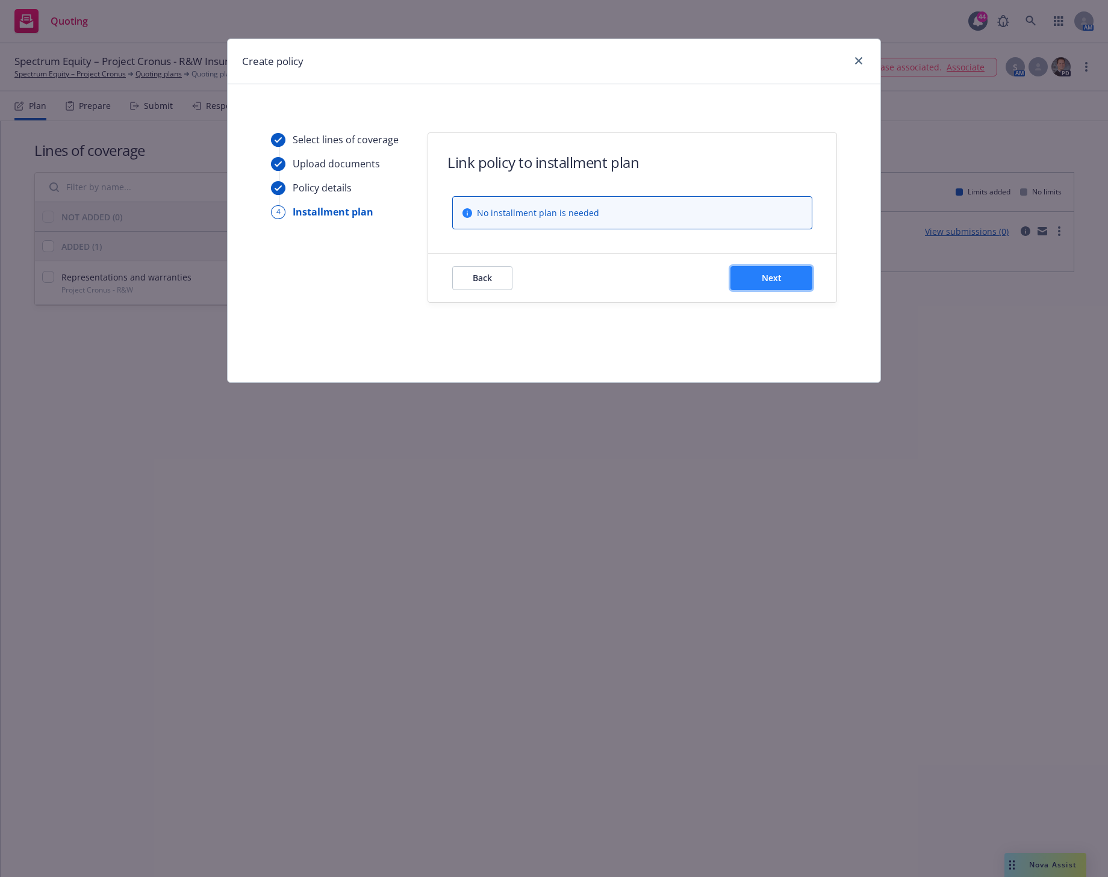
click at [784, 275] on button "Next" at bounding box center [771, 278] width 82 height 24
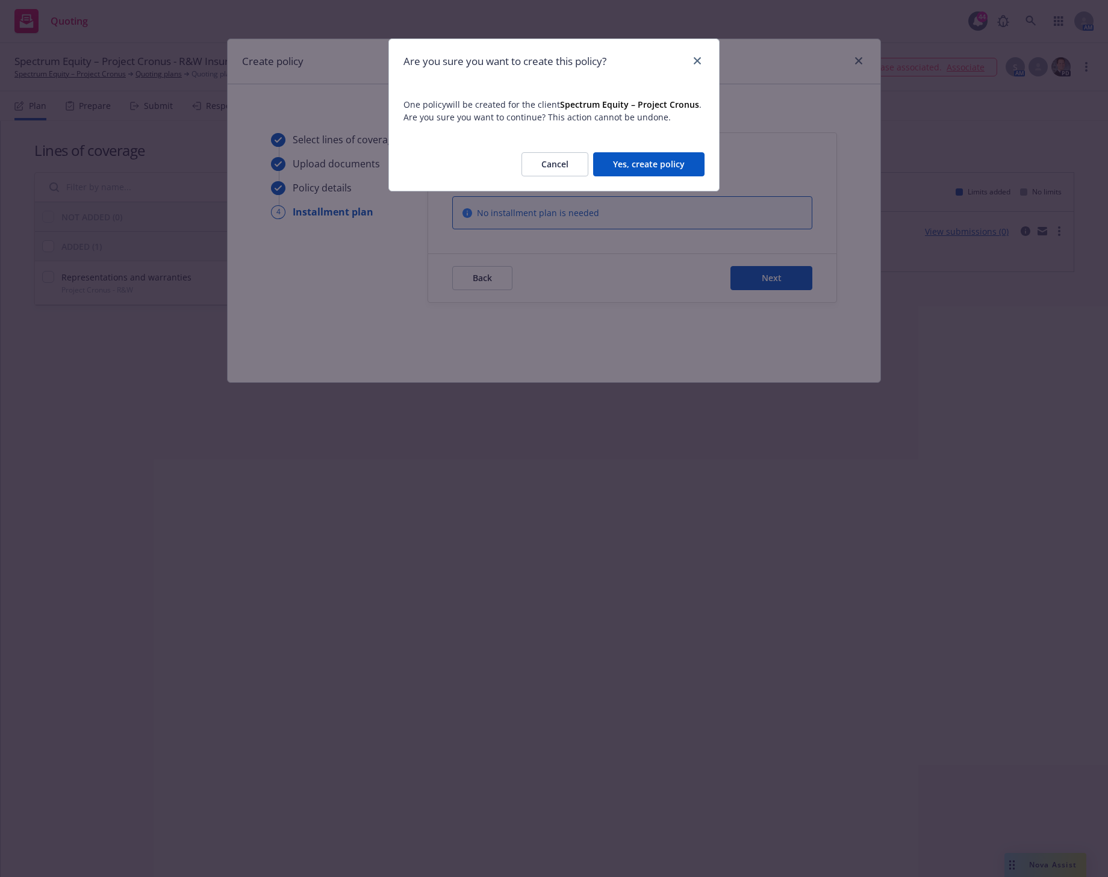
click at [663, 165] on button "Yes, create policy" at bounding box center [648, 164] width 111 height 24
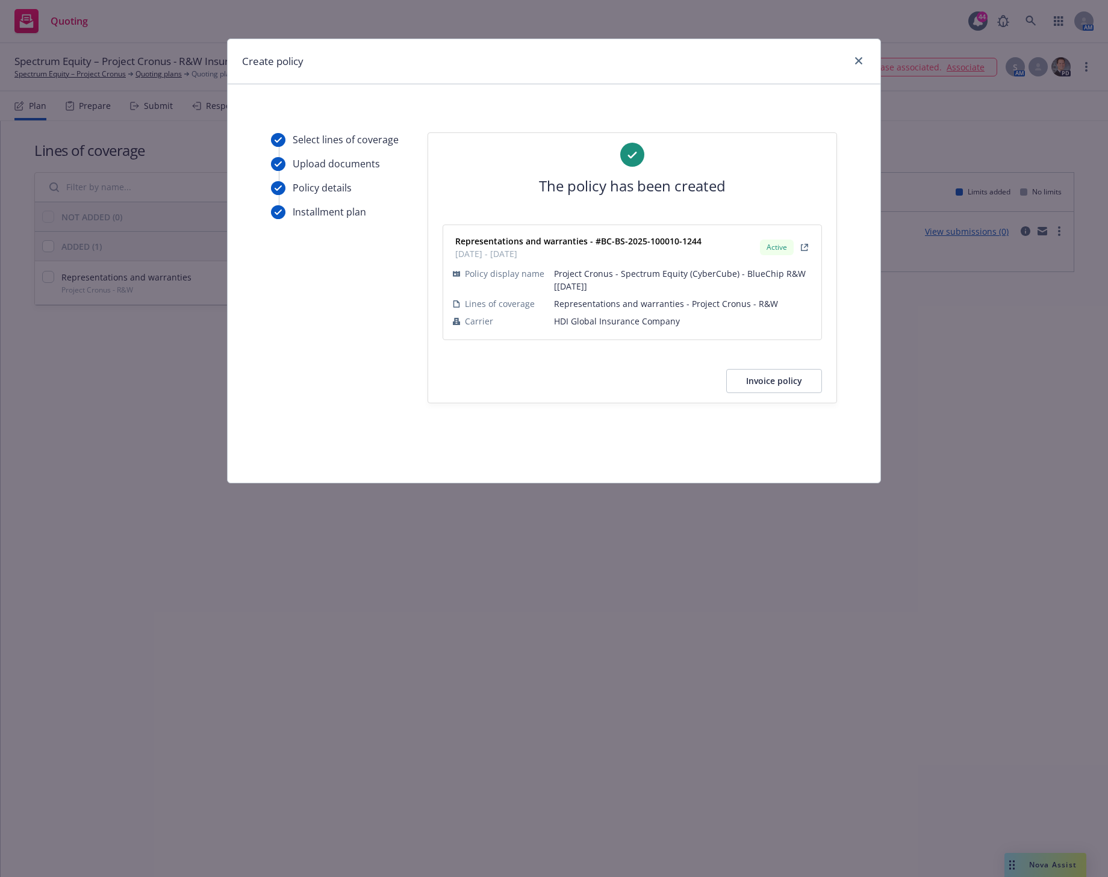
click at [769, 377] on button "Invoice policy" at bounding box center [774, 381] width 96 height 24
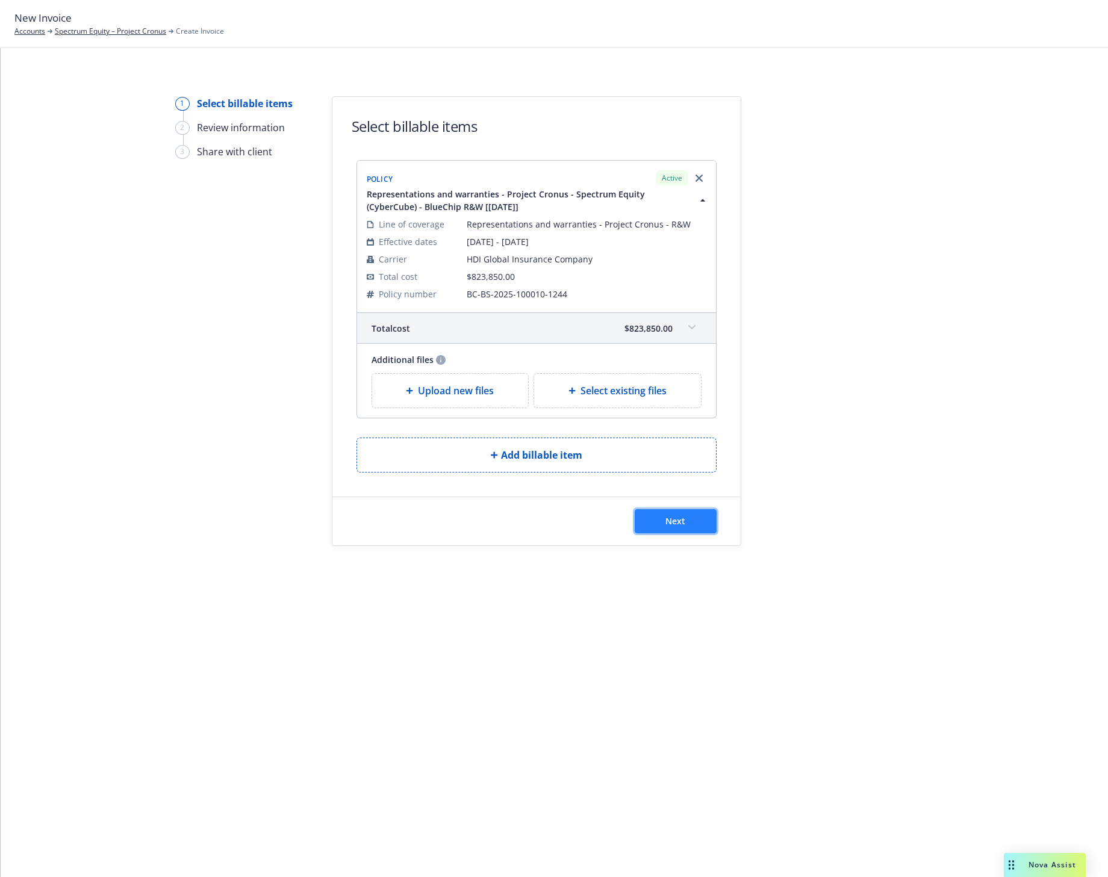
click at [674, 521] on span "Next" at bounding box center [675, 520] width 20 height 11
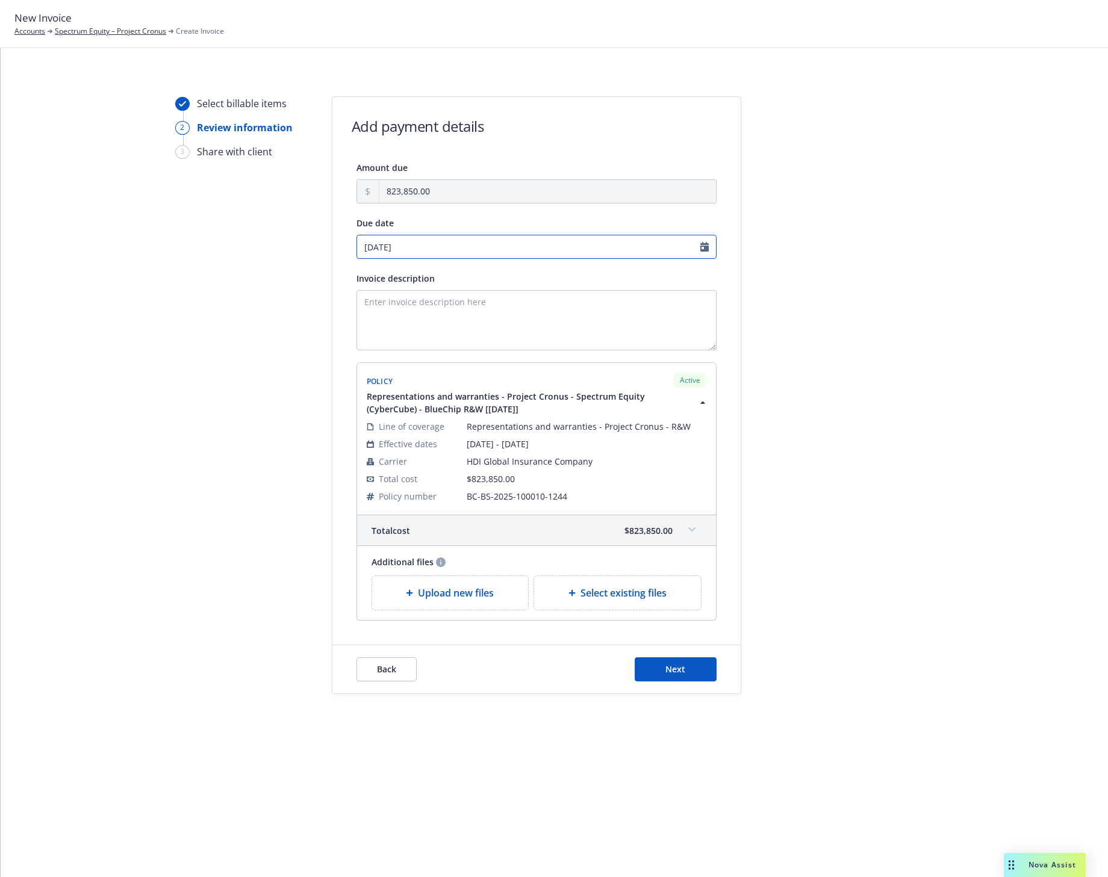
select select "October"
select select "2025"
click at [421, 253] on input "10/14/2025" at bounding box center [536, 247] width 360 height 24
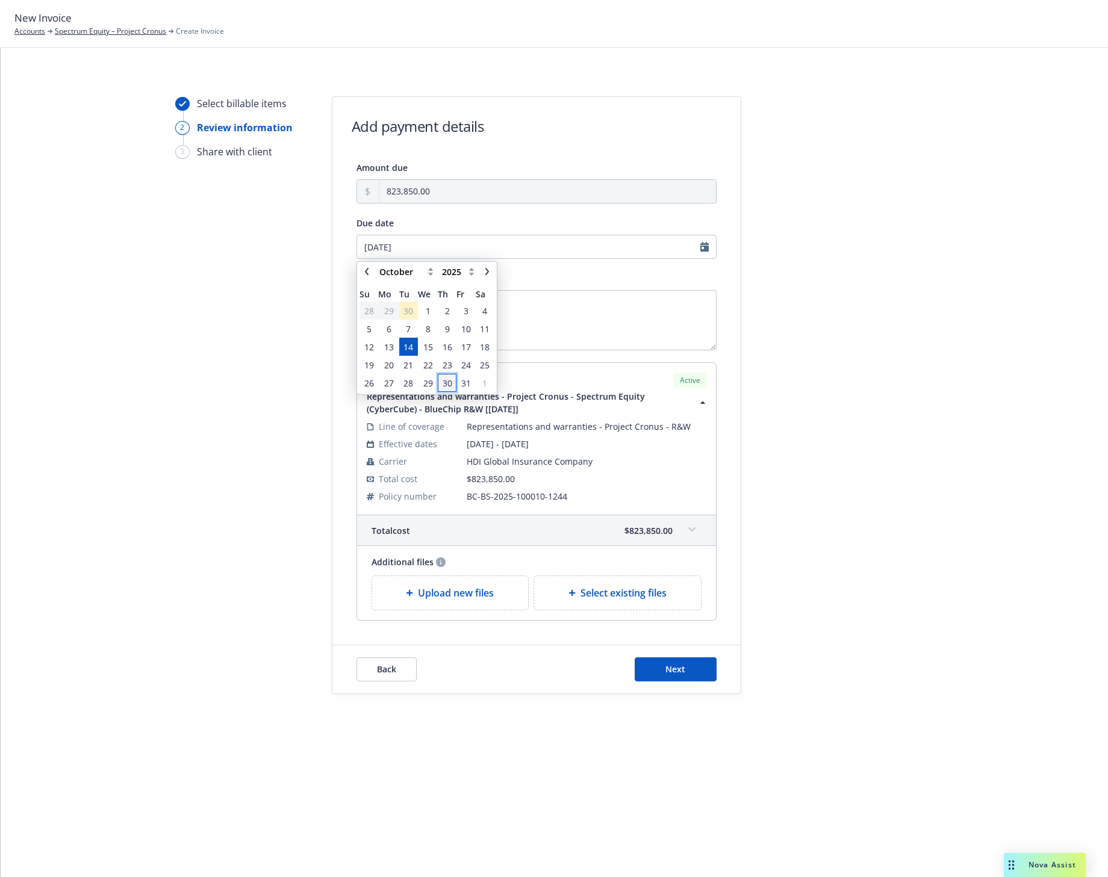
click at [450, 382] on span "30" at bounding box center [447, 383] width 10 height 13
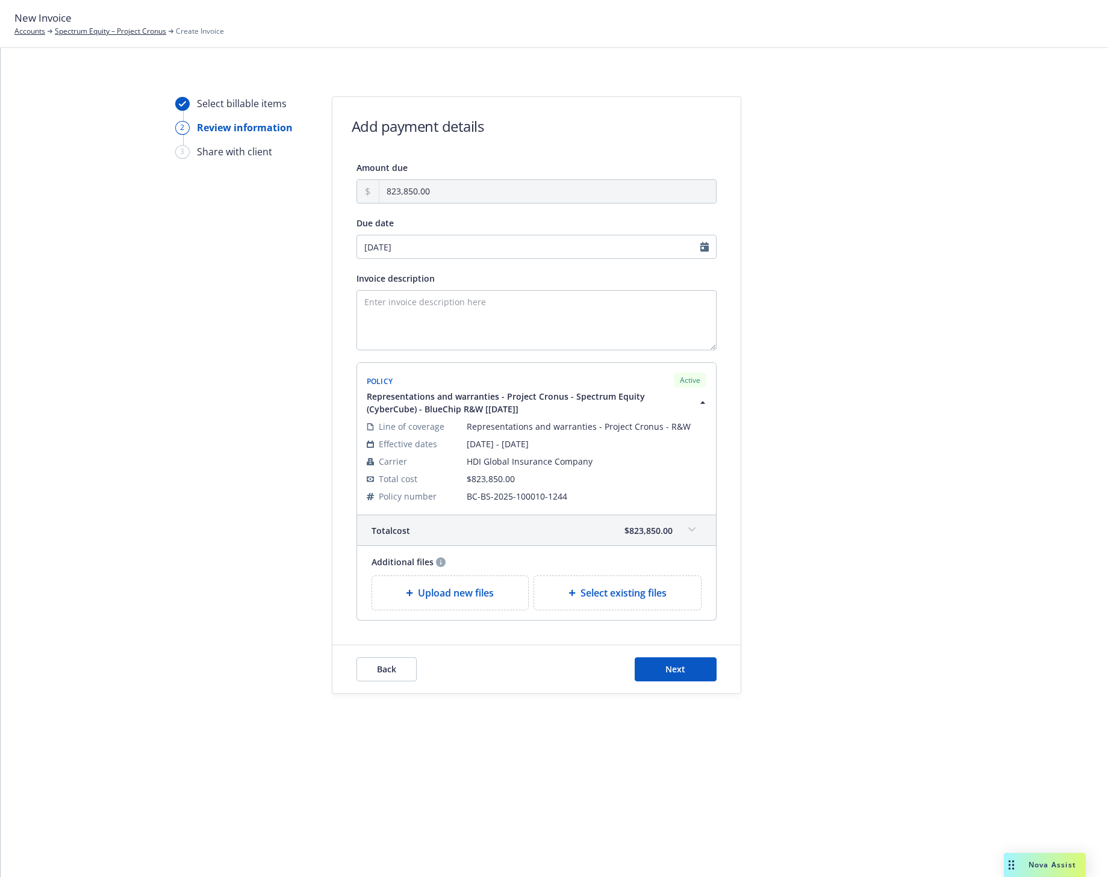
type input "[DATE]"
click at [665, 667] on span "Next" at bounding box center [675, 668] width 20 height 11
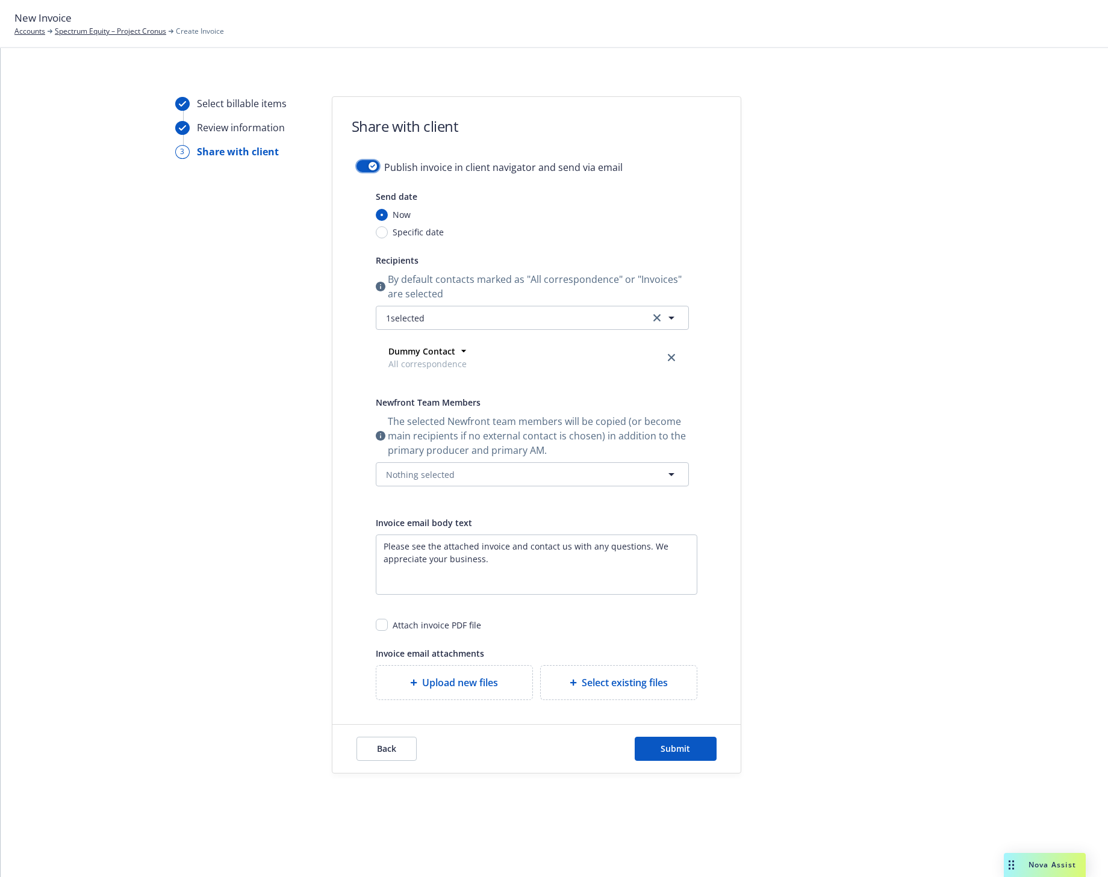
click at [372, 167] on icon "button" at bounding box center [372, 166] width 5 height 4
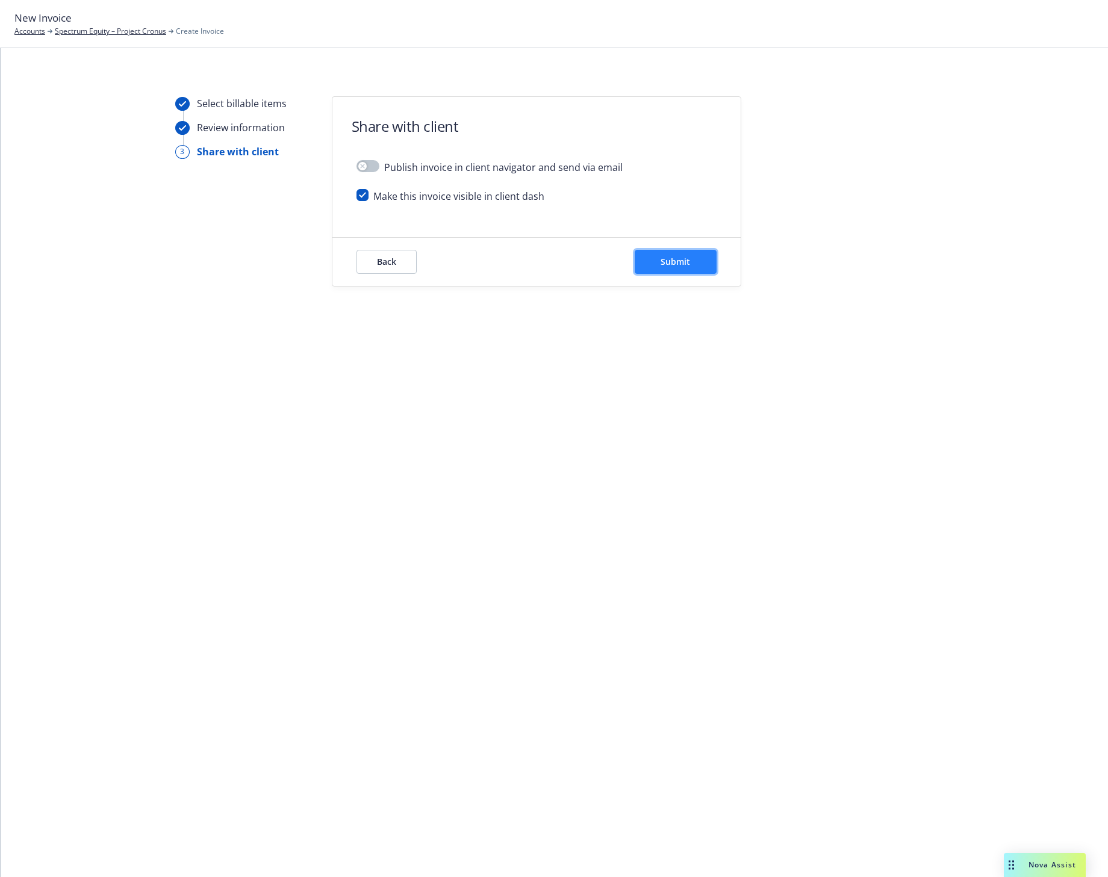
click at [660, 262] on span "Submit" at bounding box center [674, 261] width 29 height 11
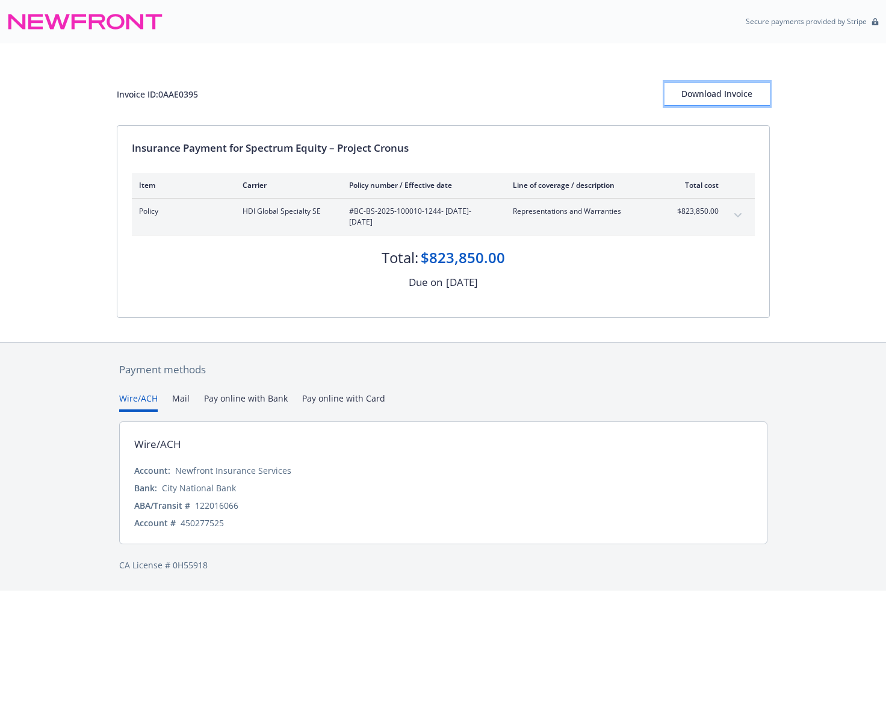
click at [736, 91] on div "Download Invoice" at bounding box center [717, 93] width 105 height 23
